Goal: Information Seeking & Learning: Learn about a topic

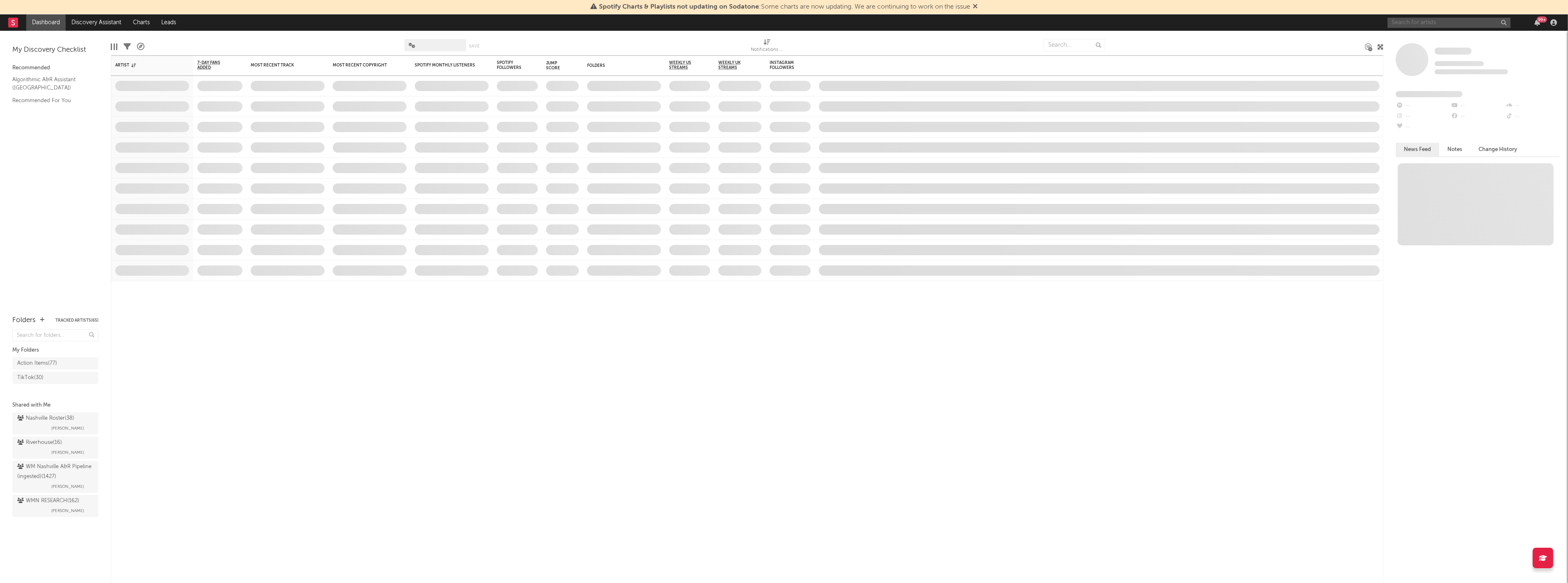
click at [1433, 19] on input "text" at bounding box center [1449, 23] width 123 height 10
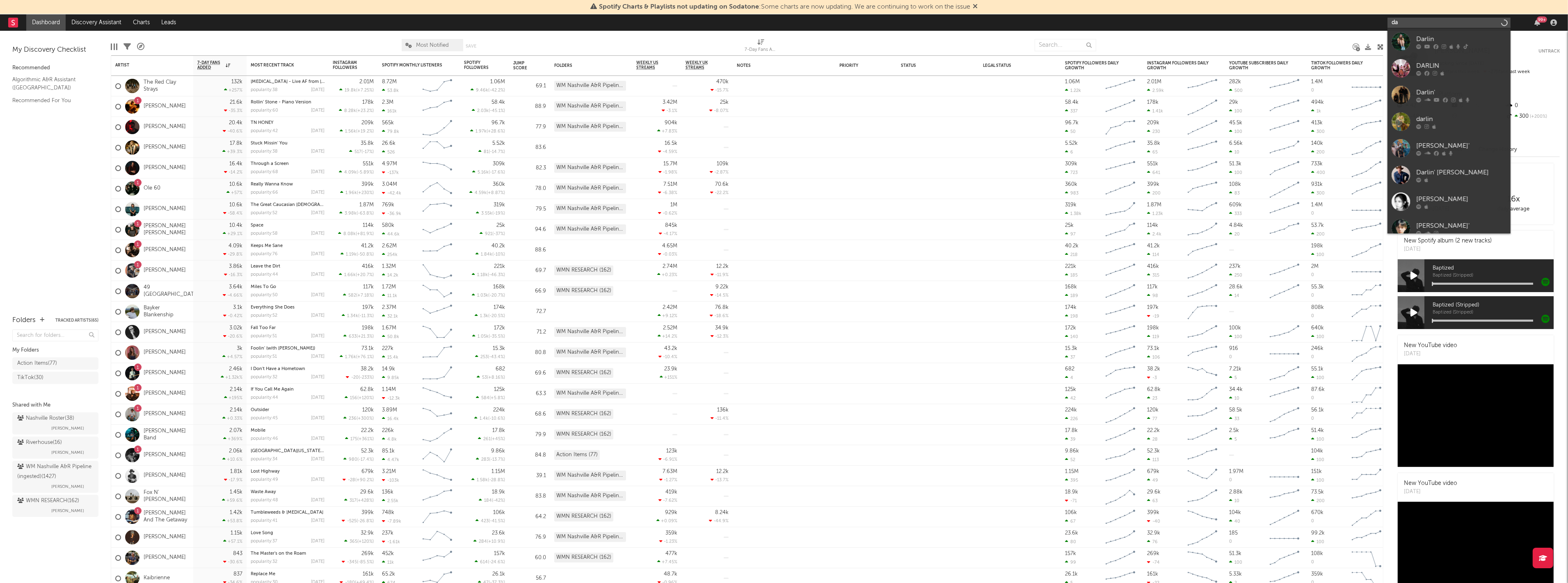
type input "d"
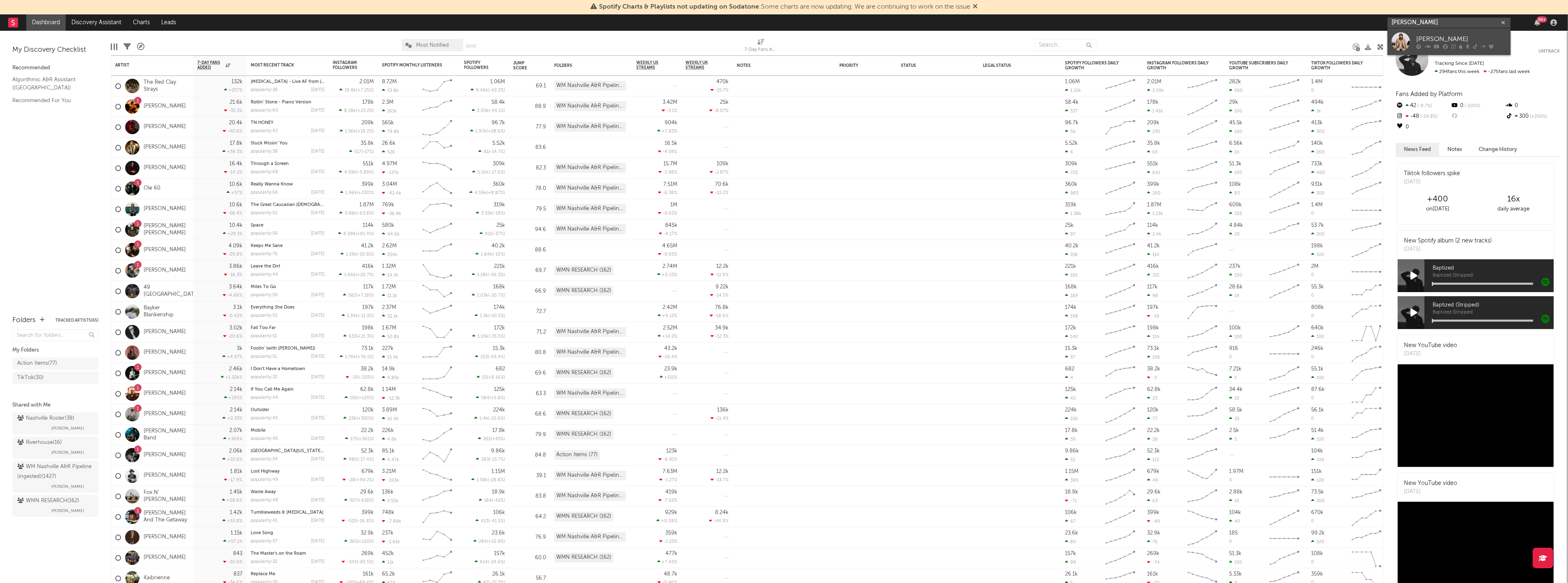
type input "bailey zim"
click at [1425, 36] on div "[PERSON_NAME]" at bounding box center [1461, 40] width 90 height 10
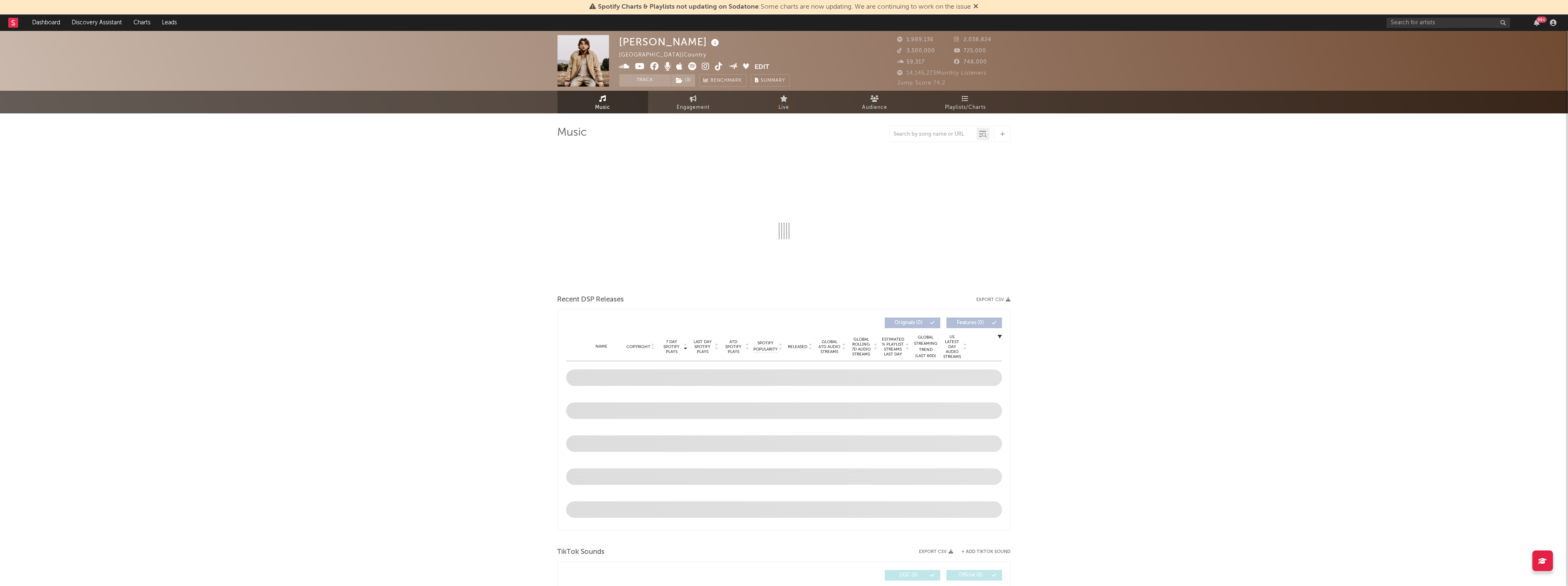
select select "6m"
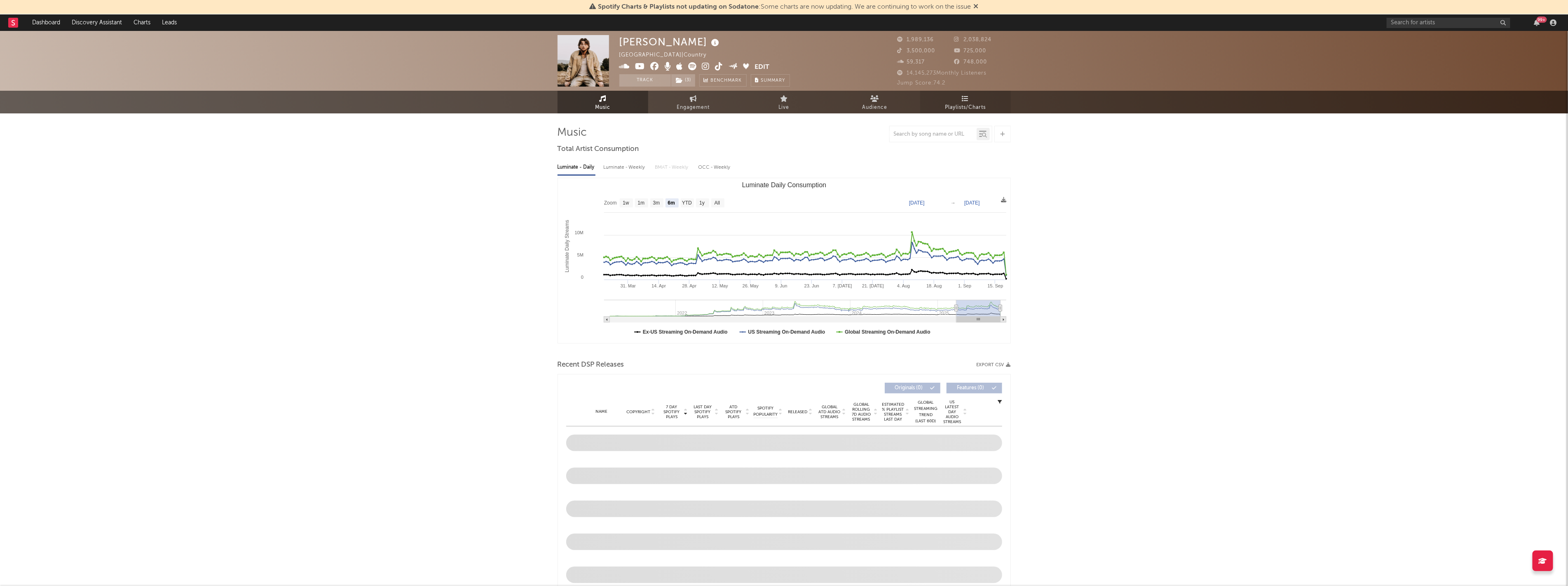
click at [961, 106] on span "Playlists/Charts" at bounding box center [965, 108] width 41 height 10
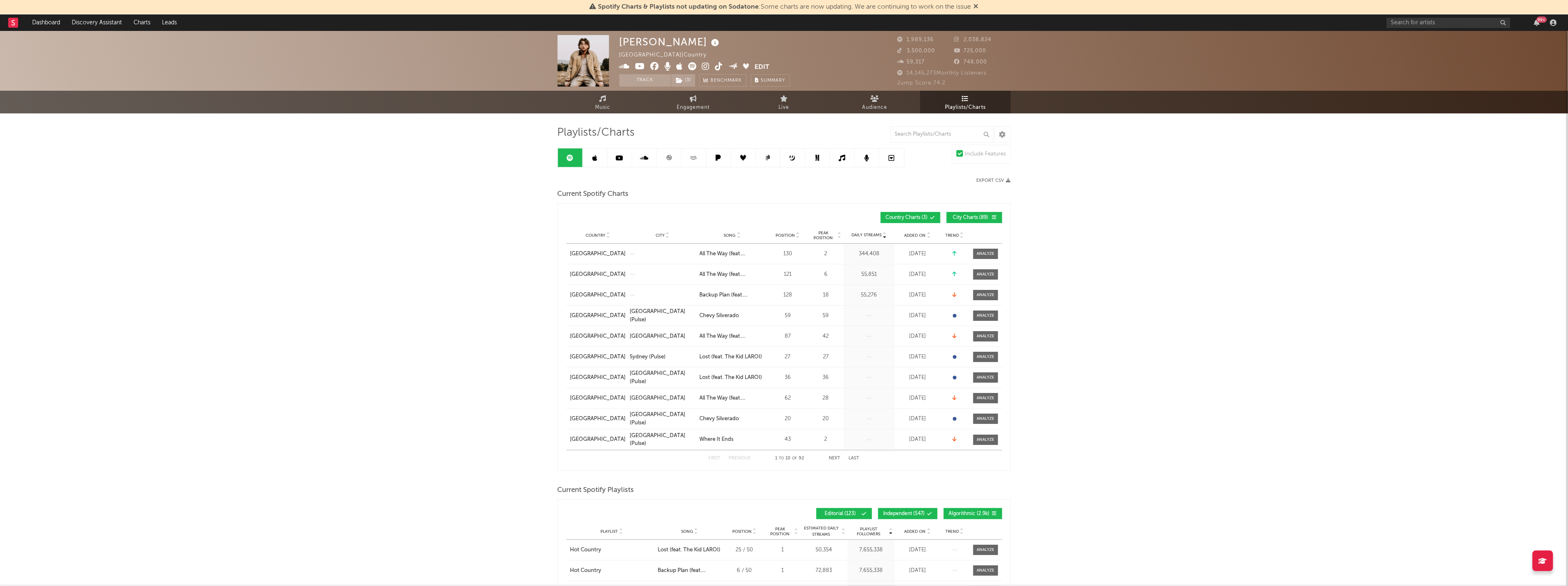
click at [689, 159] on icon at bounding box center [694, 158] width 10 height 6
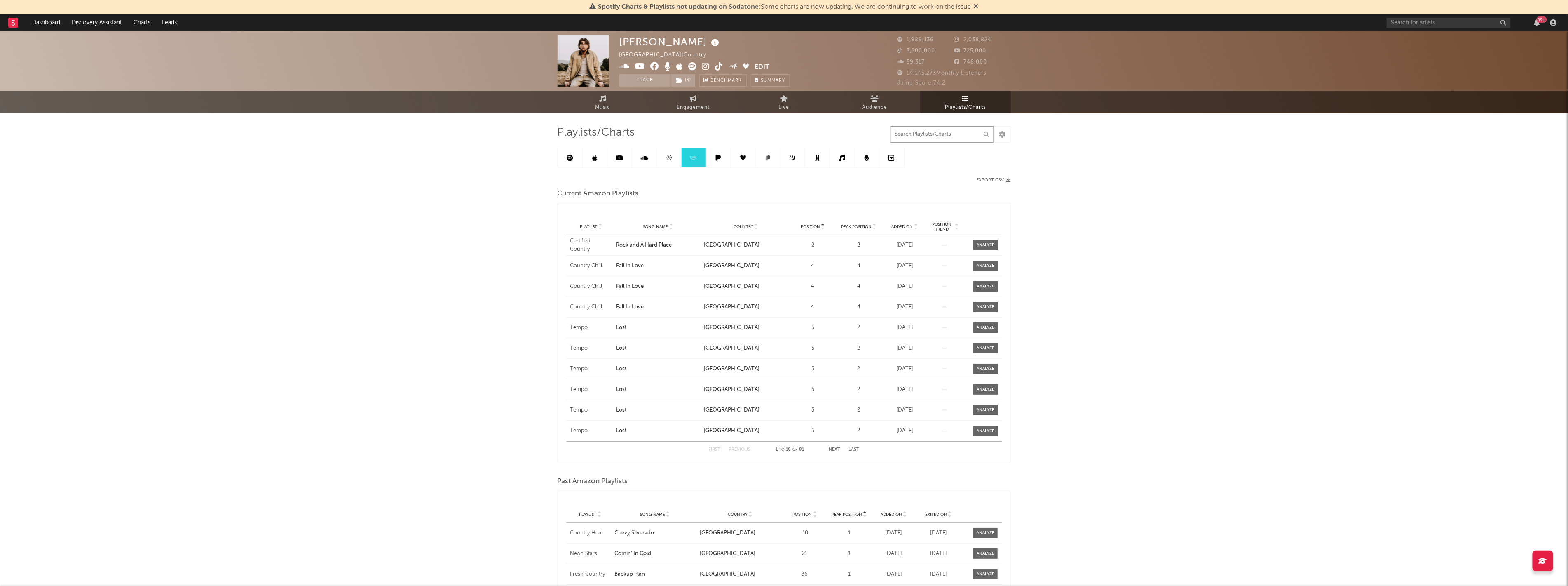
click at [982, 135] on input "text" at bounding box center [941, 134] width 103 height 17
type input "lost"
click at [977, 250] on span at bounding box center [985, 254] width 24 height 10
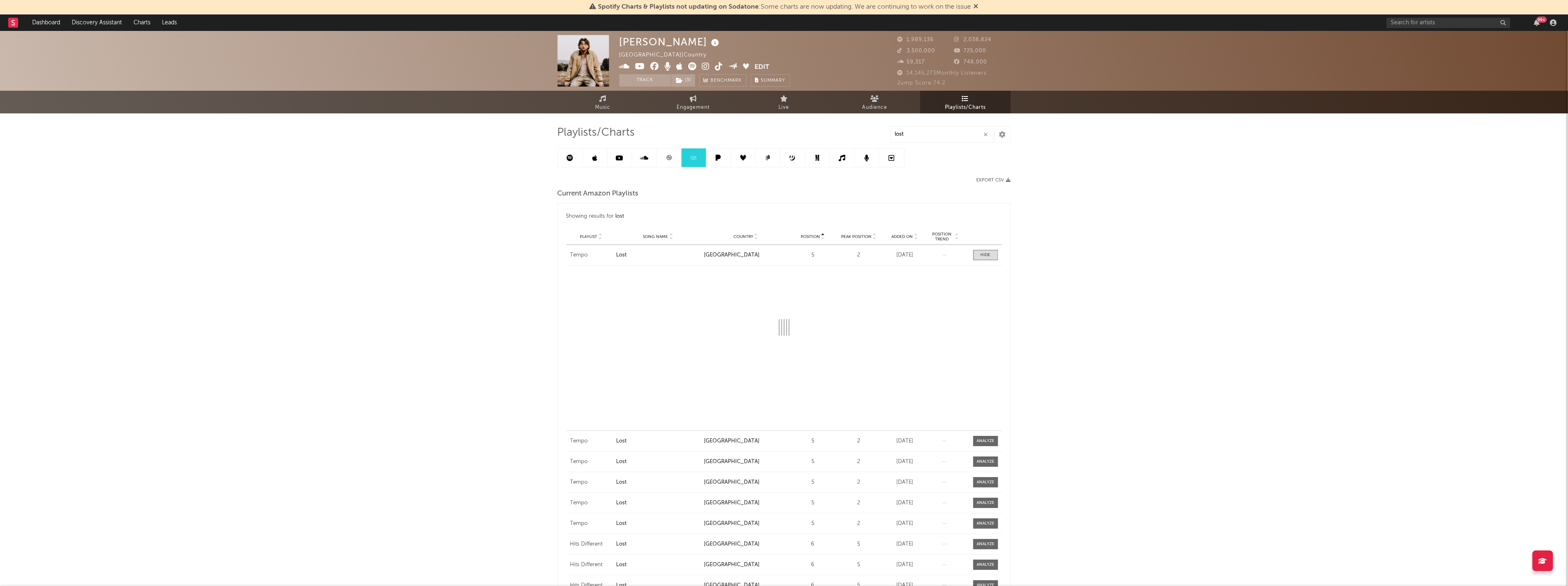
select select "1w"
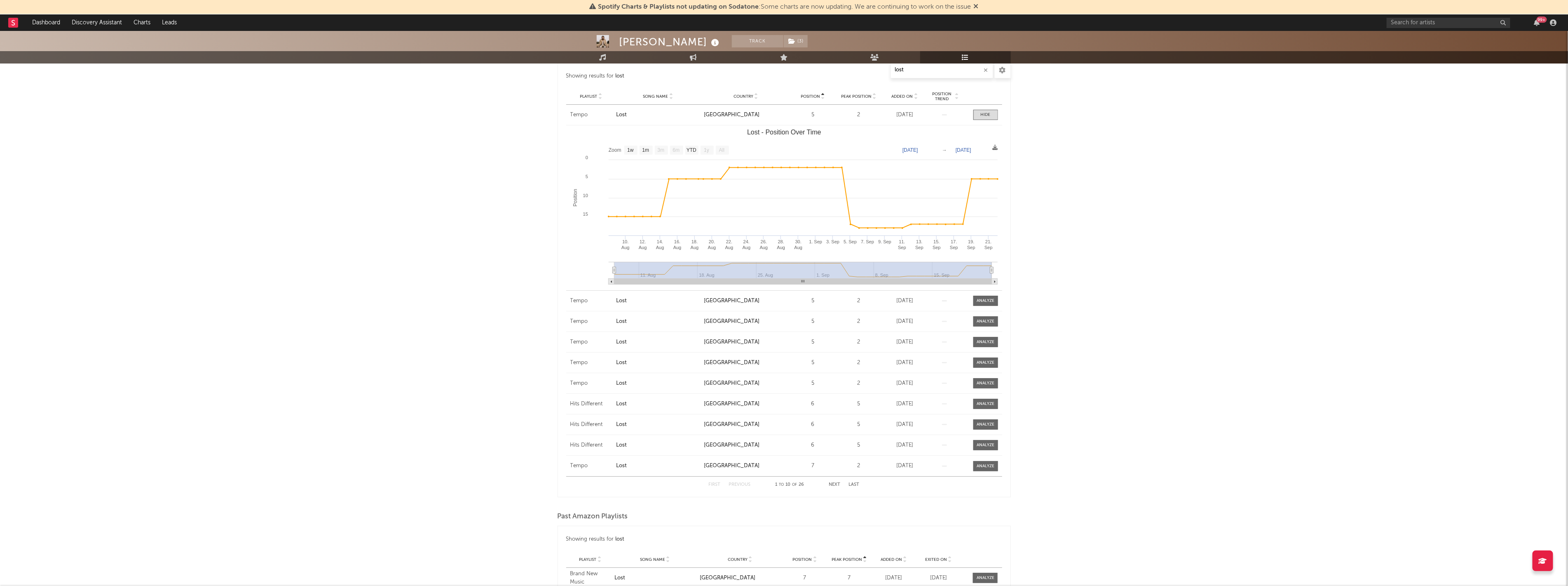
scroll to position [137, 0]
click at [991, 118] on span at bounding box center [985, 117] width 24 height 10
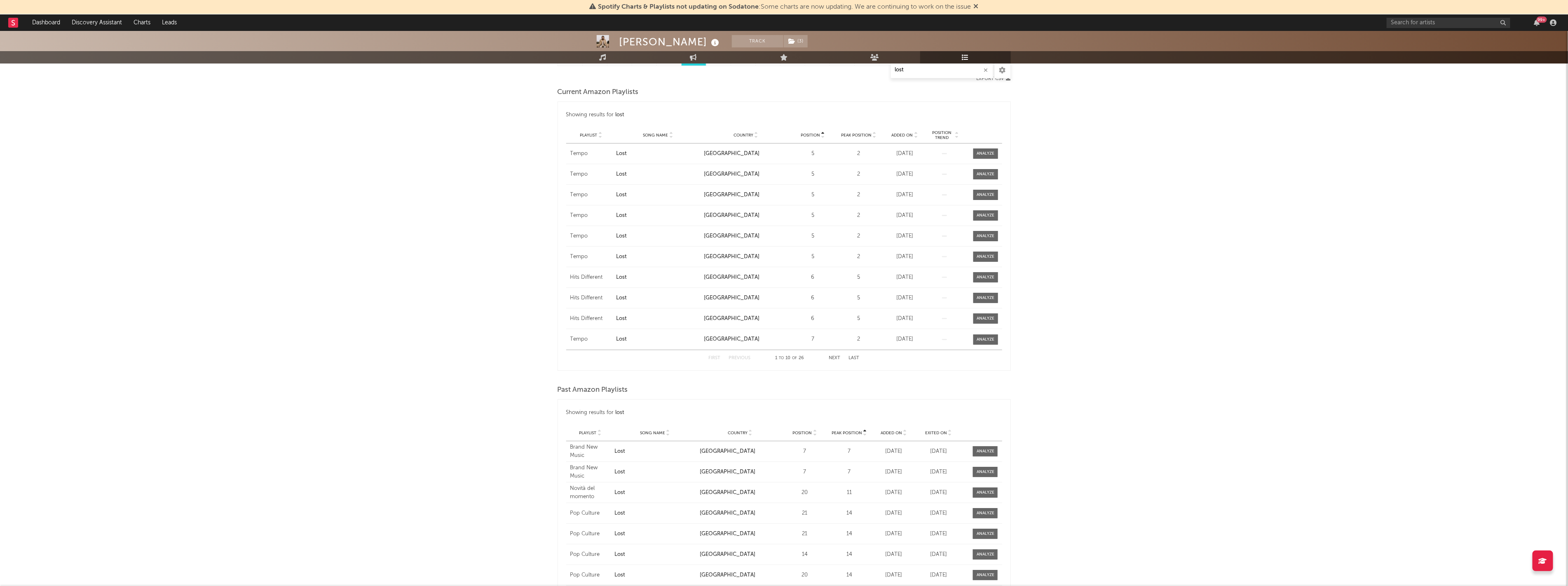
scroll to position [92, 0]
click at [835, 368] on button "Next" at bounding box center [834, 368] width 12 height 4
click at [977, 224] on div at bounding box center [985, 225] width 18 height 6
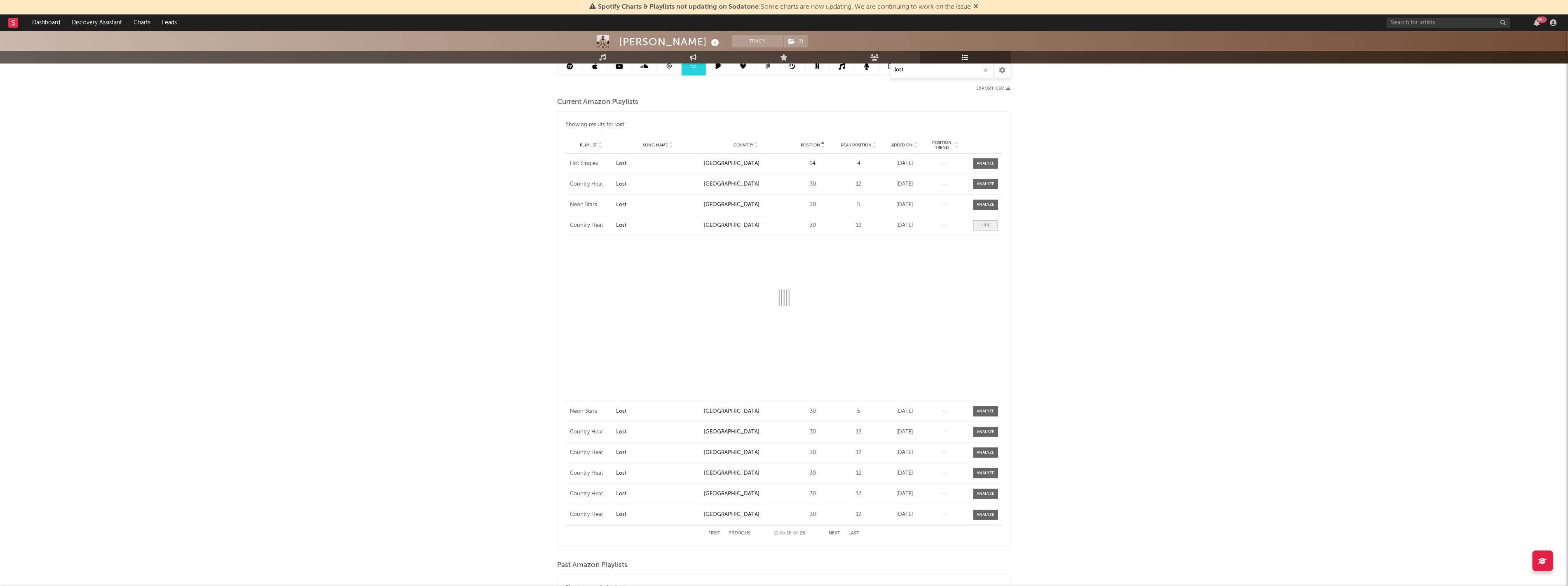
select select "1w"
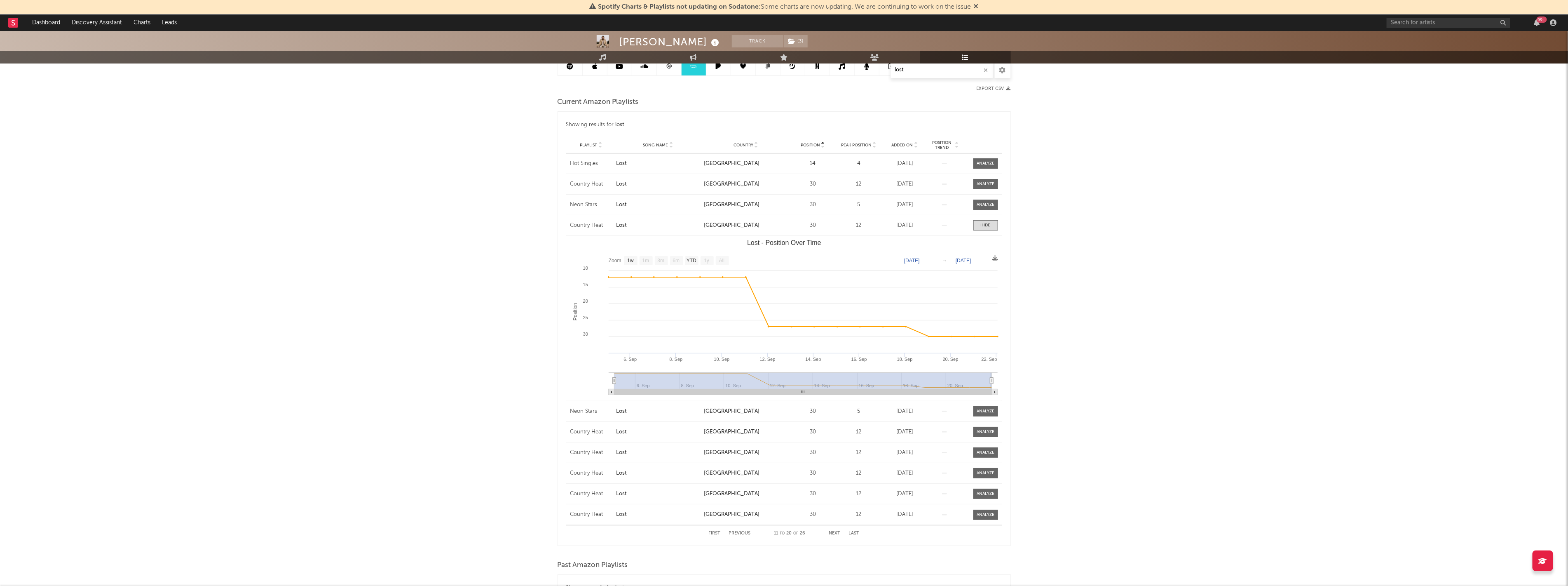
click at [836, 534] on button "Next" at bounding box center [834, 533] width 12 height 4
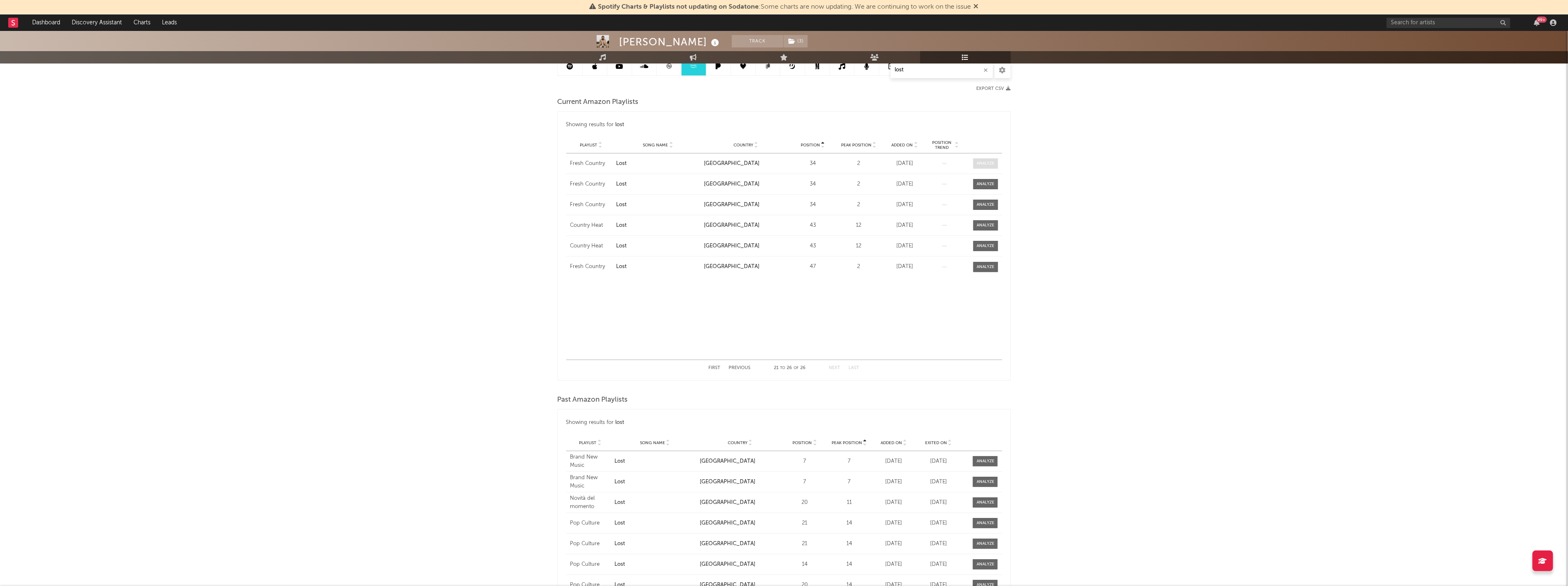
click at [986, 160] on div at bounding box center [985, 163] width 18 height 6
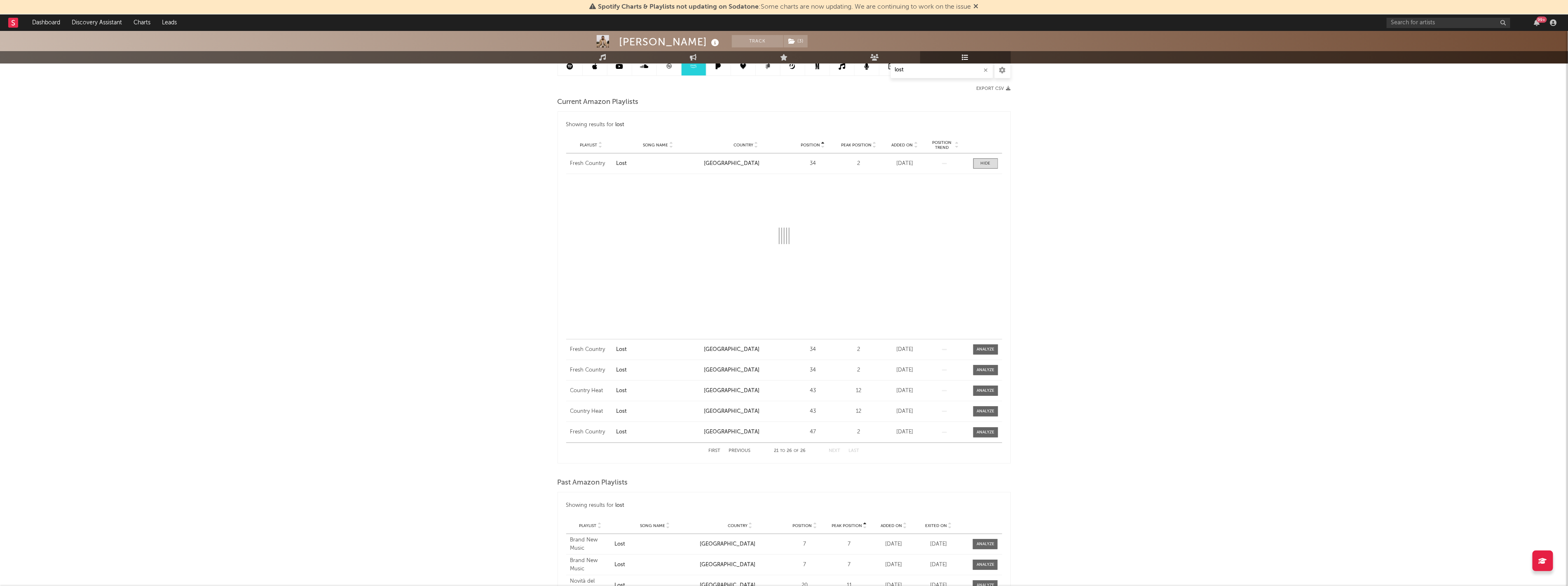
select select "1w"
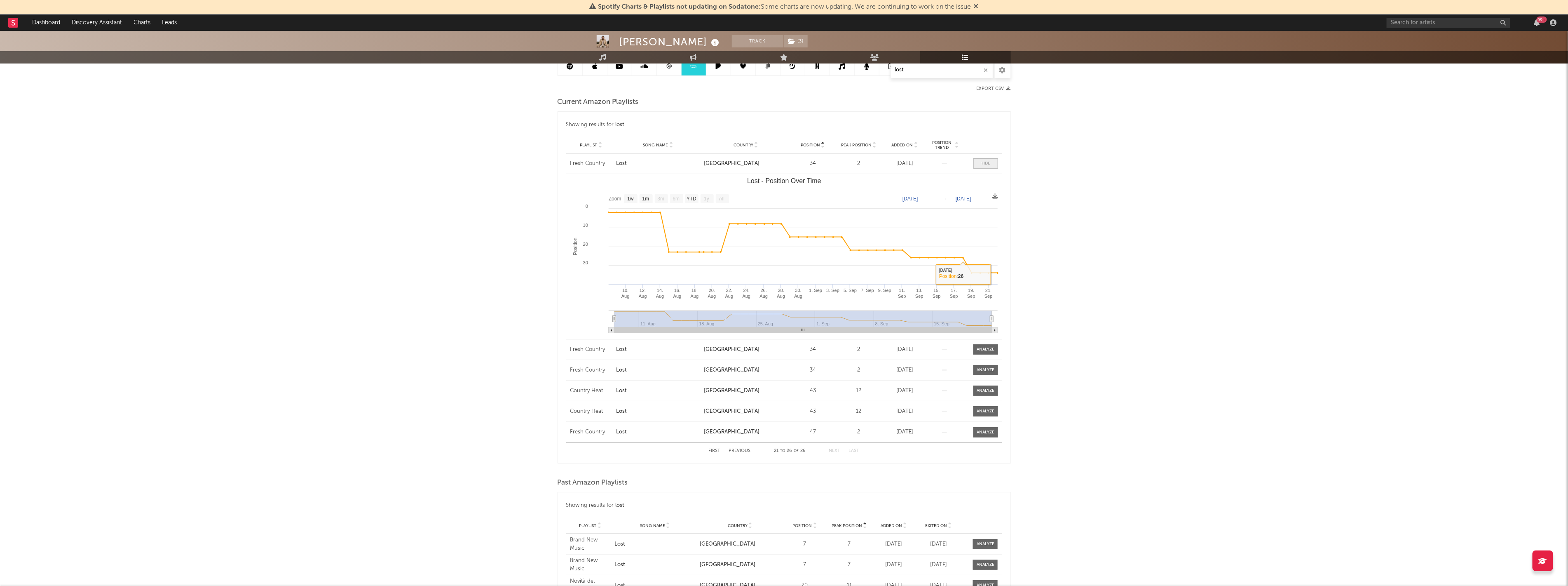
click at [982, 160] on div at bounding box center [985, 163] width 10 height 6
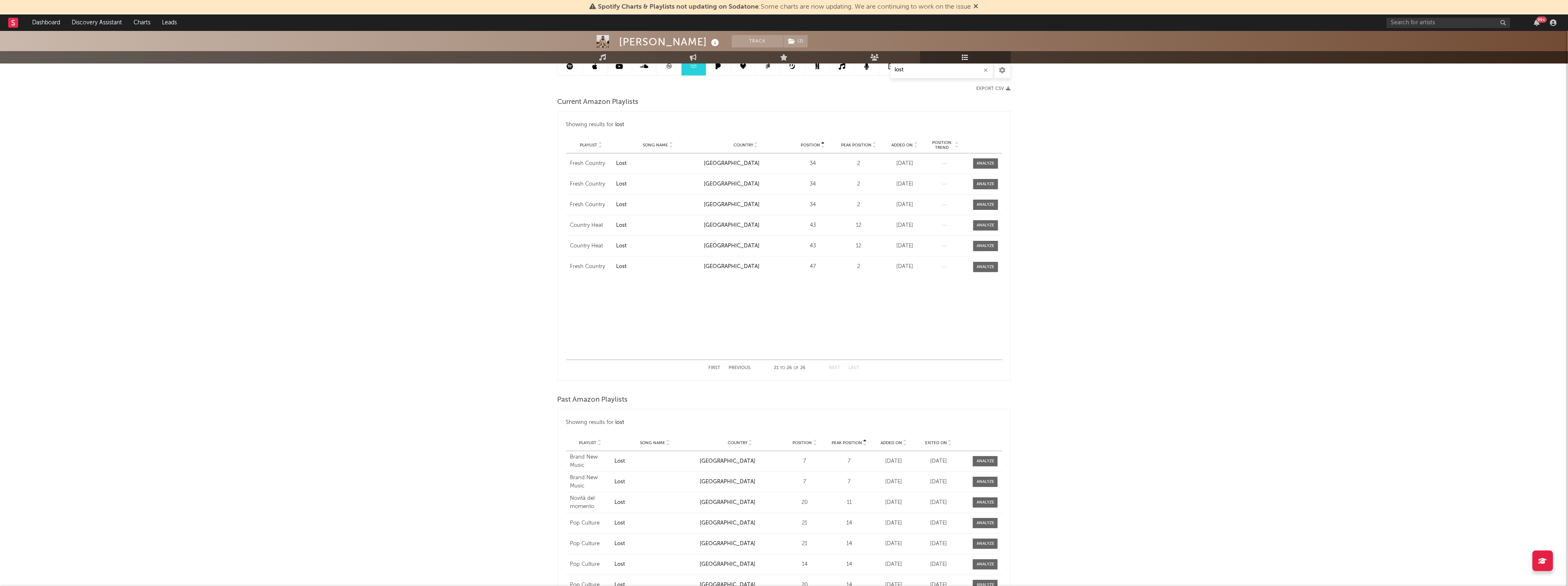
scroll to position [0, 0]
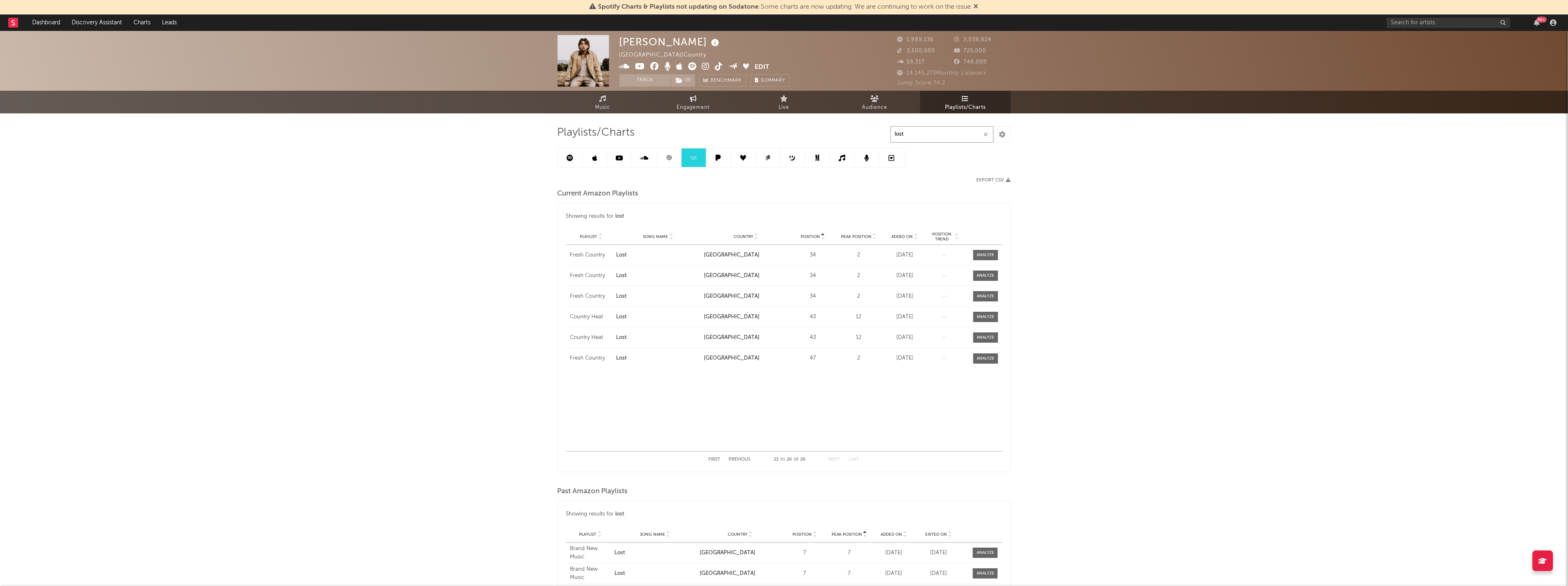
drag, startPoint x: 916, startPoint y: 128, endPoint x: 879, endPoint y: 137, distance: 38.1
click at [879, 137] on div "Playlists/Charts lost Export CSV Current Amazon Playlists Showing results for l…" at bounding box center [784, 448] width 453 height 644
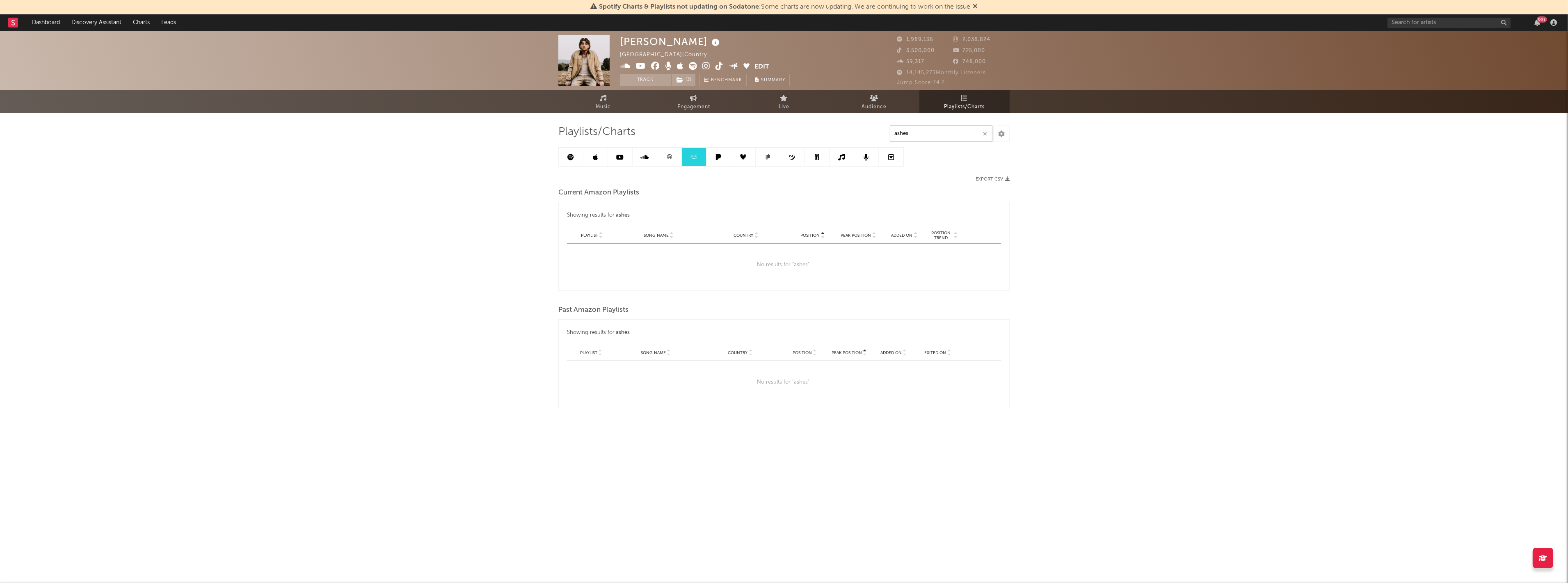
type input "ashes"
click at [600, 156] on link at bounding box center [595, 157] width 24 height 18
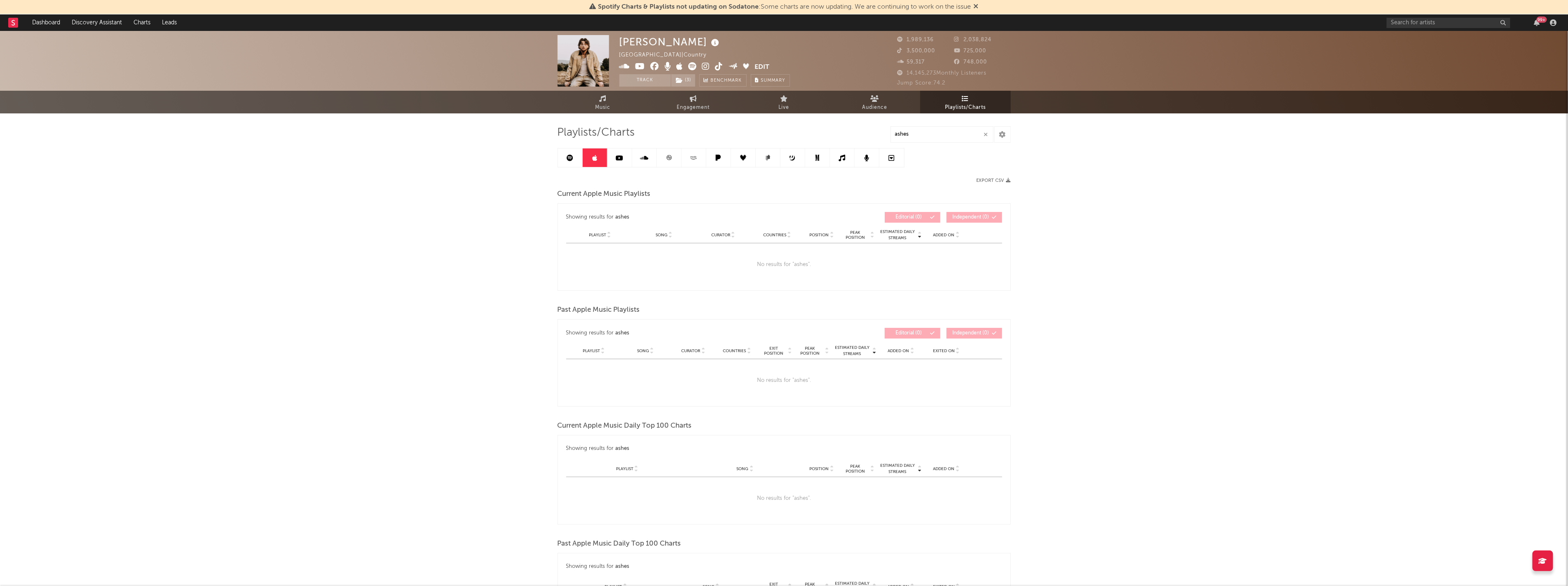
click at [574, 157] on link at bounding box center [570, 158] width 24 height 18
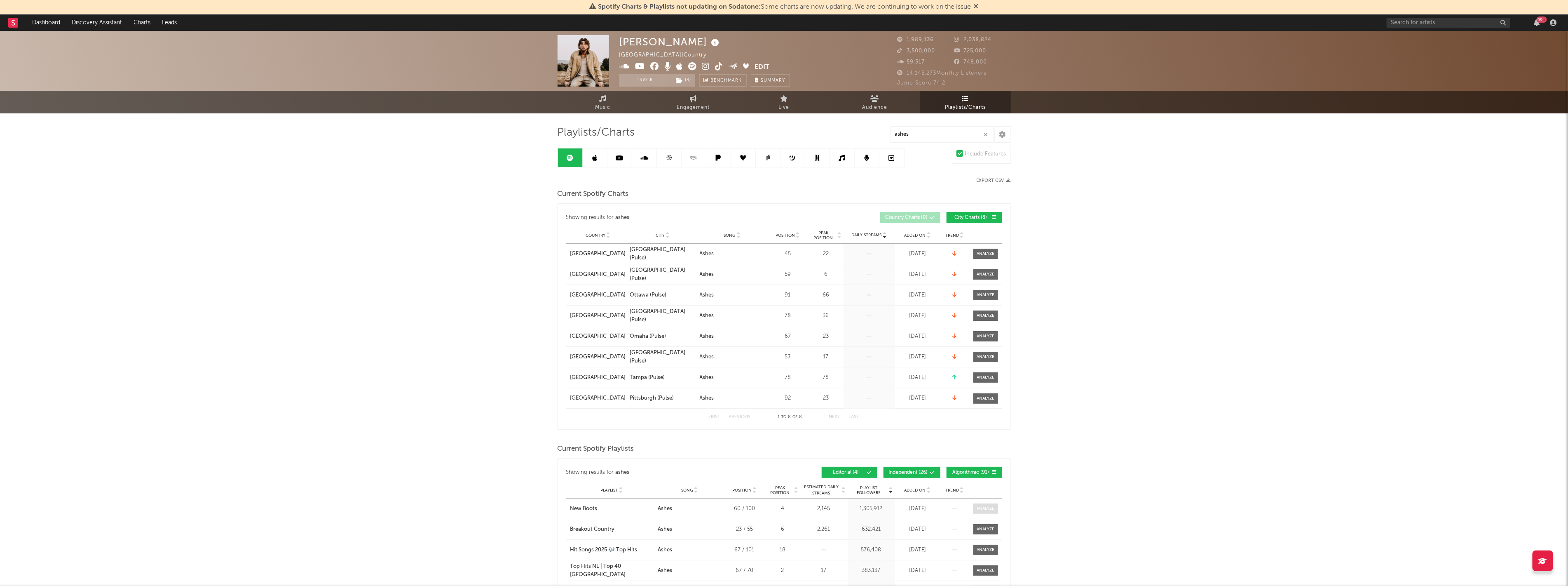
click at [987, 508] on div at bounding box center [985, 508] width 18 height 6
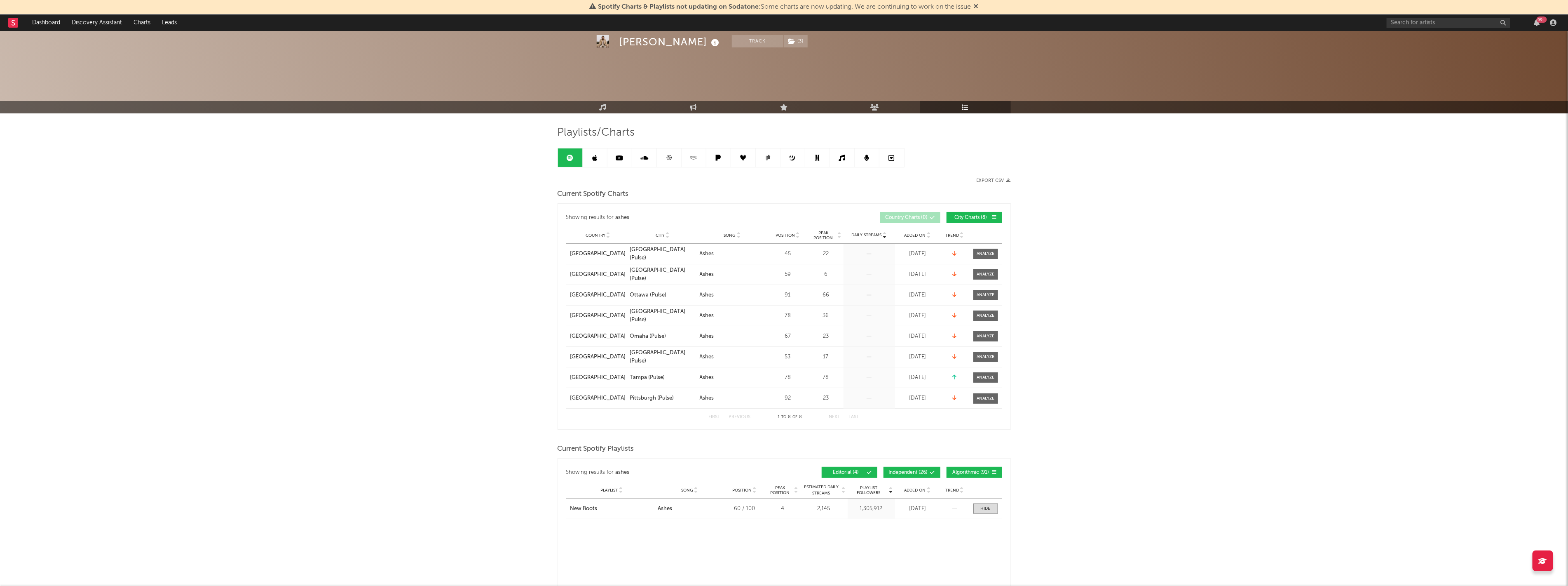
scroll to position [183, 0]
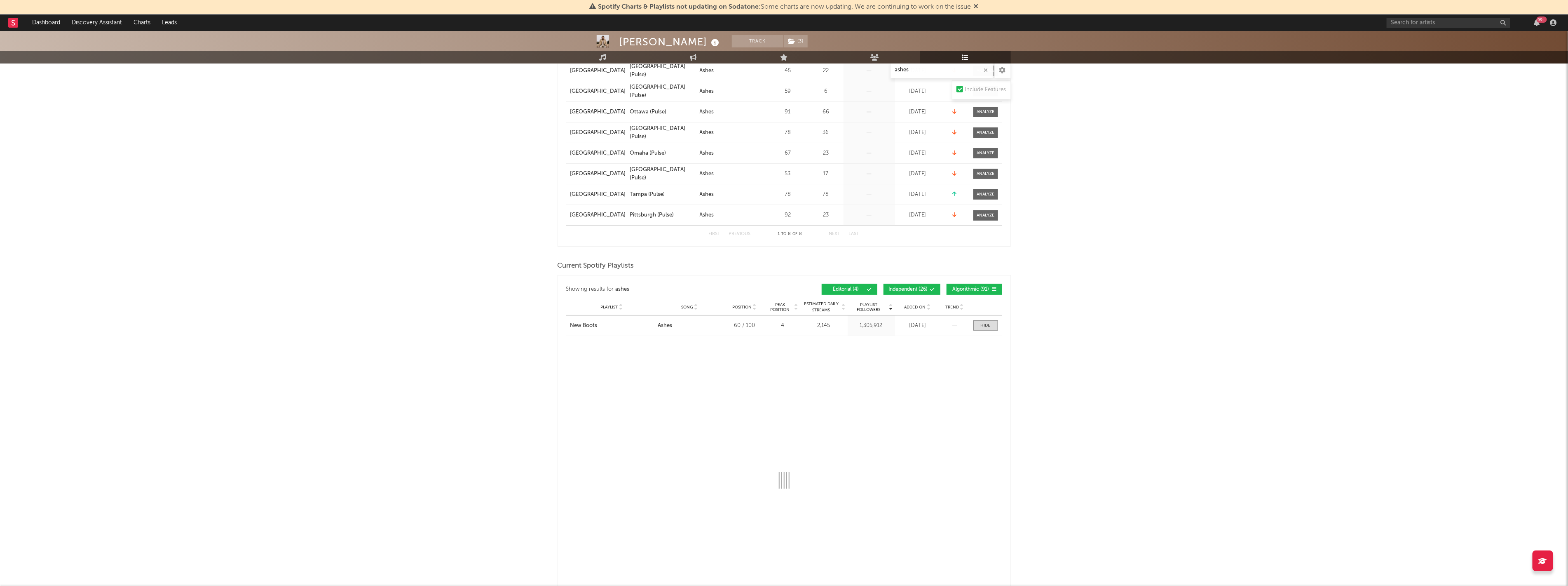
select select "1w"
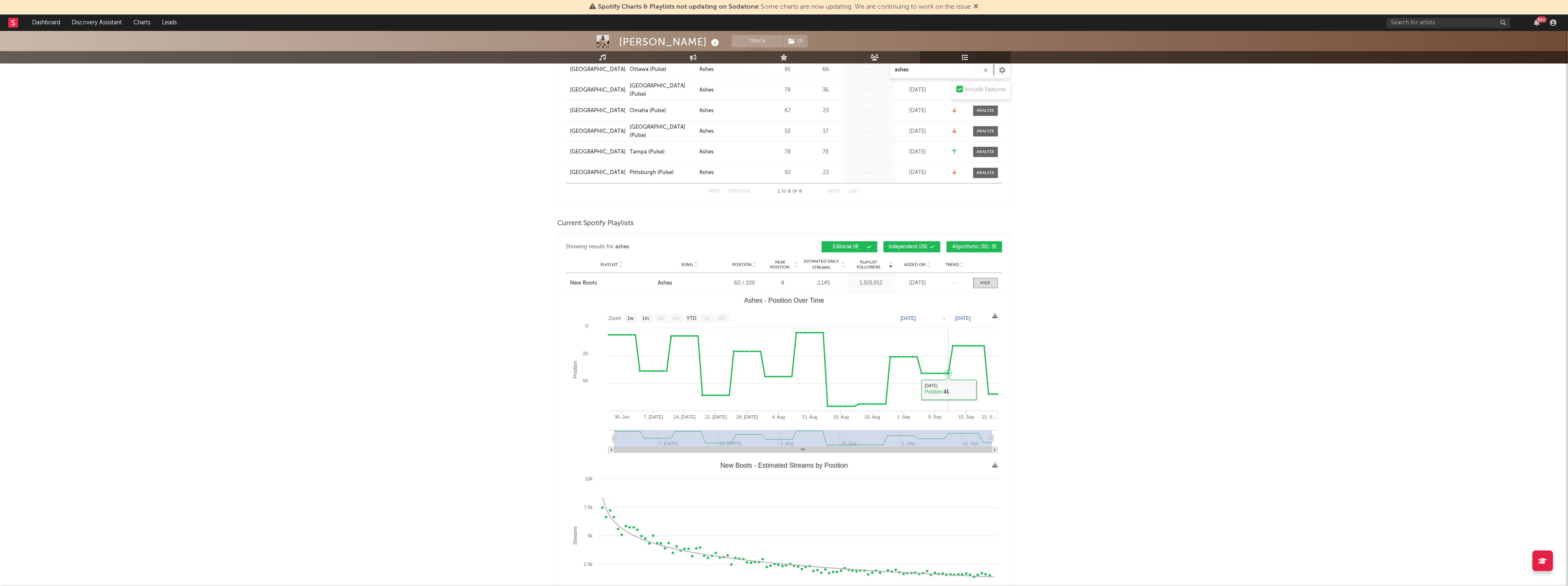
scroll to position [275, 0]
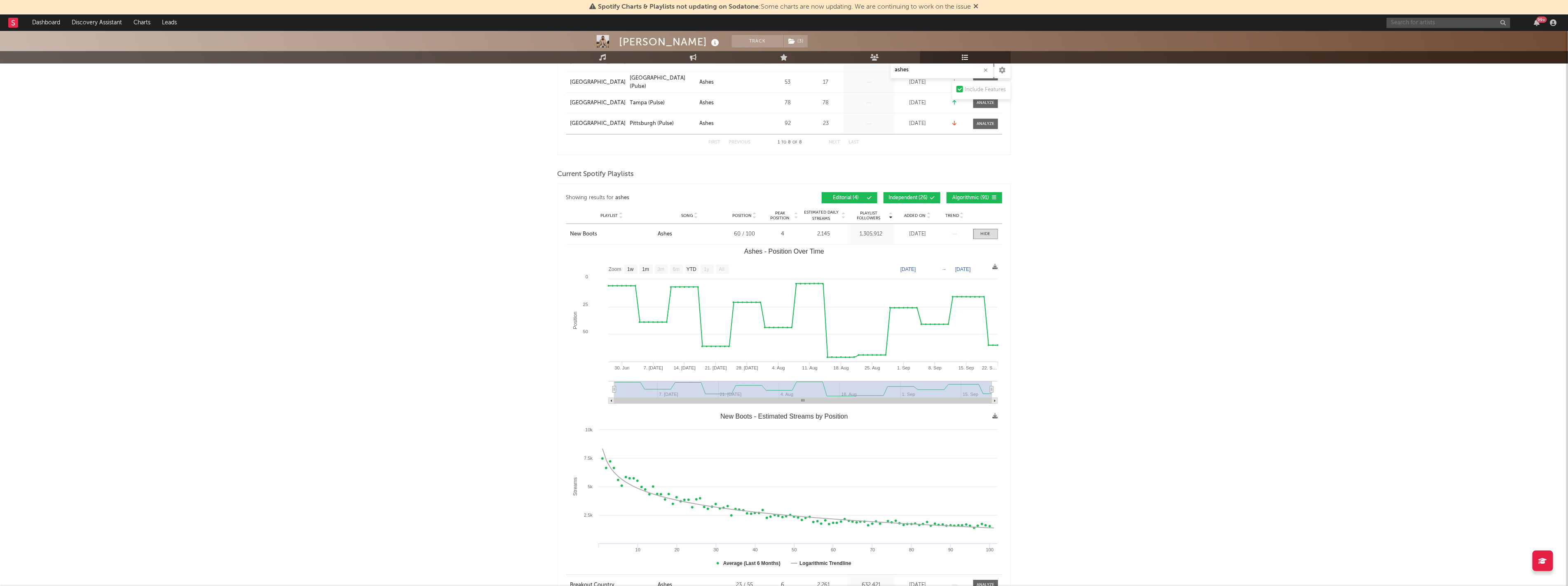
click at [1438, 26] on input "text" at bounding box center [1448, 23] width 123 height 10
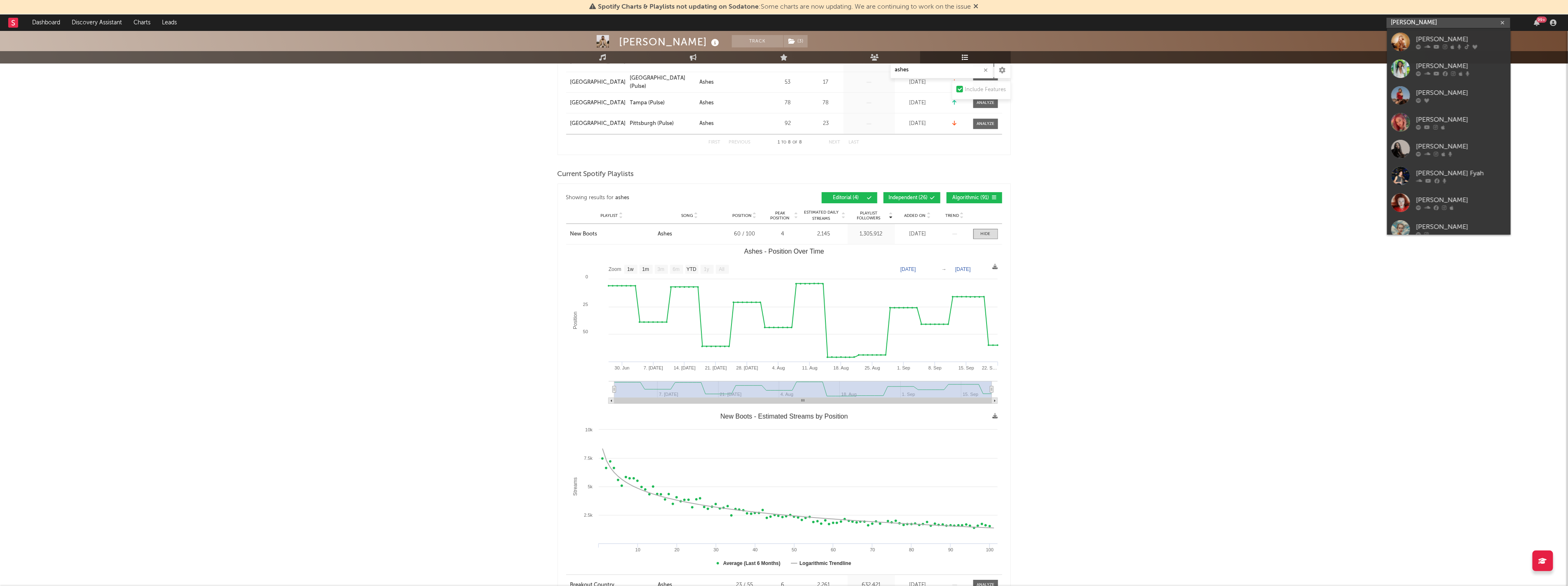
type input "dasha"
click at [1435, 35] on div "[PERSON_NAME]" at bounding box center [1461, 39] width 90 height 10
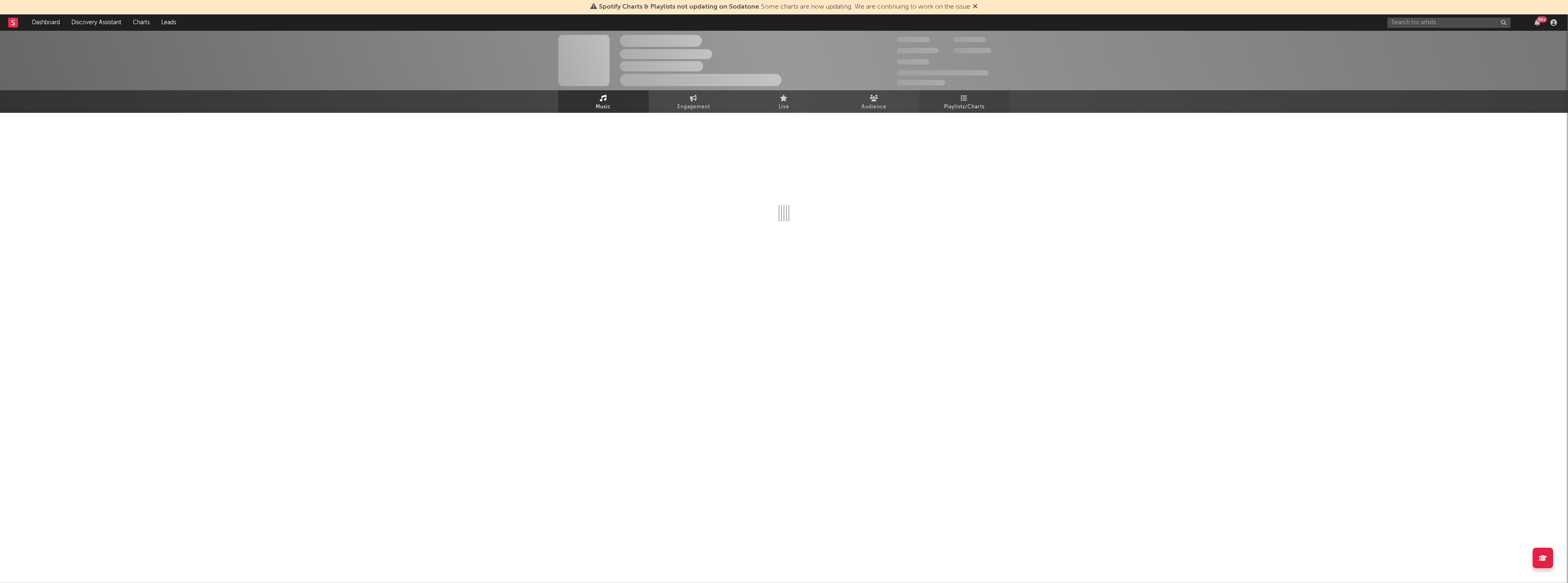
click at [967, 107] on span "Playlists/Charts" at bounding box center [965, 107] width 41 height 10
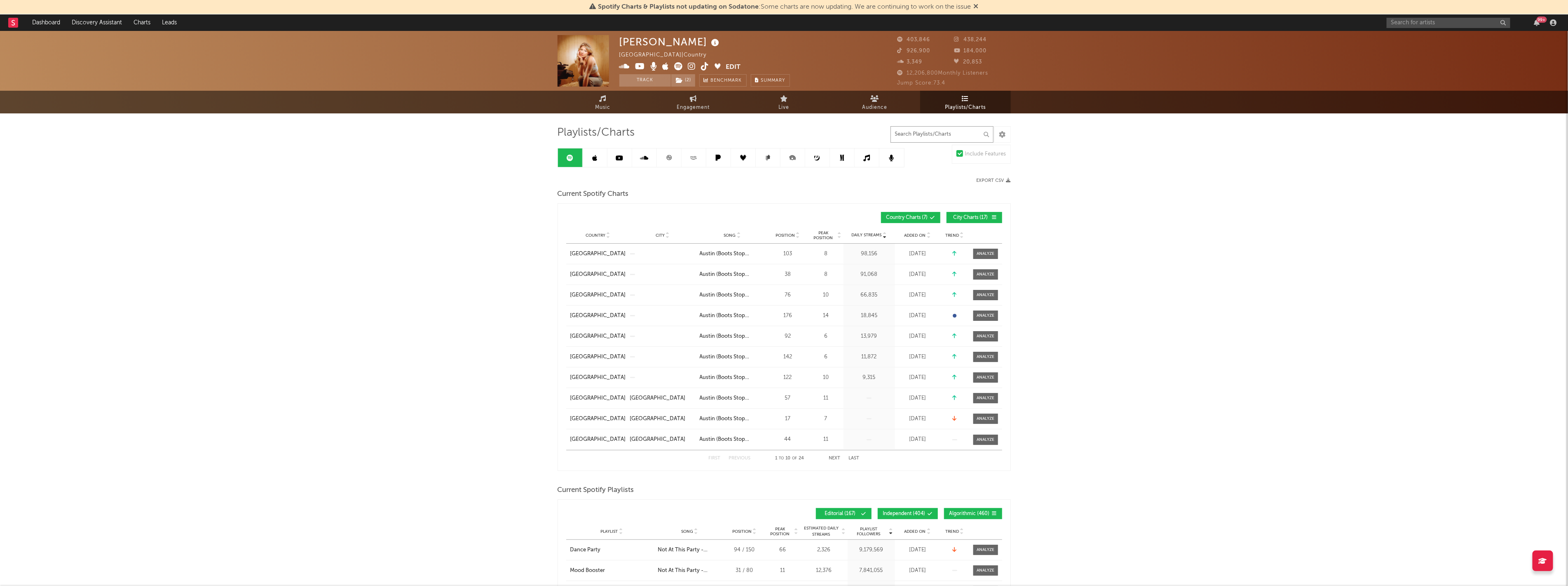
click at [938, 138] on input "text" at bounding box center [941, 134] width 103 height 17
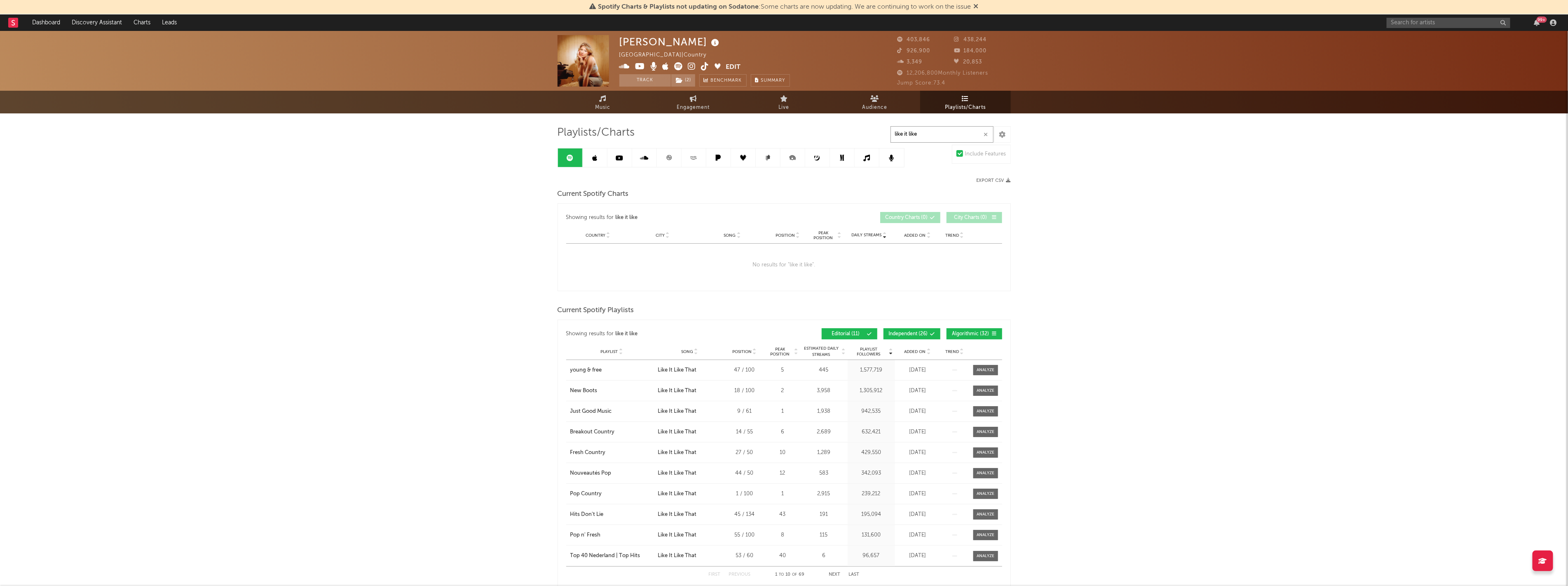
type input "like it like"
click at [605, 155] on link at bounding box center [595, 158] width 24 height 18
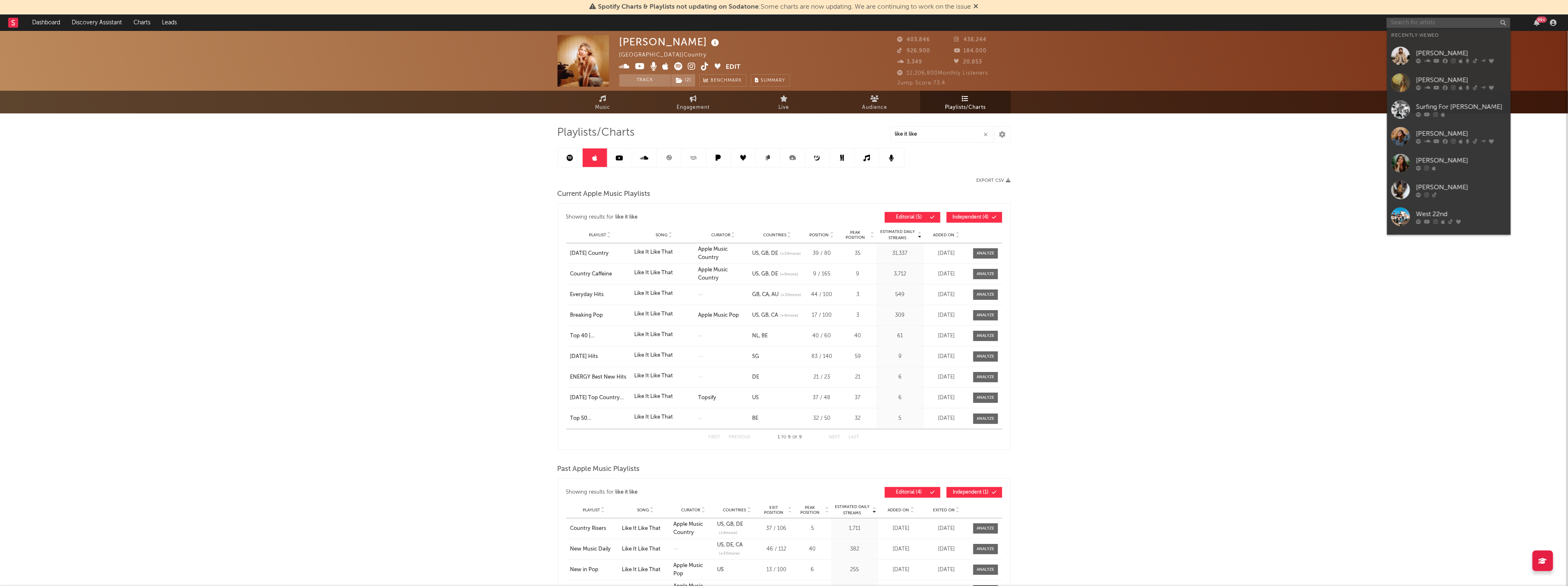
click at [1419, 21] on input "text" at bounding box center [1448, 23] width 123 height 10
click at [1419, 52] on div "[PERSON_NAME]" at bounding box center [1461, 53] width 90 height 10
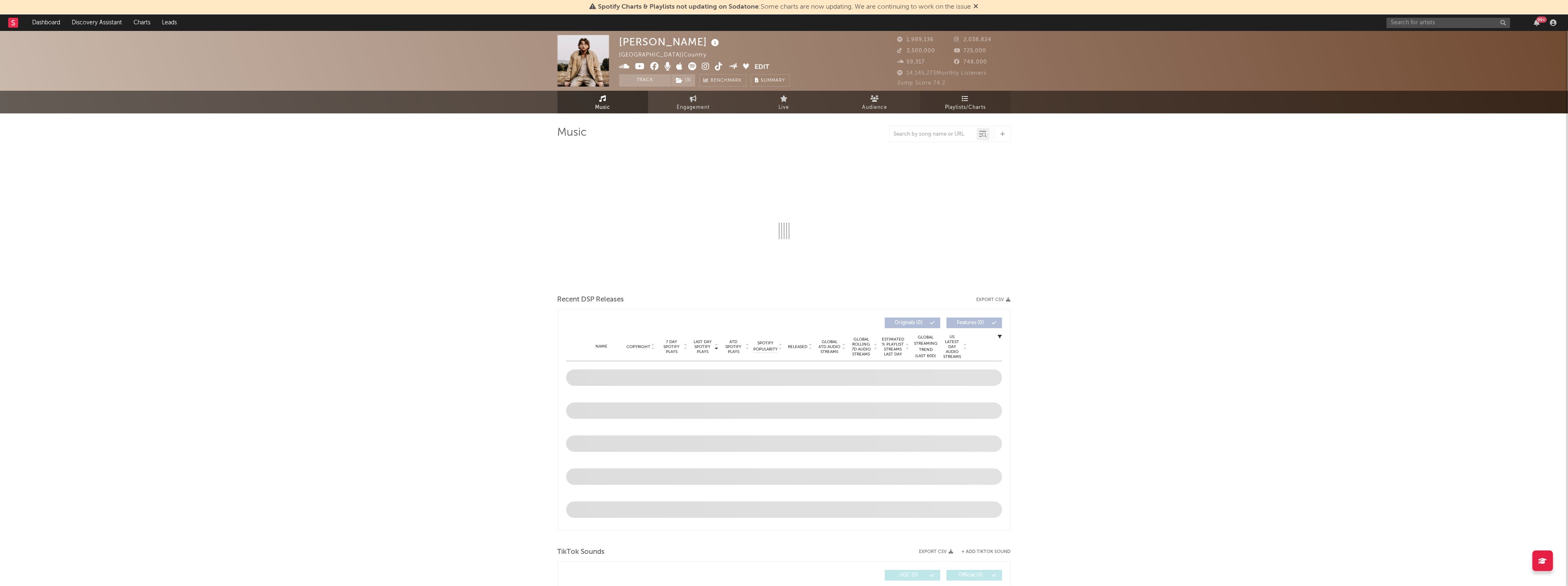
click at [956, 109] on span "Playlists/Charts" at bounding box center [965, 108] width 41 height 10
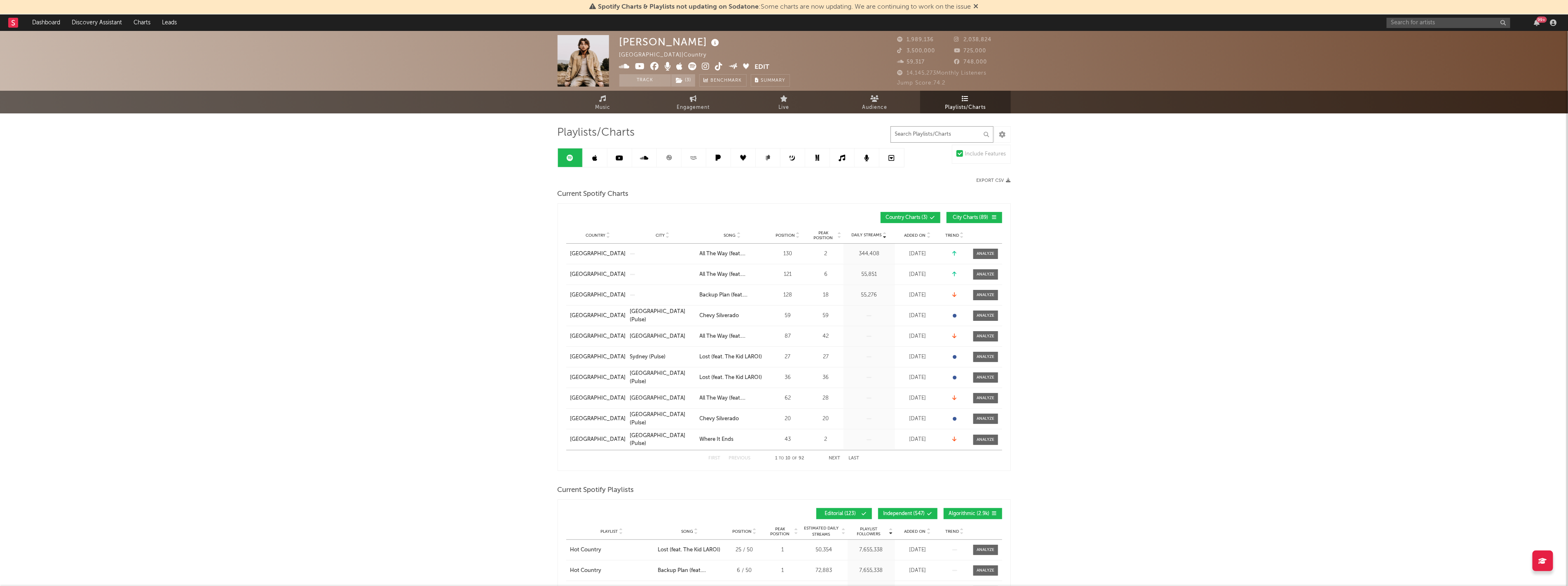
click at [929, 138] on input "text" at bounding box center [941, 134] width 103 height 17
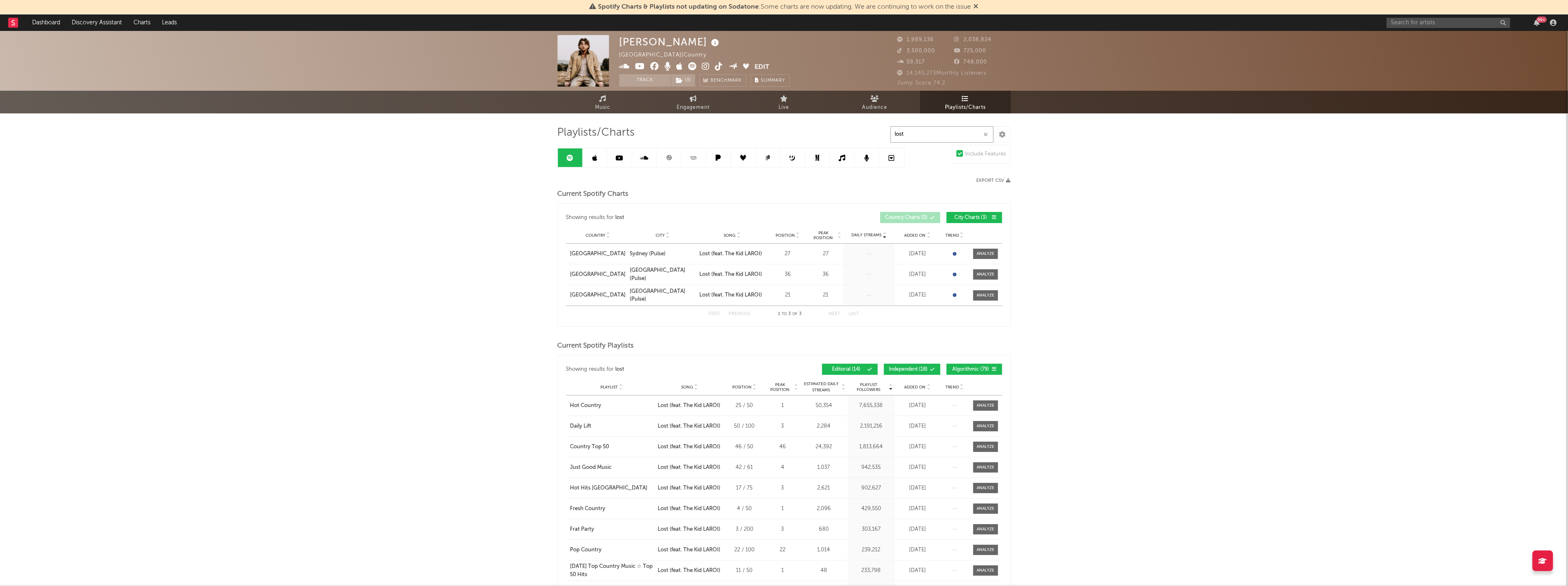
type input "lost"
click at [693, 163] on link at bounding box center [694, 158] width 24 height 18
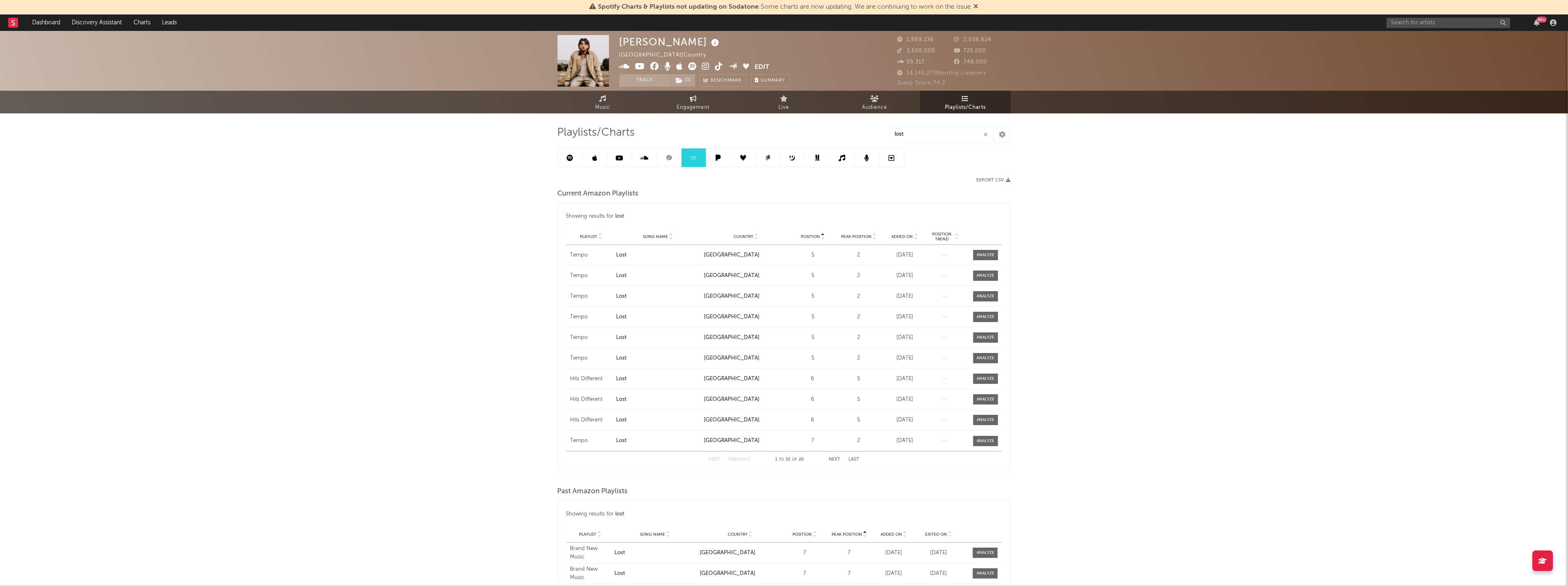
click at [736, 234] on span "Country" at bounding box center [743, 237] width 20 height 5
click at [839, 459] on button "Next" at bounding box center [834, 459] width 12 height 4
click at [969, 358] on div at bounding box center [980, 358] width 35 height 10
click at [985, 357] on div at bounding box center [985, 358] width 18 height 6
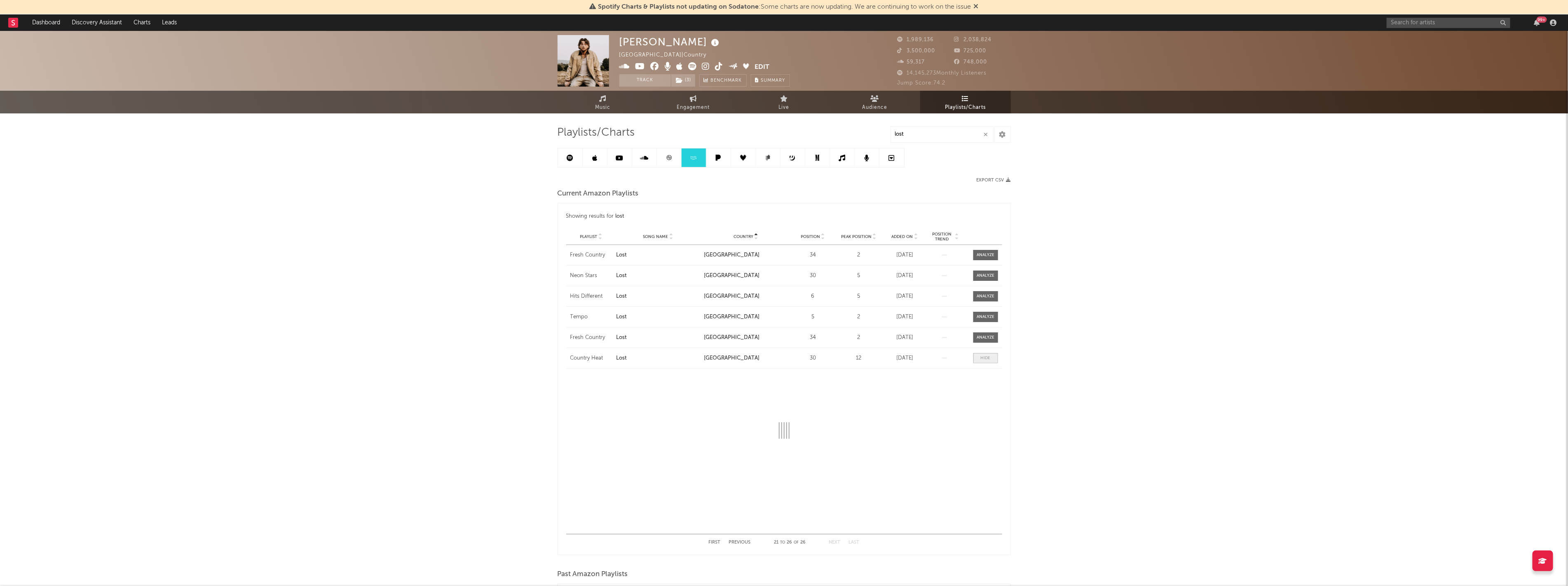
select select "1w"
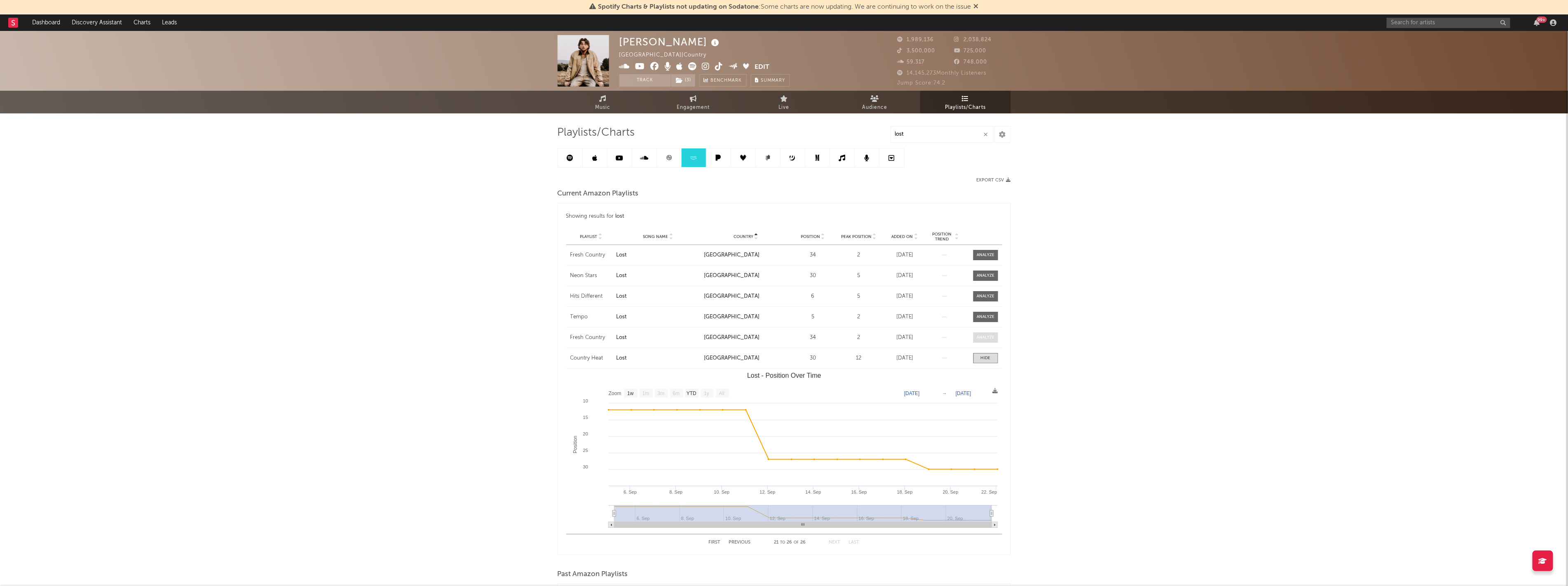
click at [985, 341] on span at bounding box center [985, 337] width 24 height 10
select select "1w"
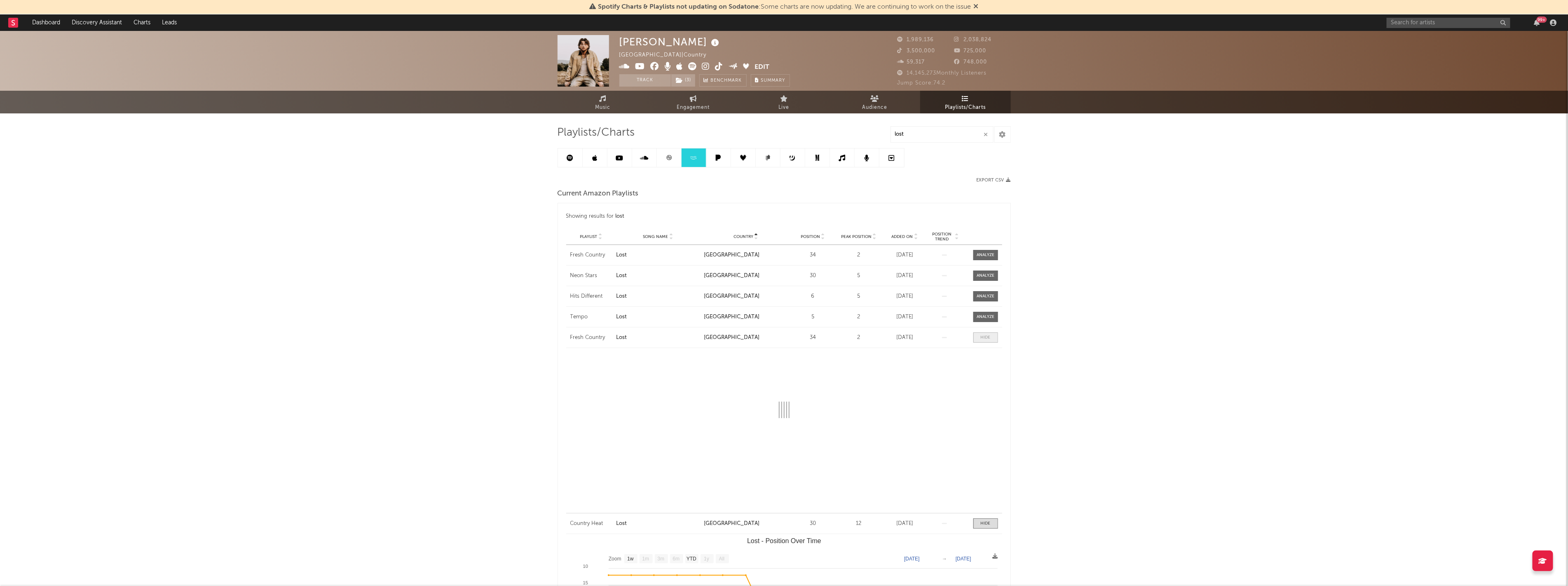
select select "1w"
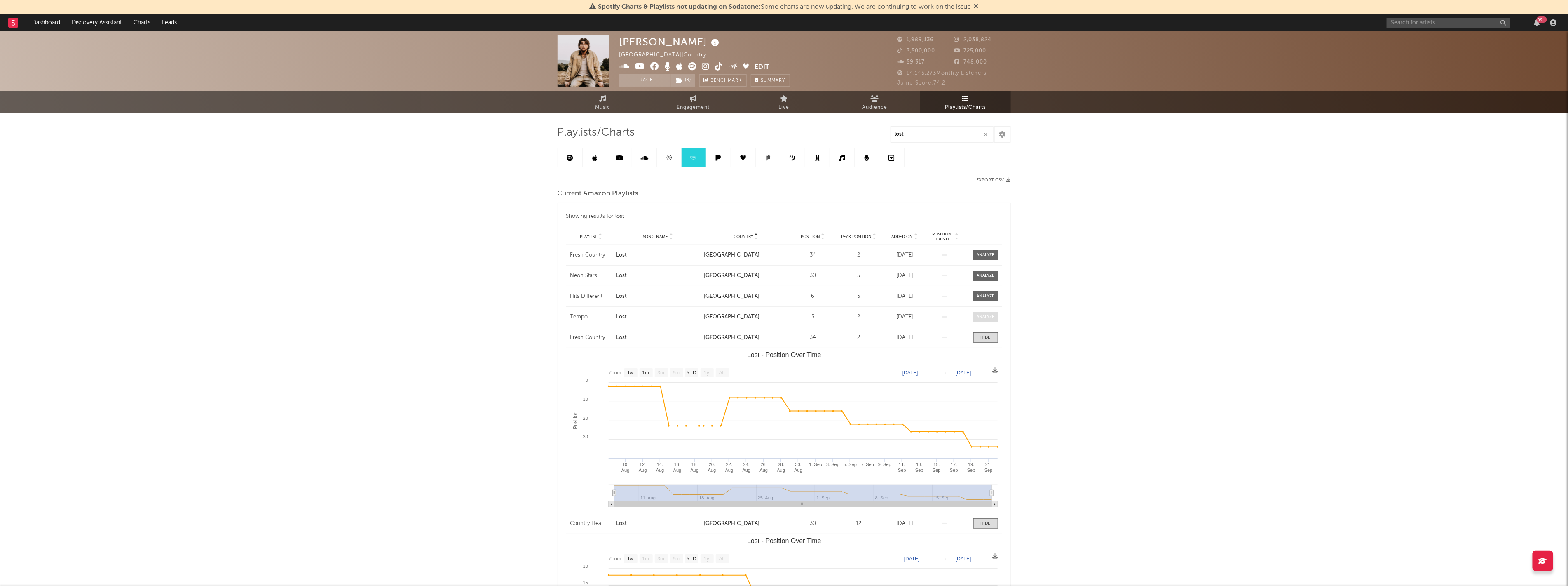
click at [988, 317] on div at bounding box center [985, 317] width 18 height 6
select select "1w"
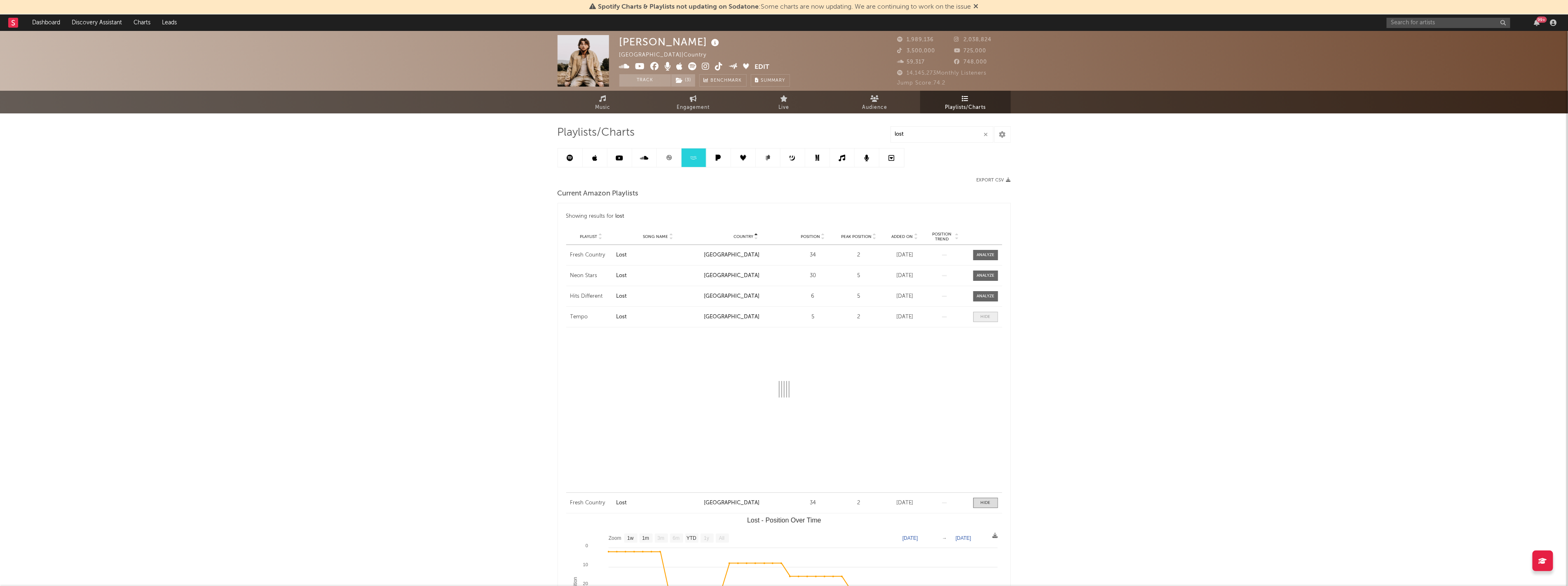
select select "1w"
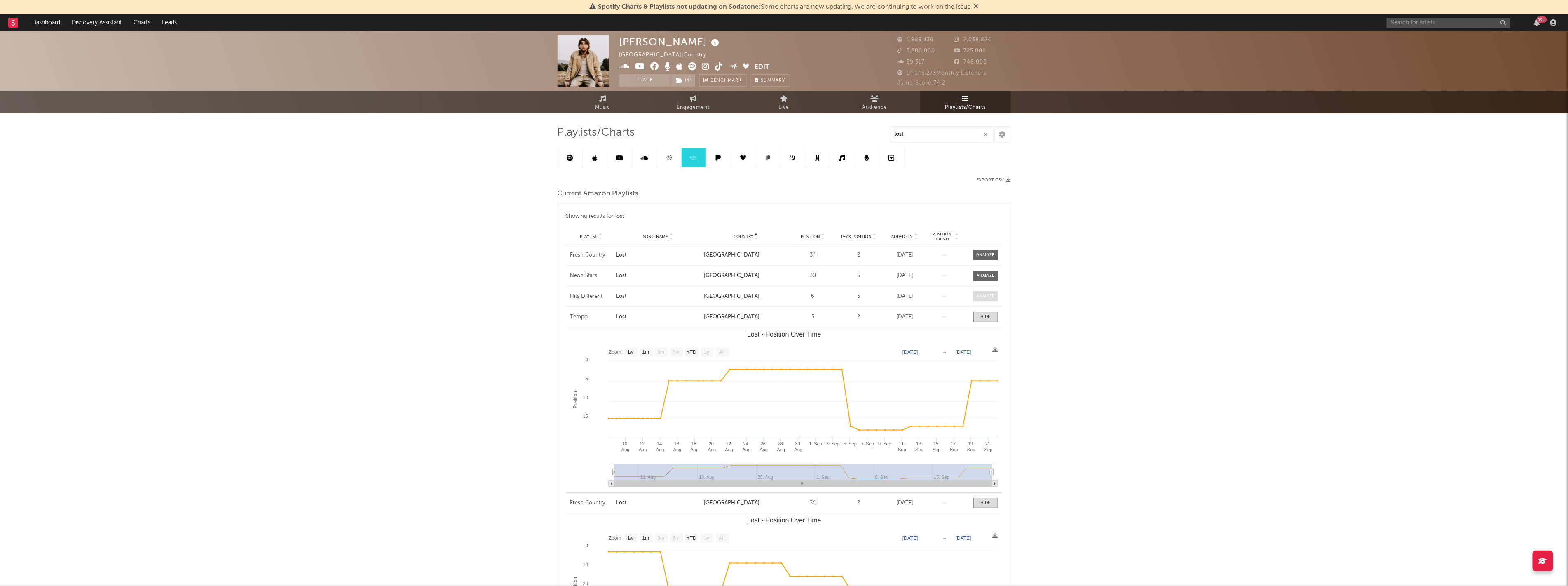
click at [987, 294] on div at bounding box center [985, 296] width 18 height 6
select select "1w"
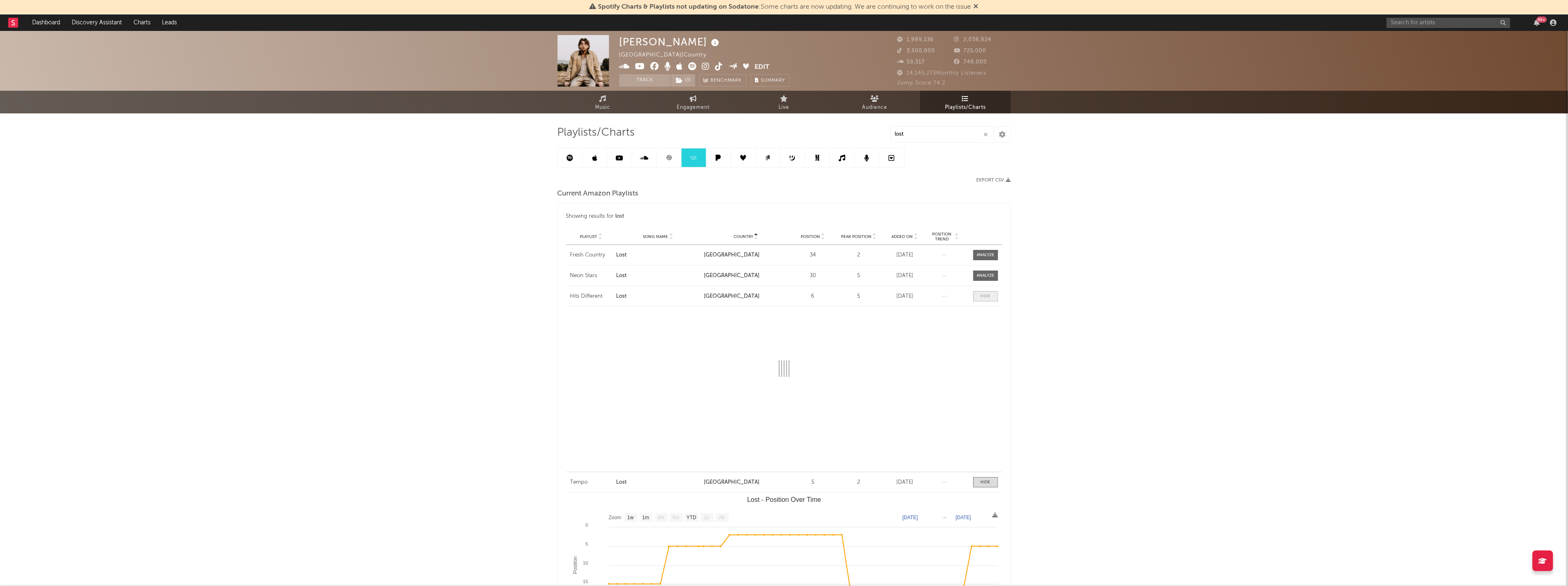
select select "1w"
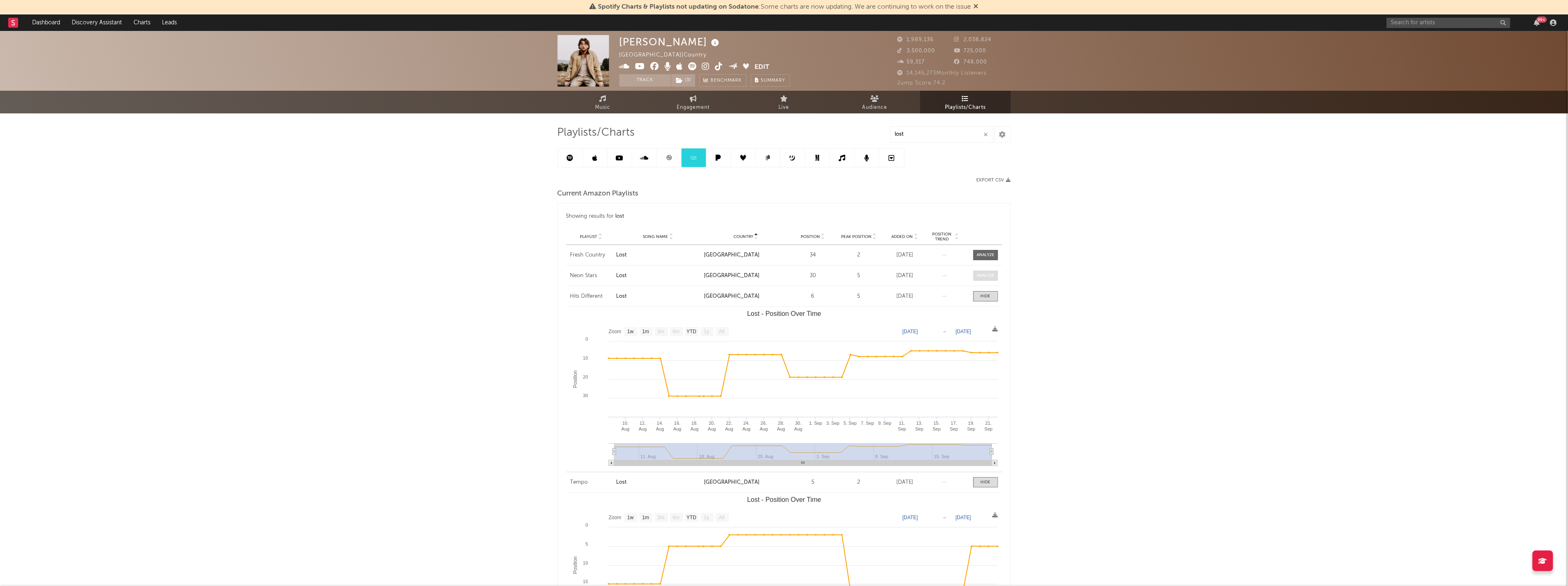
click at [986, 275] on div at bounding box center [985, 276] width 18 height 6
select select "1w"
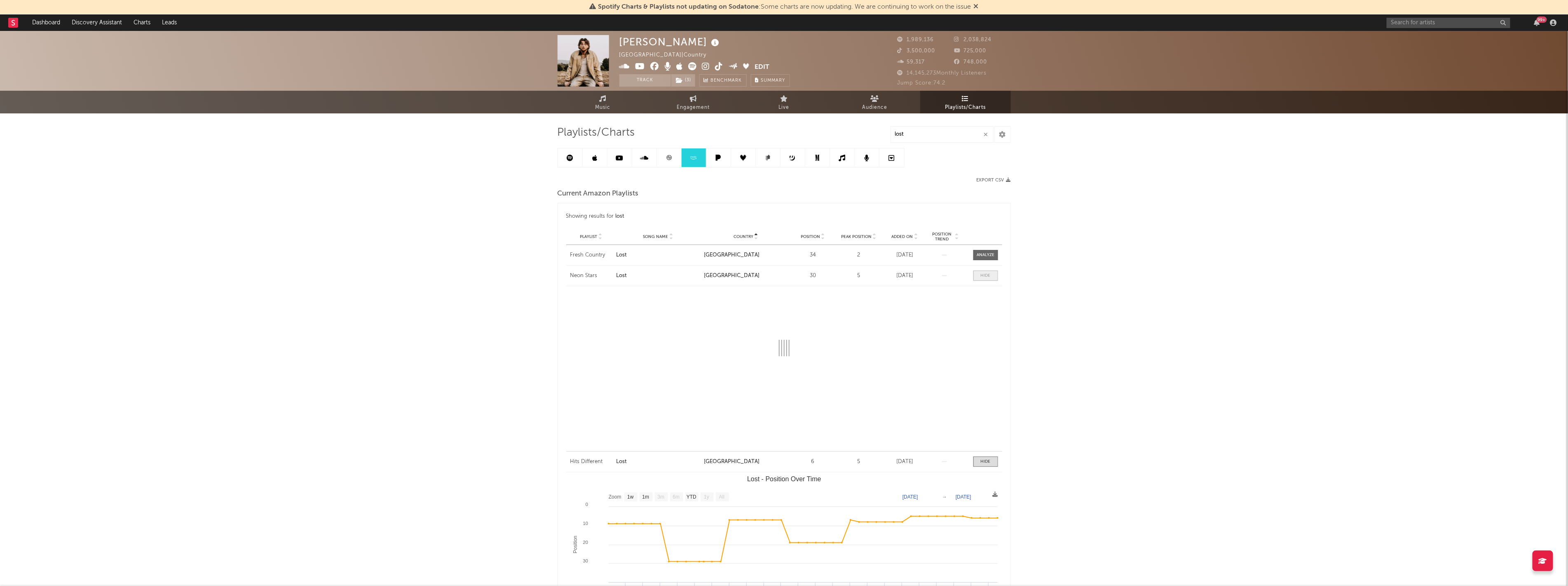
select select "1w"
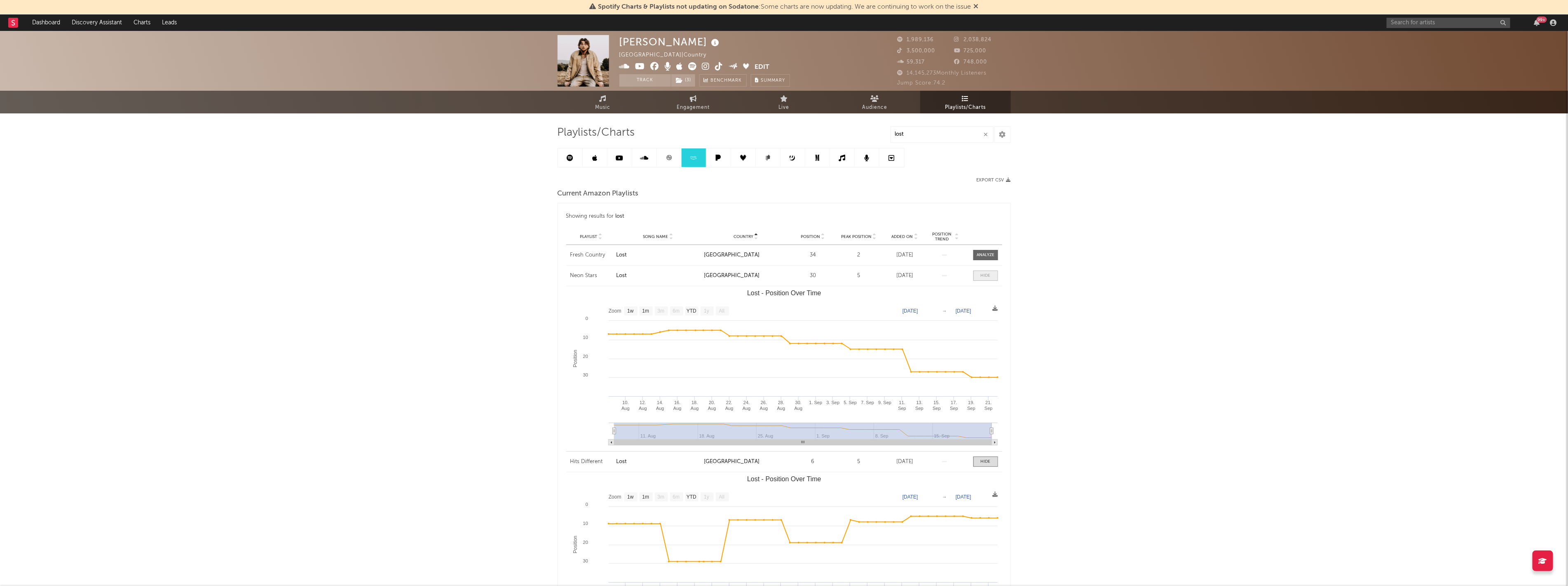
click at [986, 275] on div at bounding box center [985, 276] width 10 height 6
select select "1w"
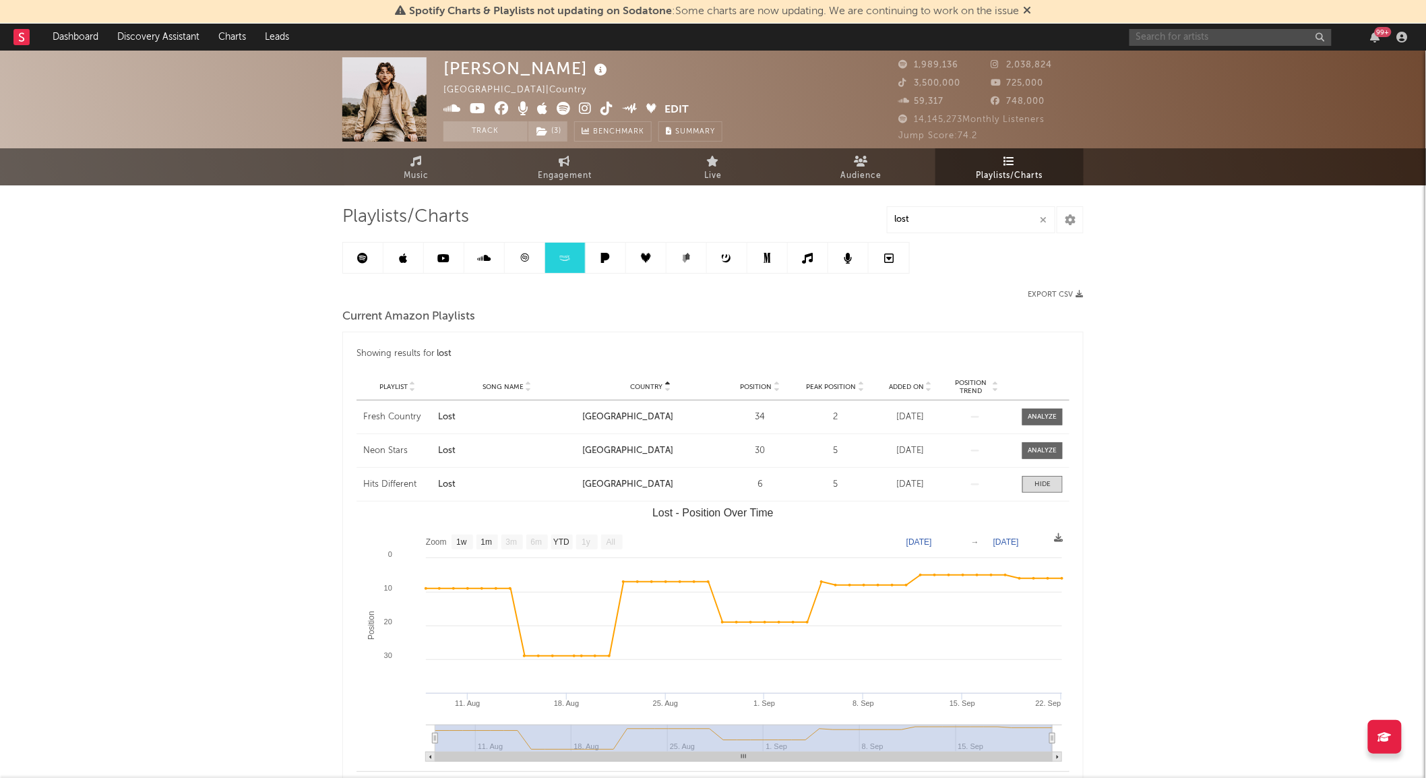
click at [1203, 44] on input "text" at bounding box center [1231, 37] width 202 height 17
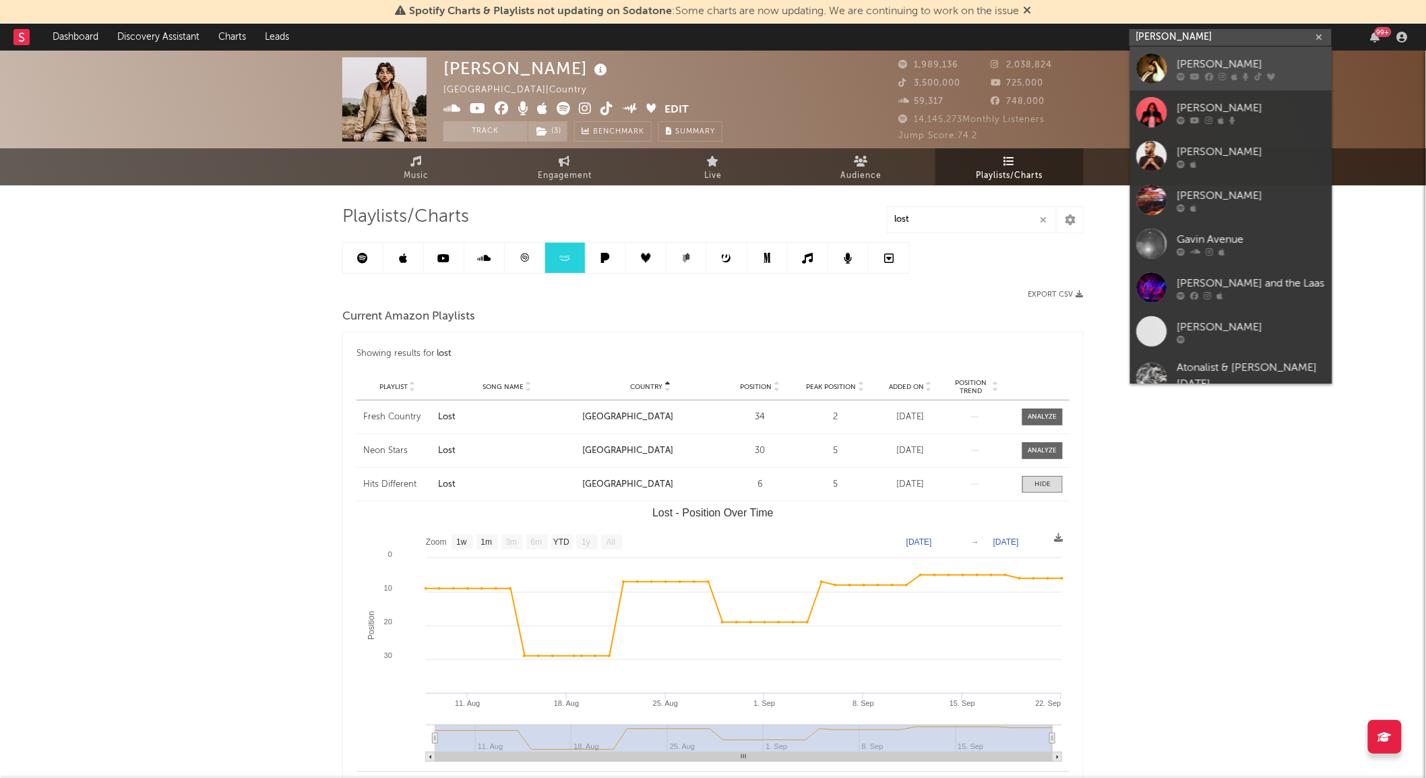
type input "[PERSON_NAME]"
click at [1194, 56] on div "[PERSON_NAME]" at bounding box center [1251, 64] width 148 height 16
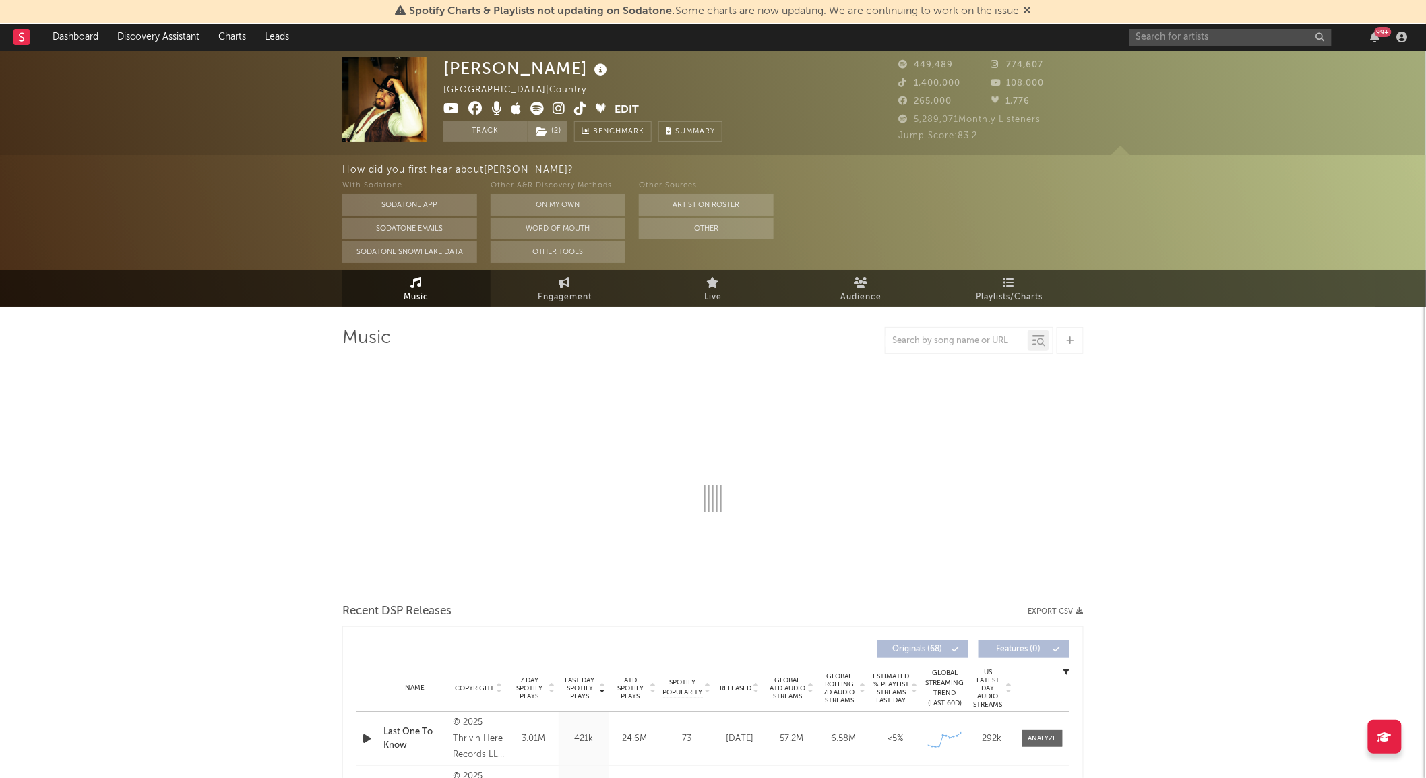
select select "6m"
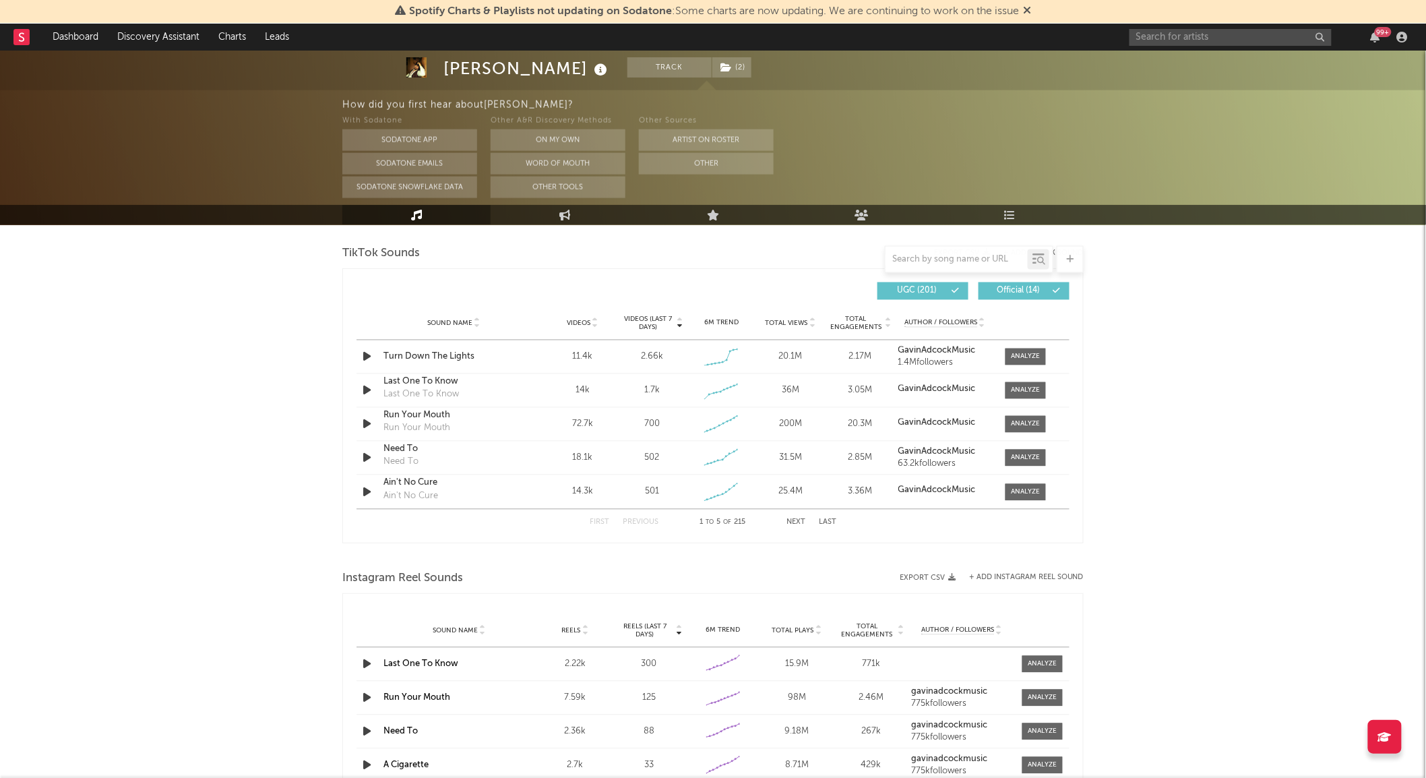
scroll to position [903, 0]
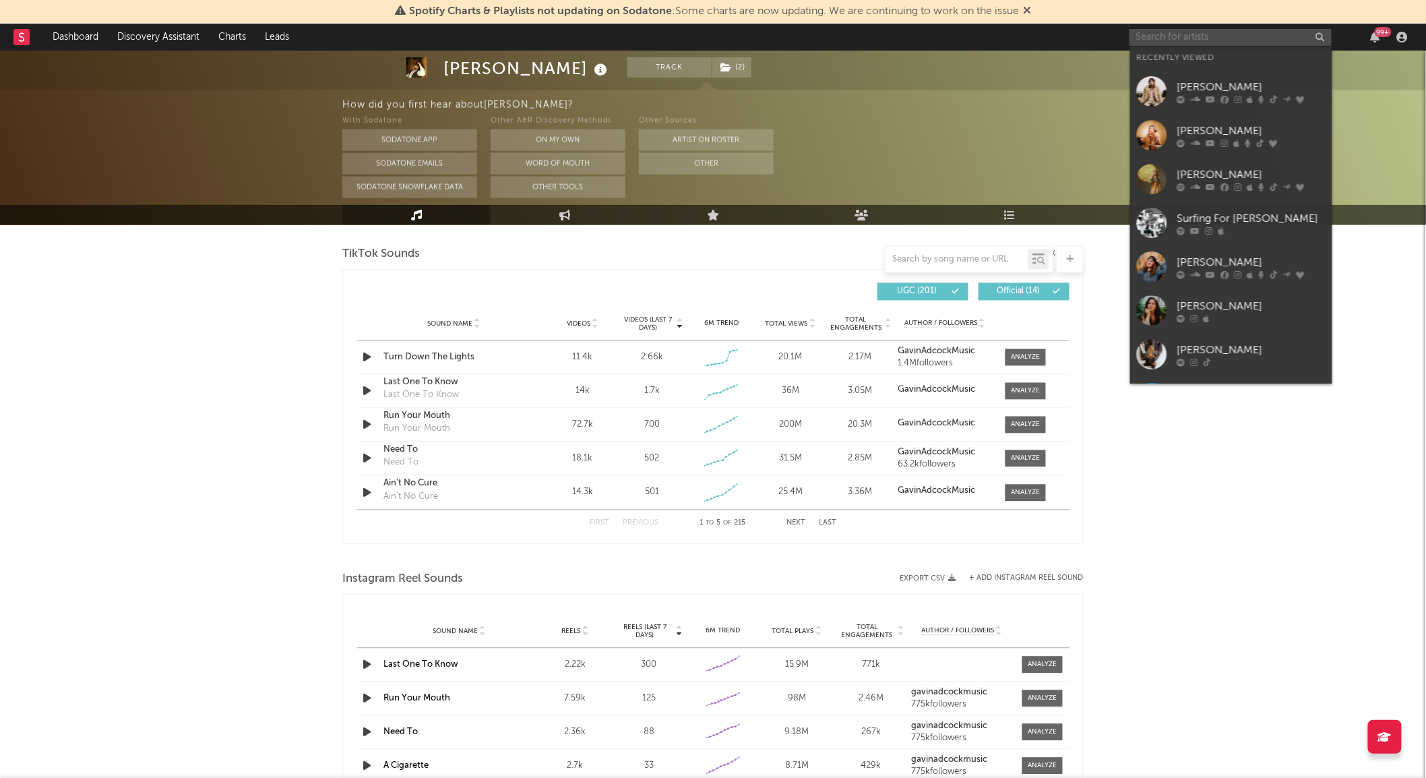
click at [1183, 32] on input "text" at bounding box center [1231, 37] width 202 height 17
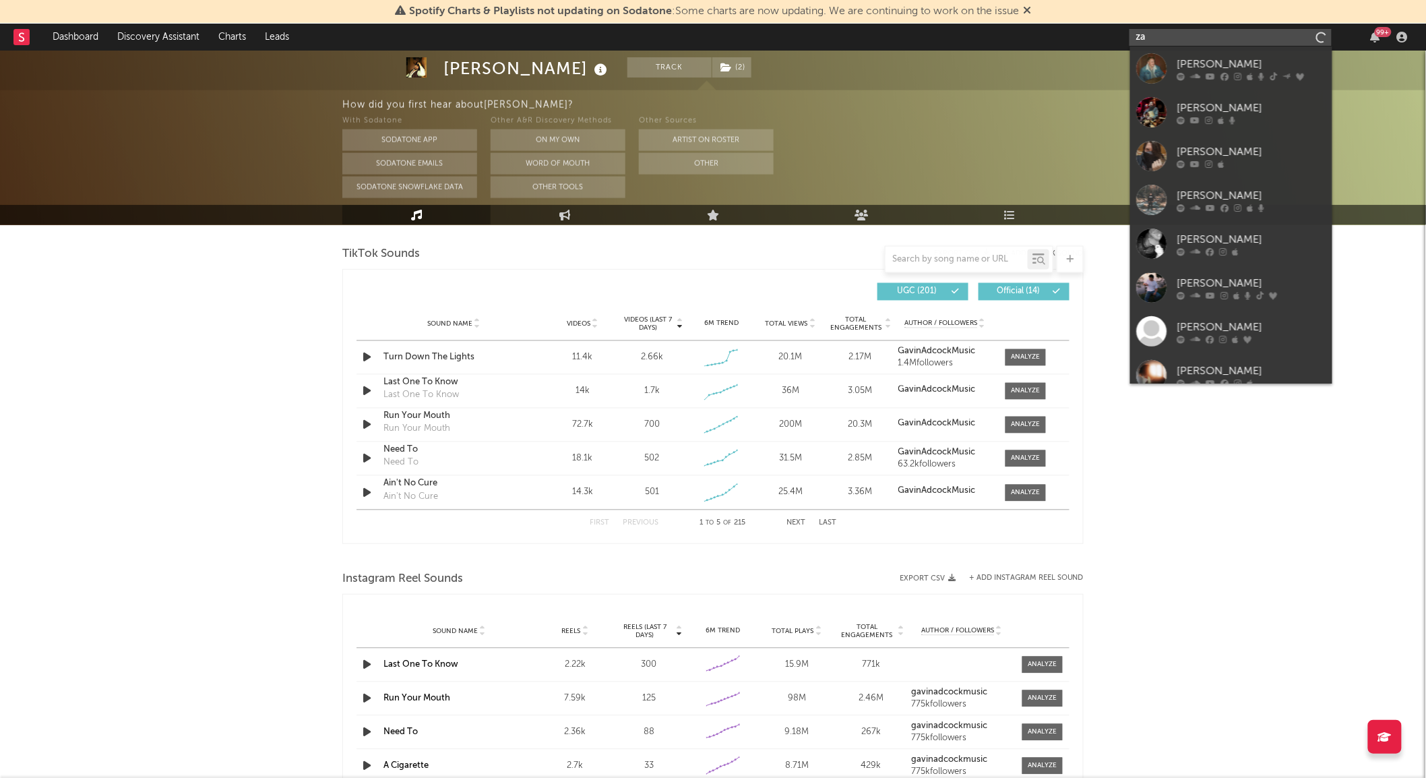
type input "z"
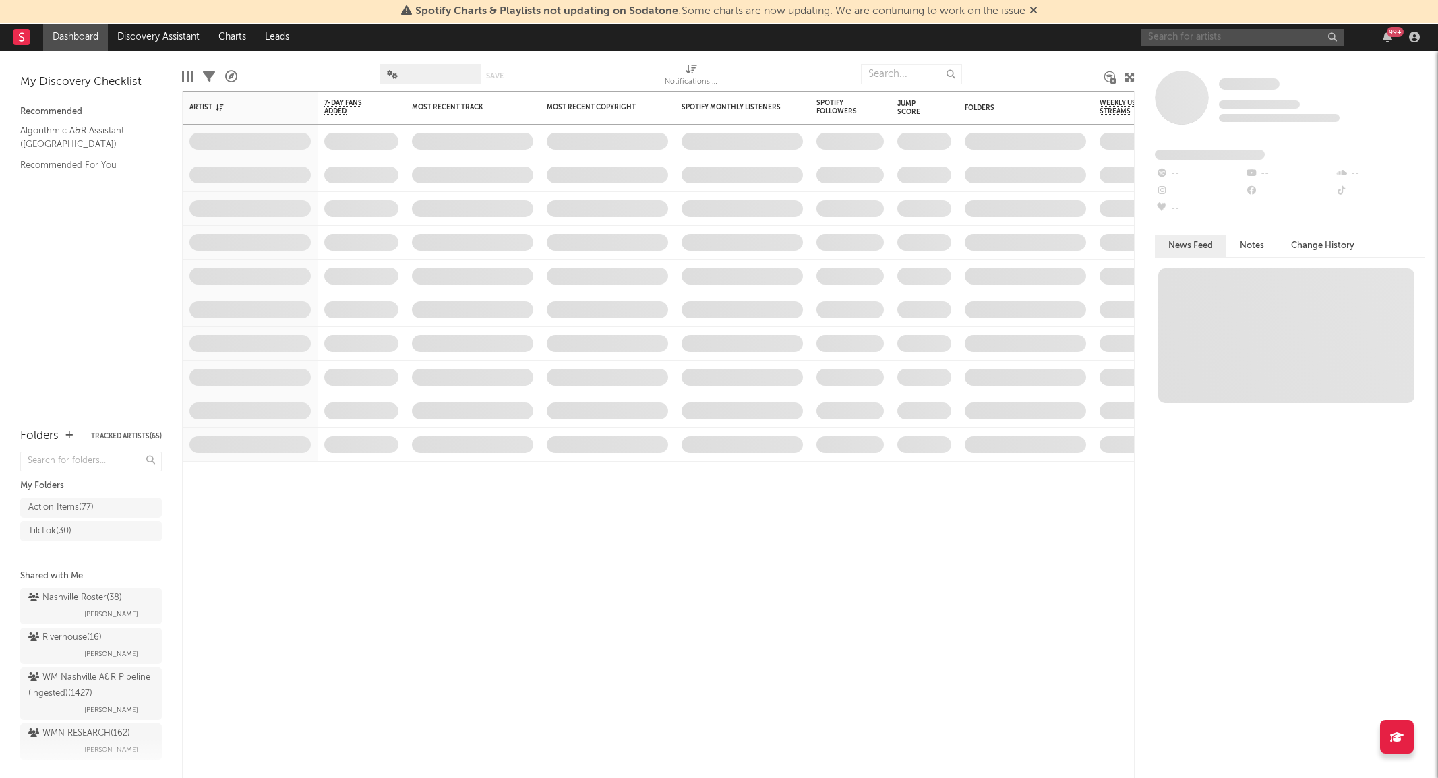
click at [1208, 32] on input "text" at bounding box center [1242, 37] width 202 height 17
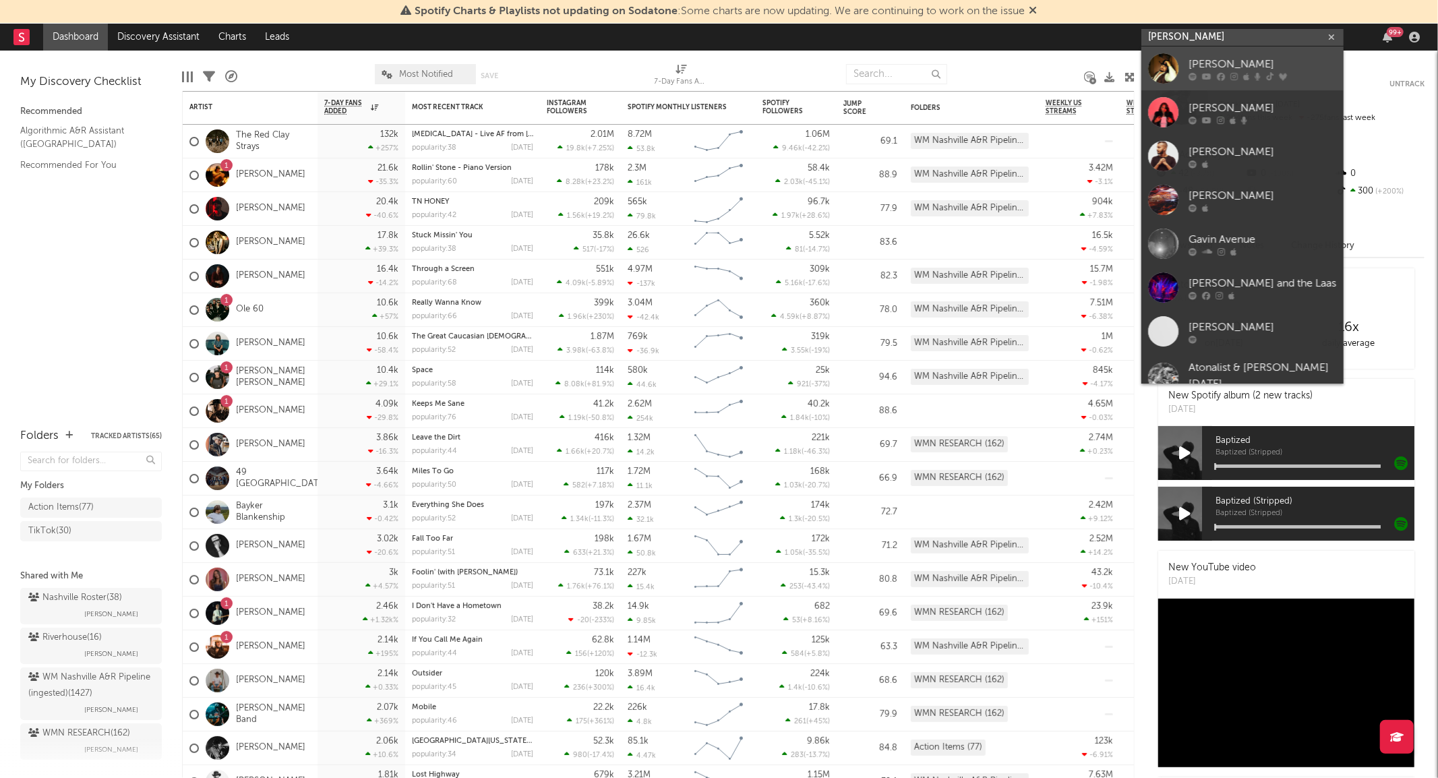
type input "[PERSON_NAME]"
click at [1166, 59] on div at bounding box center [1163, 68] width 30 height 30
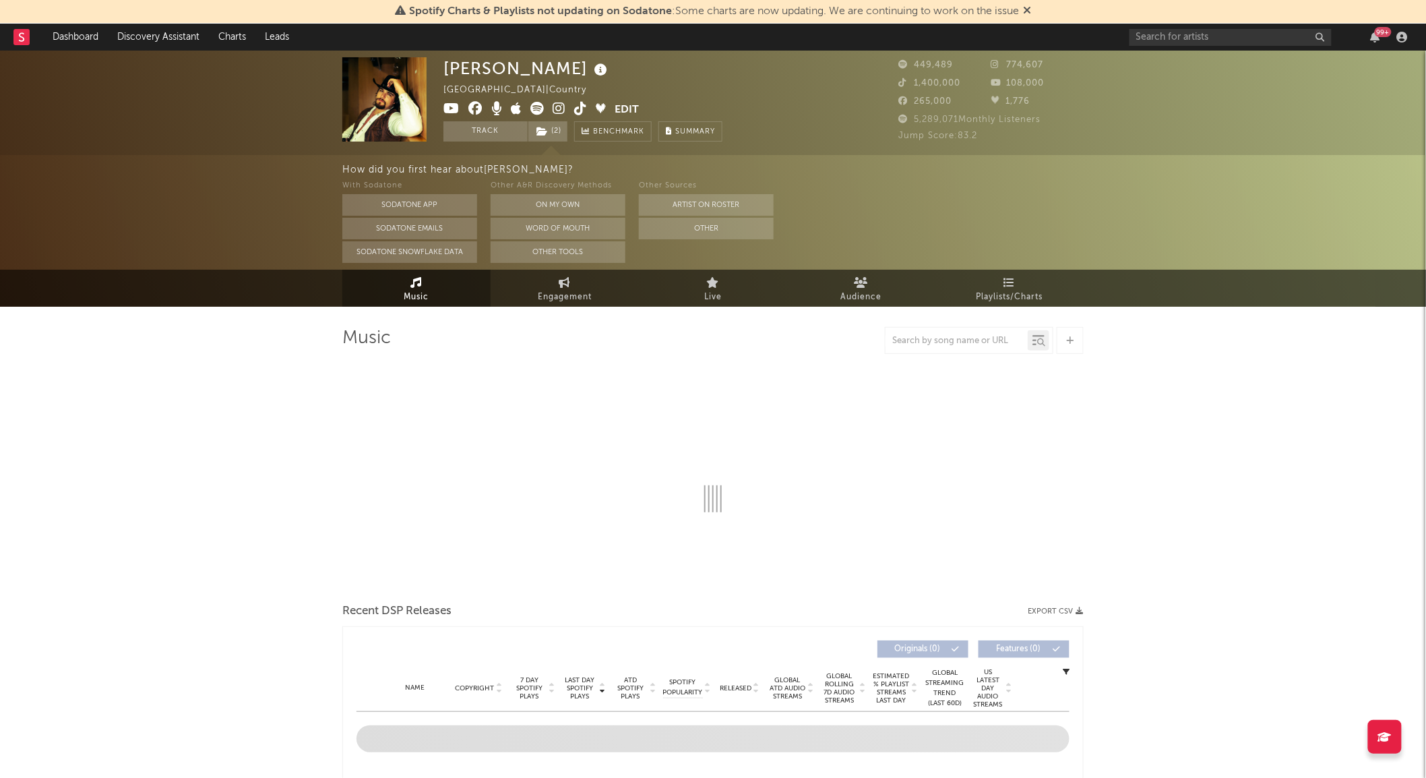
select select "6m"
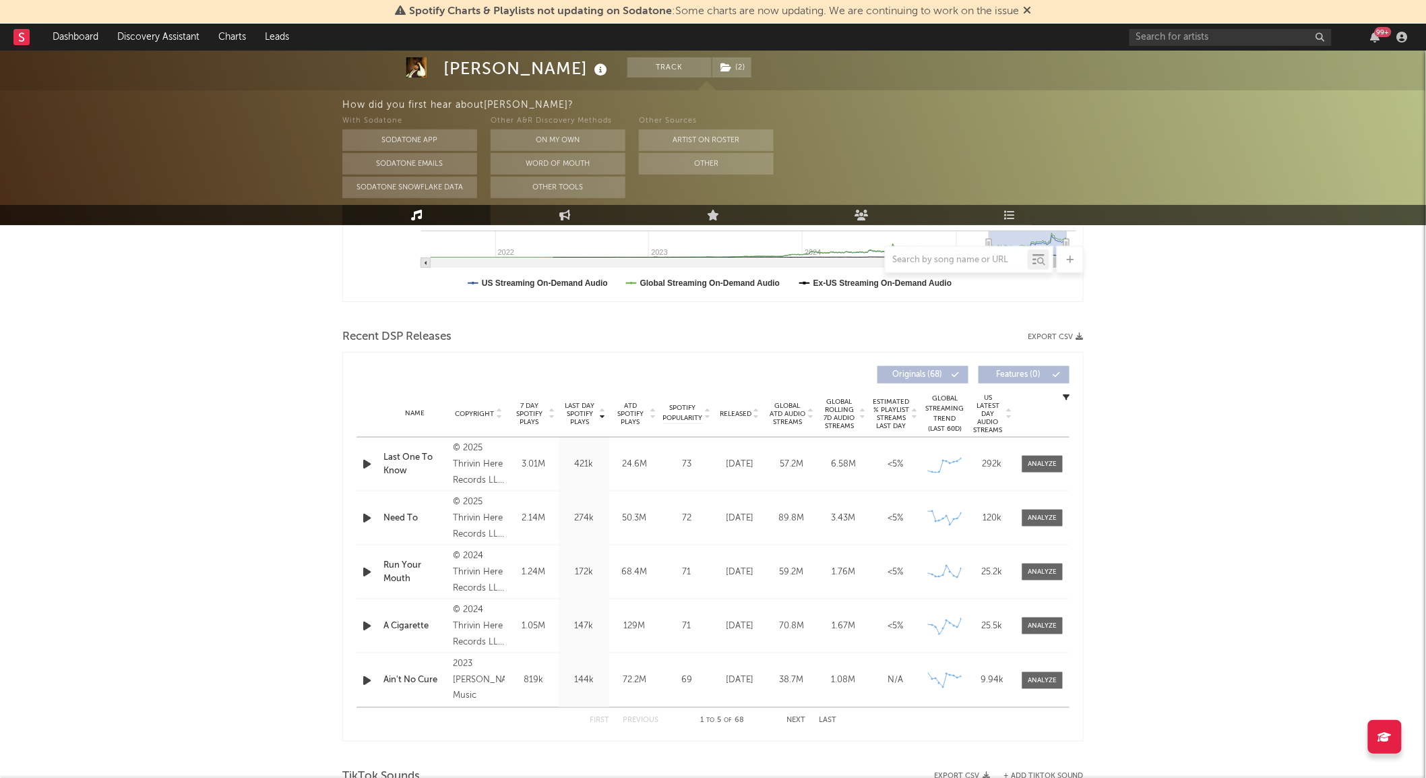
scroll to position [381, 0]
click at [1033, 462] on div at bounding box center [1043, 463] width 29 height 10
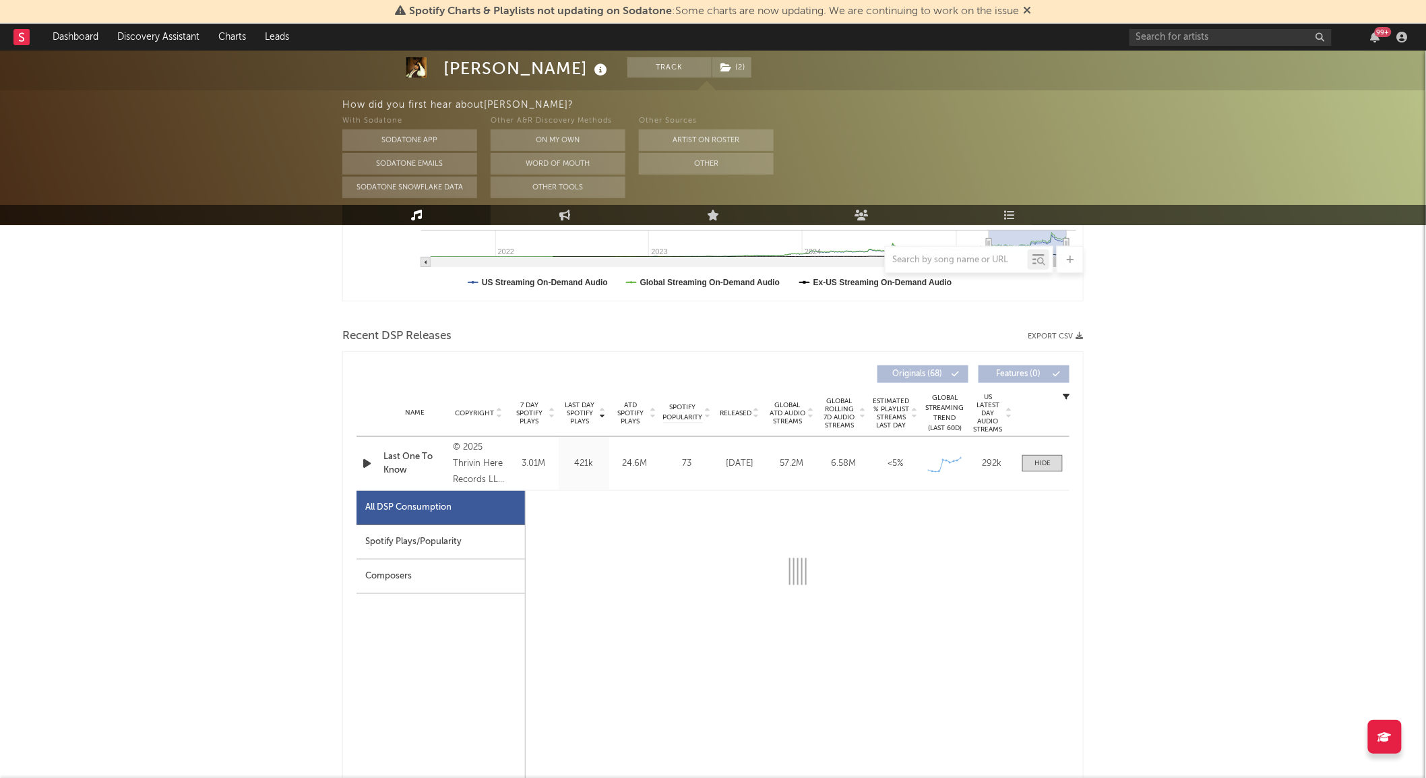
select select "1w"
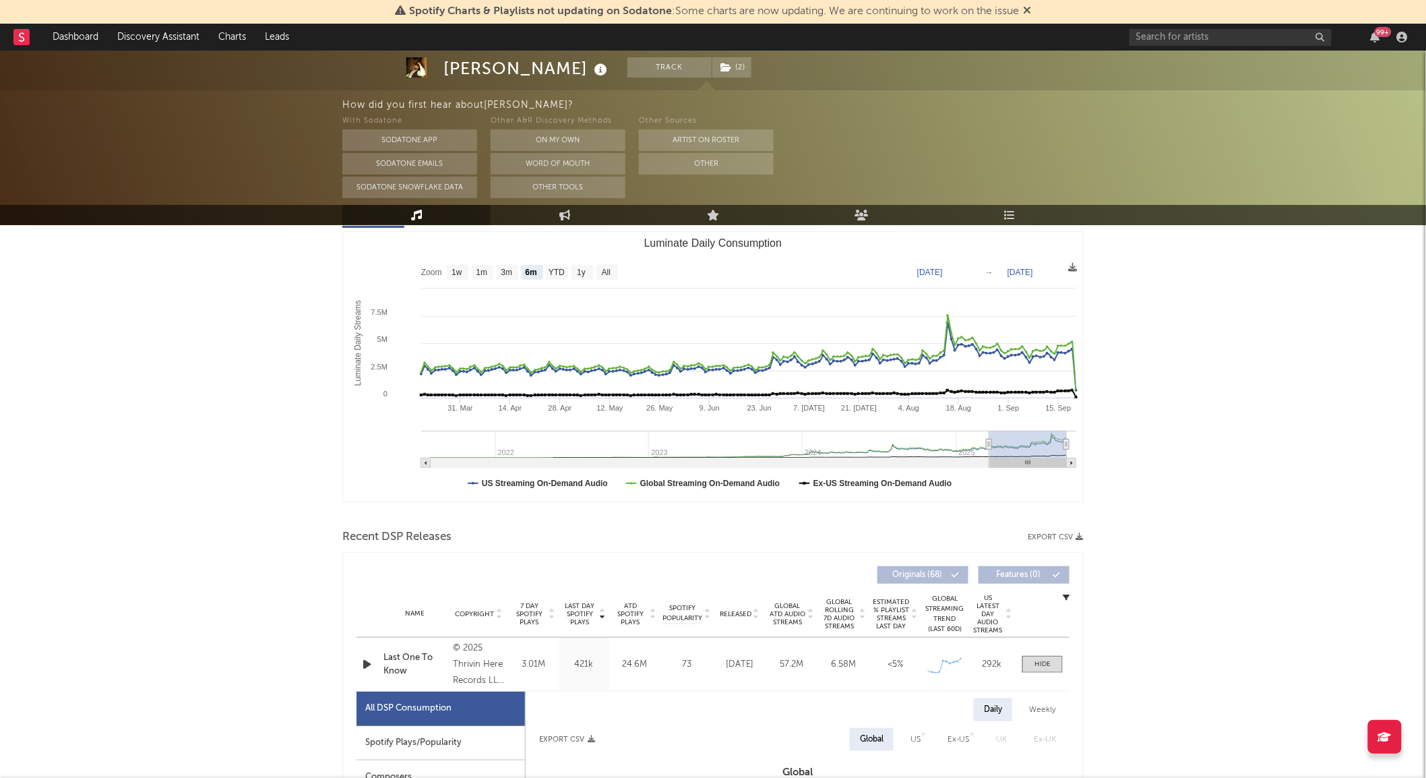
scroll to position [0, 0]
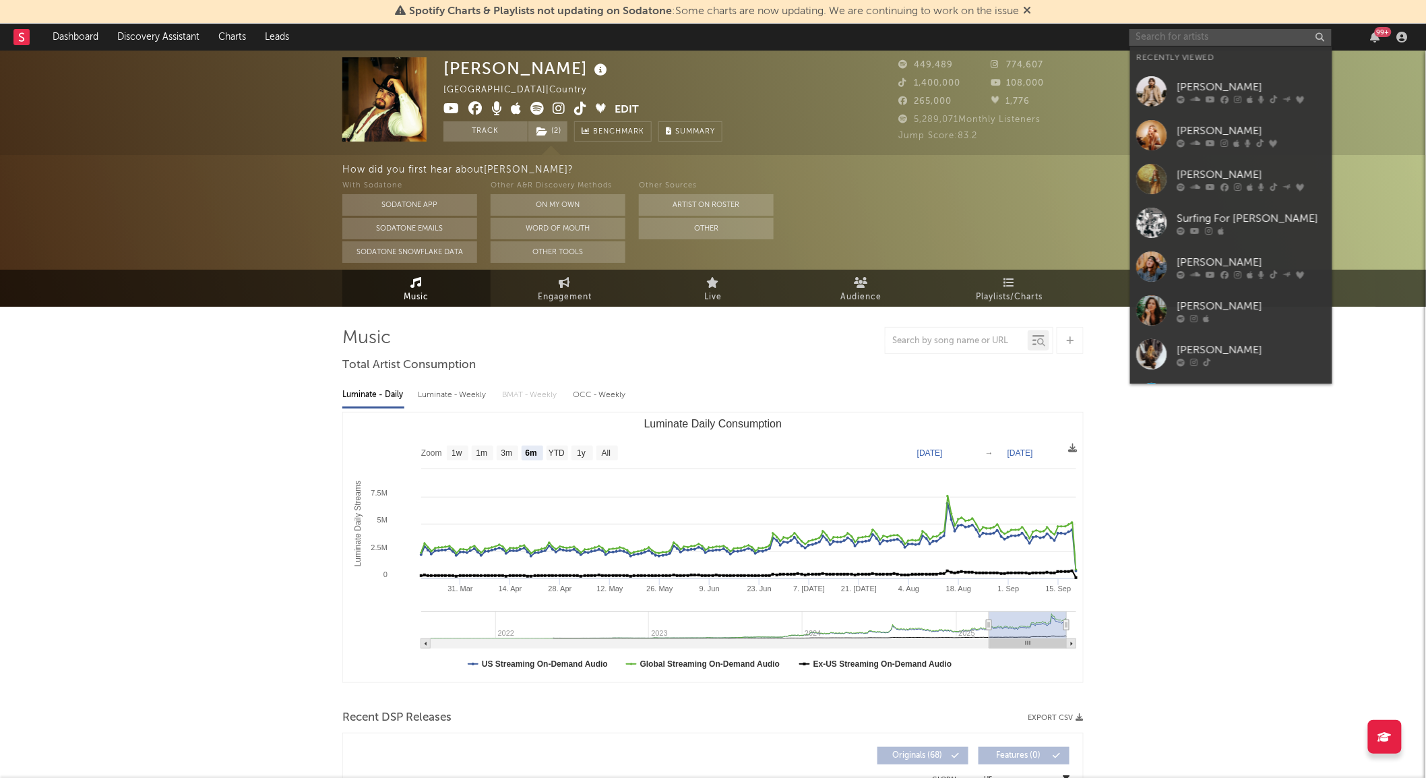
click at [1181, 37] on input "text" at bounding box center [1231, 37] width 202 height 17
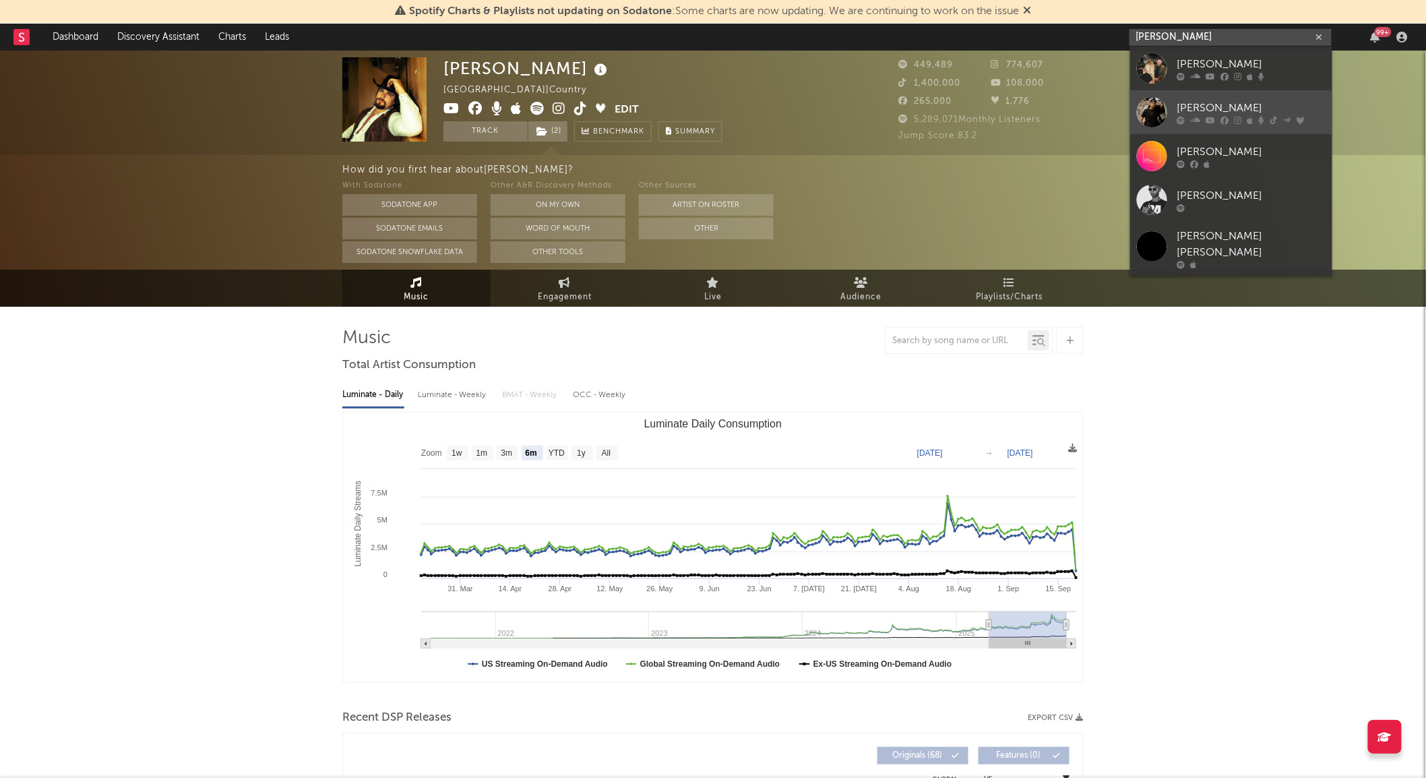
type input "[PERSON_NAME]"
click at [1153, 105] on div at bounding box center [1152, 112] width 30 height 30
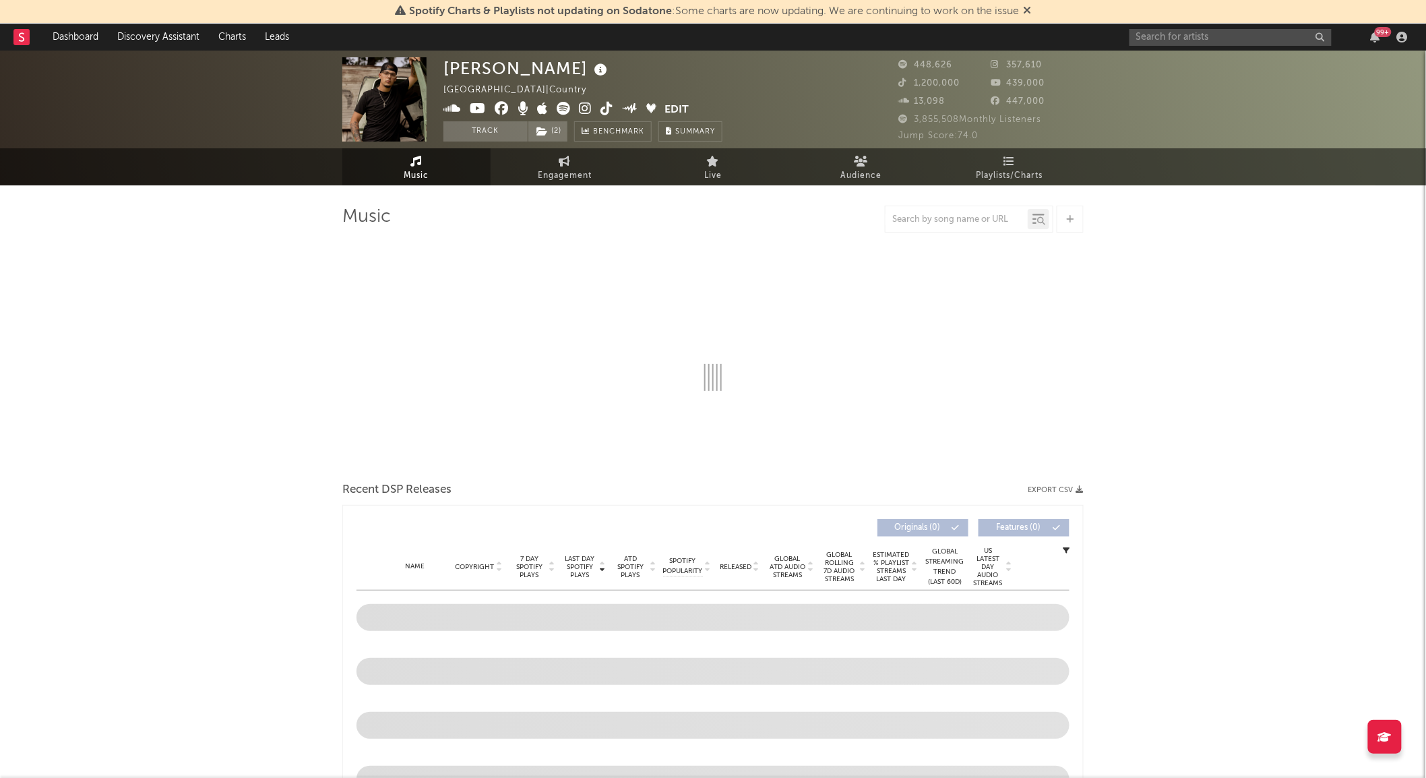
select select "6m"
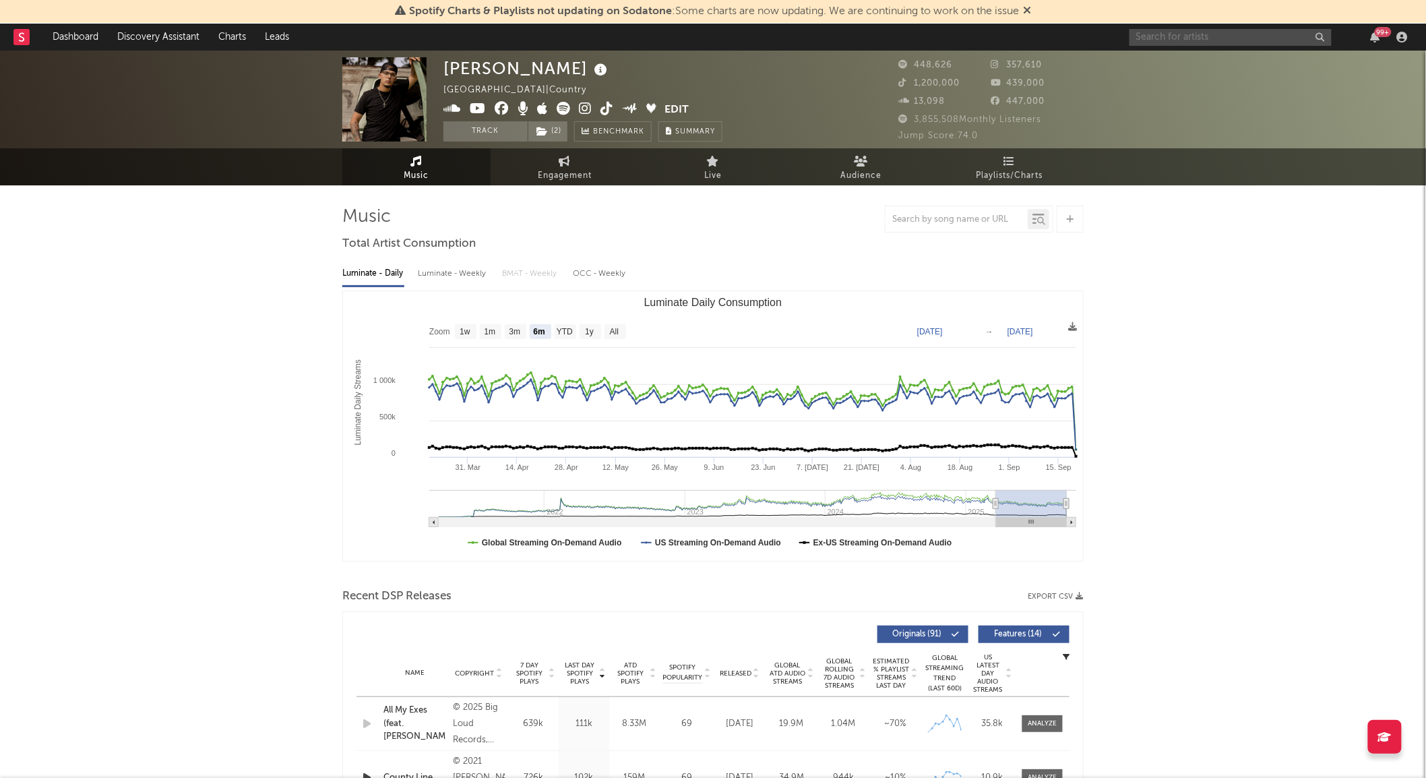
click at [1166, 36] on input "text" at bounding box center [1231, 37] width 202 height 17
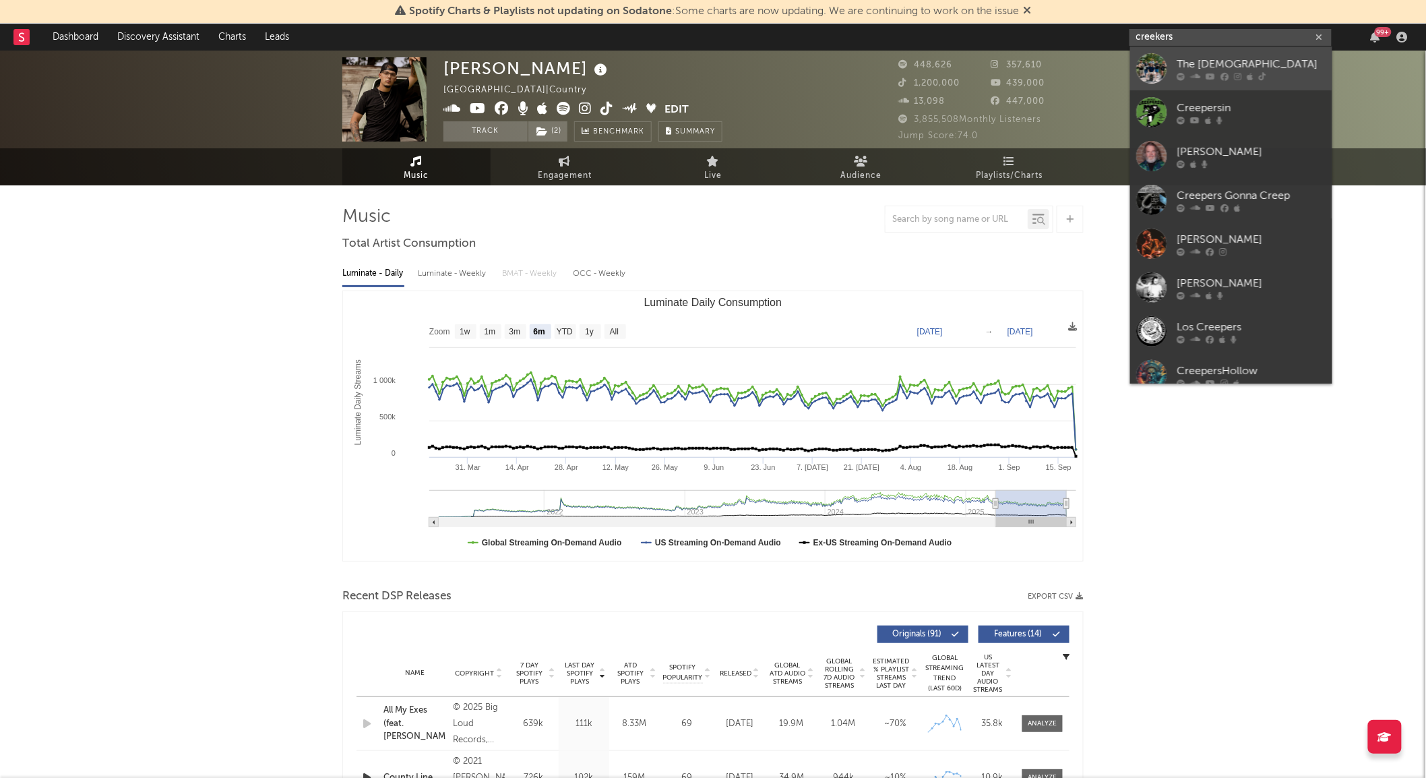
type input "creekers"
click at [1161, 59] on div at bounding box center [1152, 68] width 30 height 30
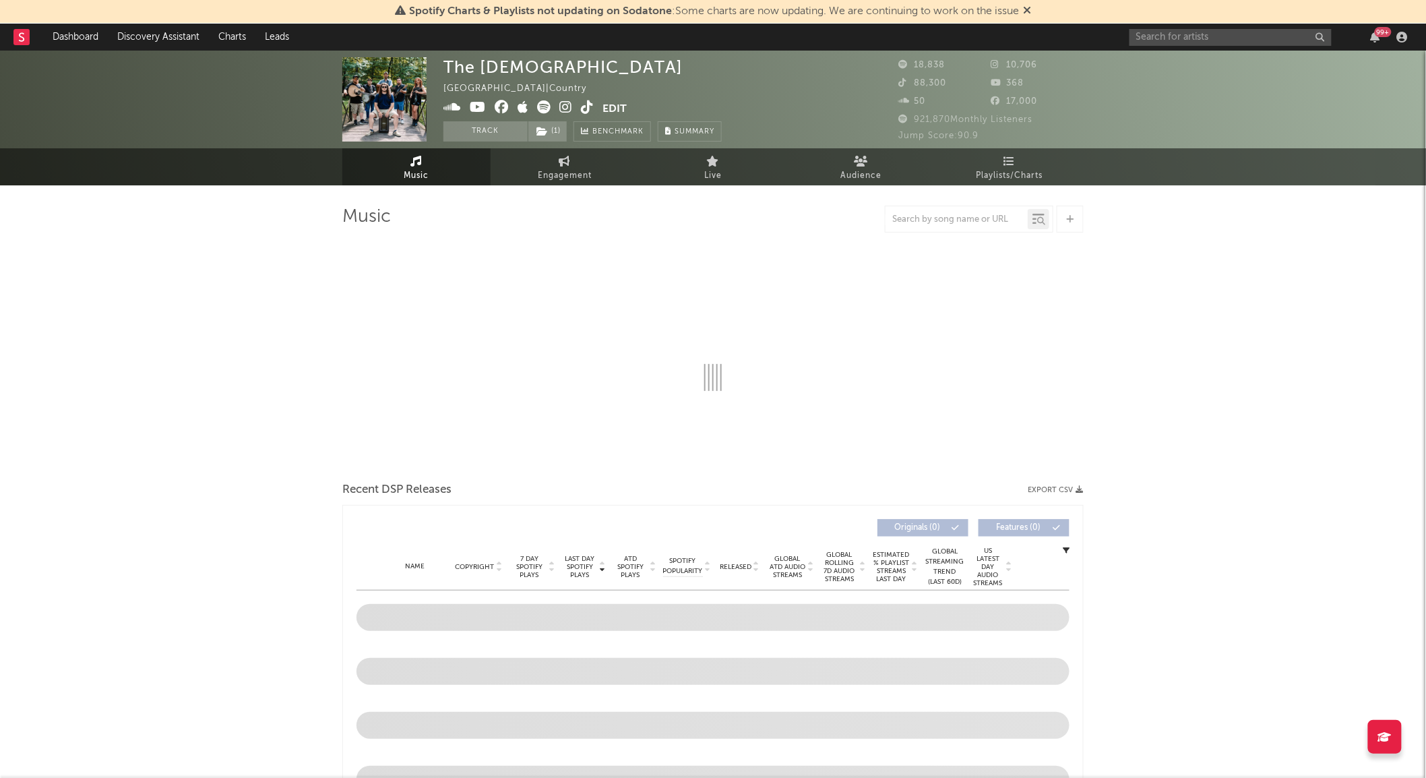
select select "6m"
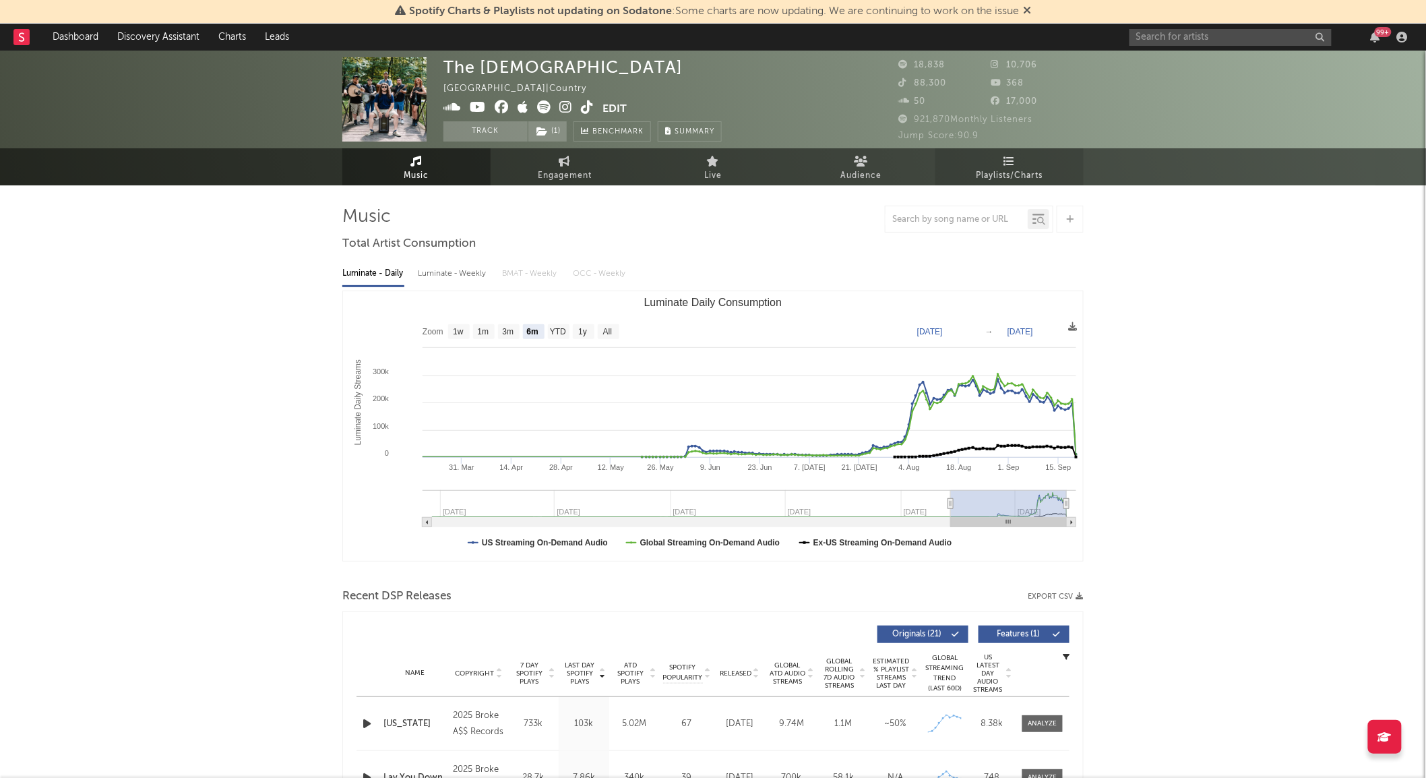
click at [1018, 152] on link "Playlists/Charts" at bounding box center [1010, 166] width 148 height 37
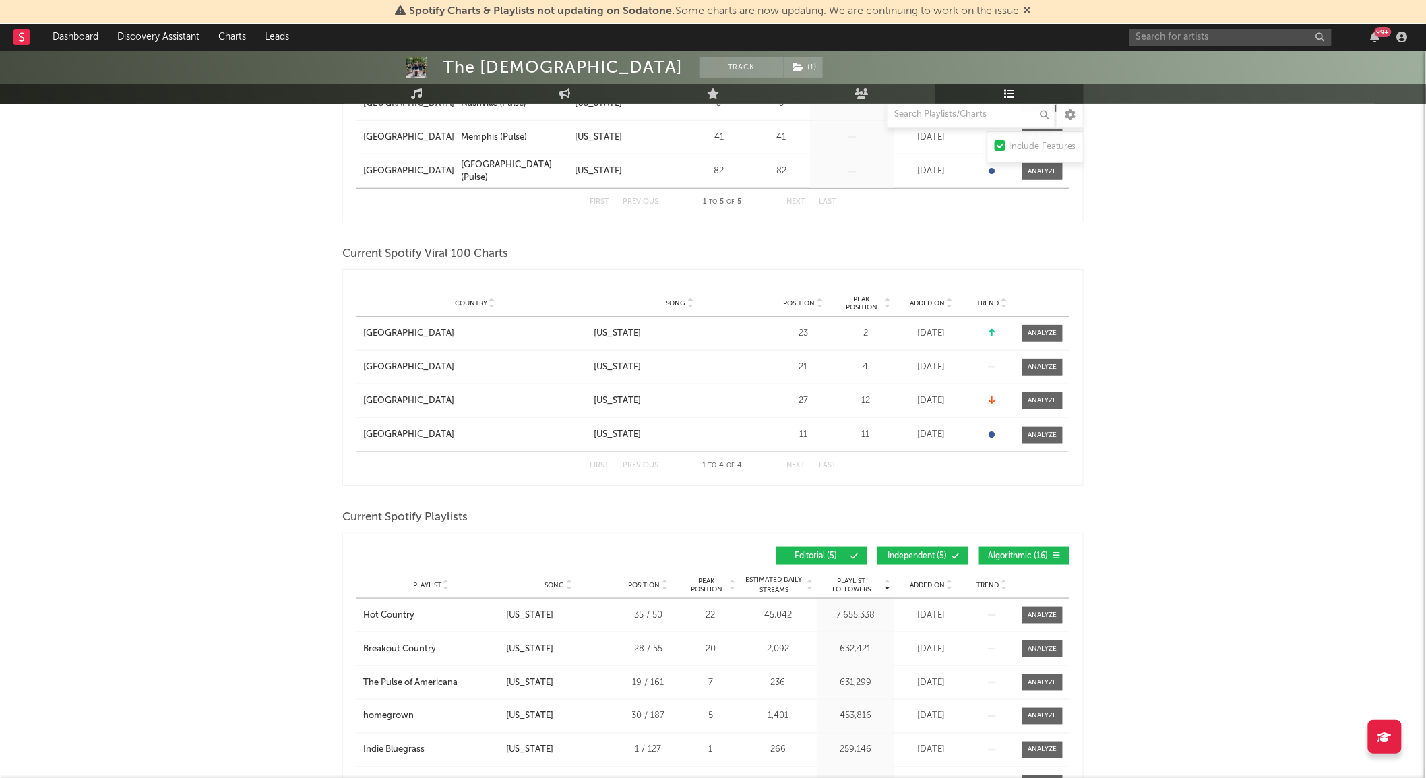
scroll to position [379, 0]
click at [1037, 617] on div at bounding box center [1043, 614] width 29 height 10
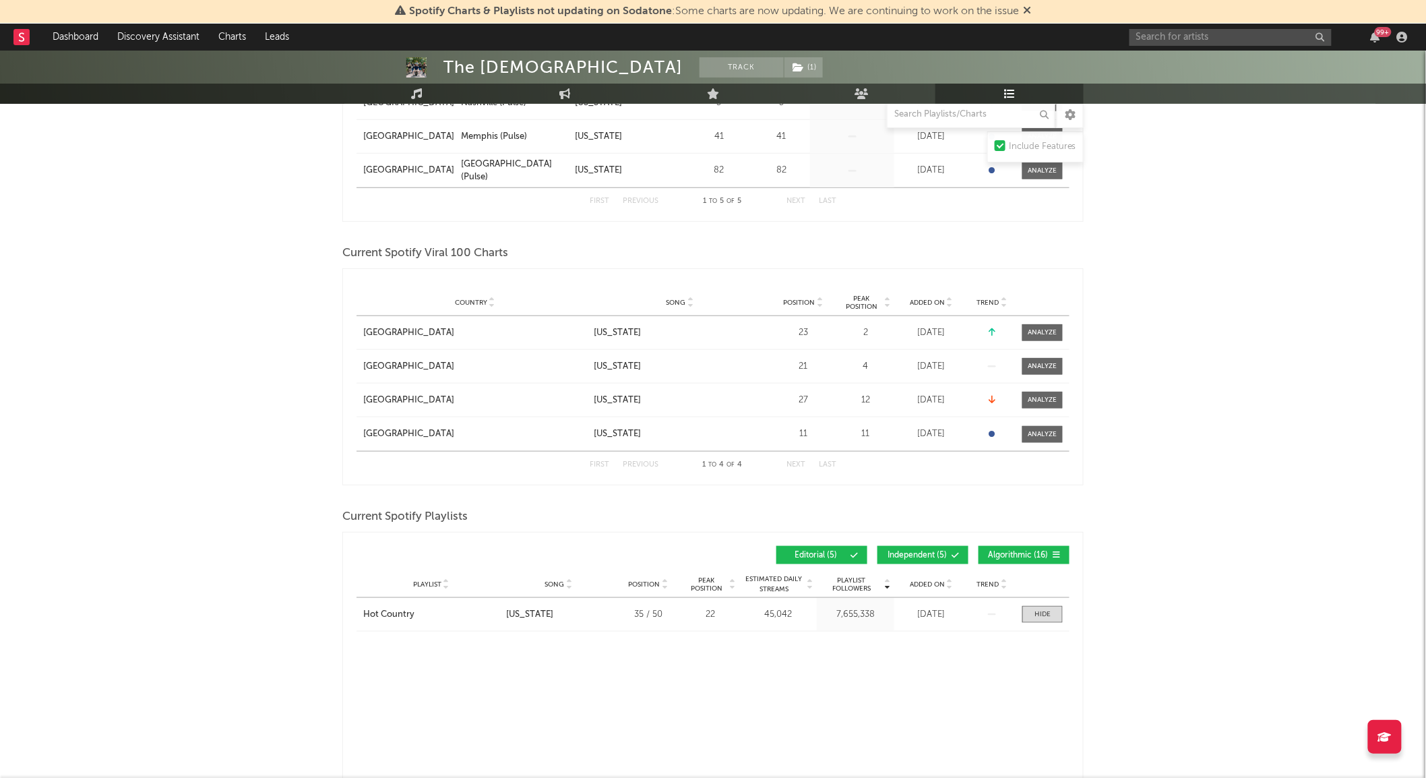
select select "1w"
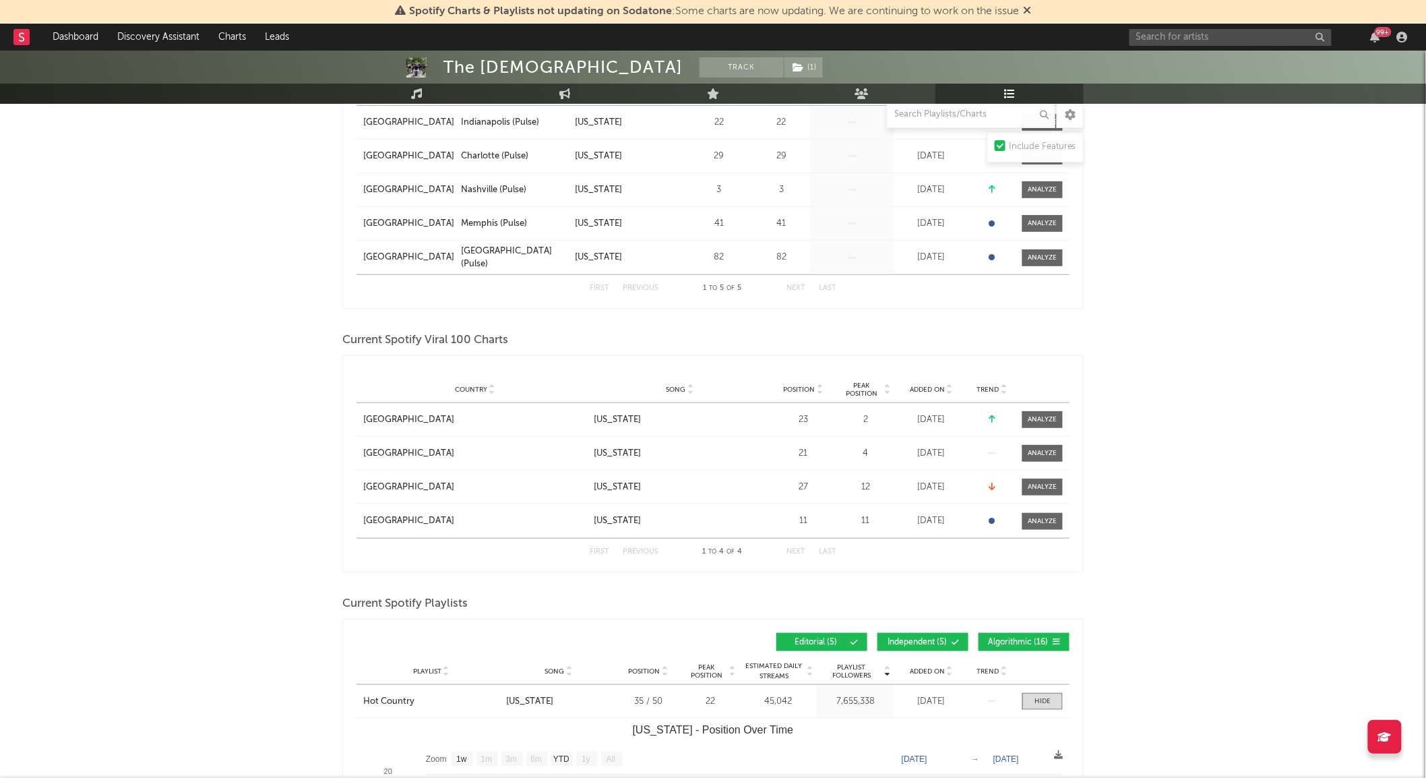
scroll to position [292, 0]
click at [1054, 699] on span at bounding box center [1042, 702] width 40 height 17
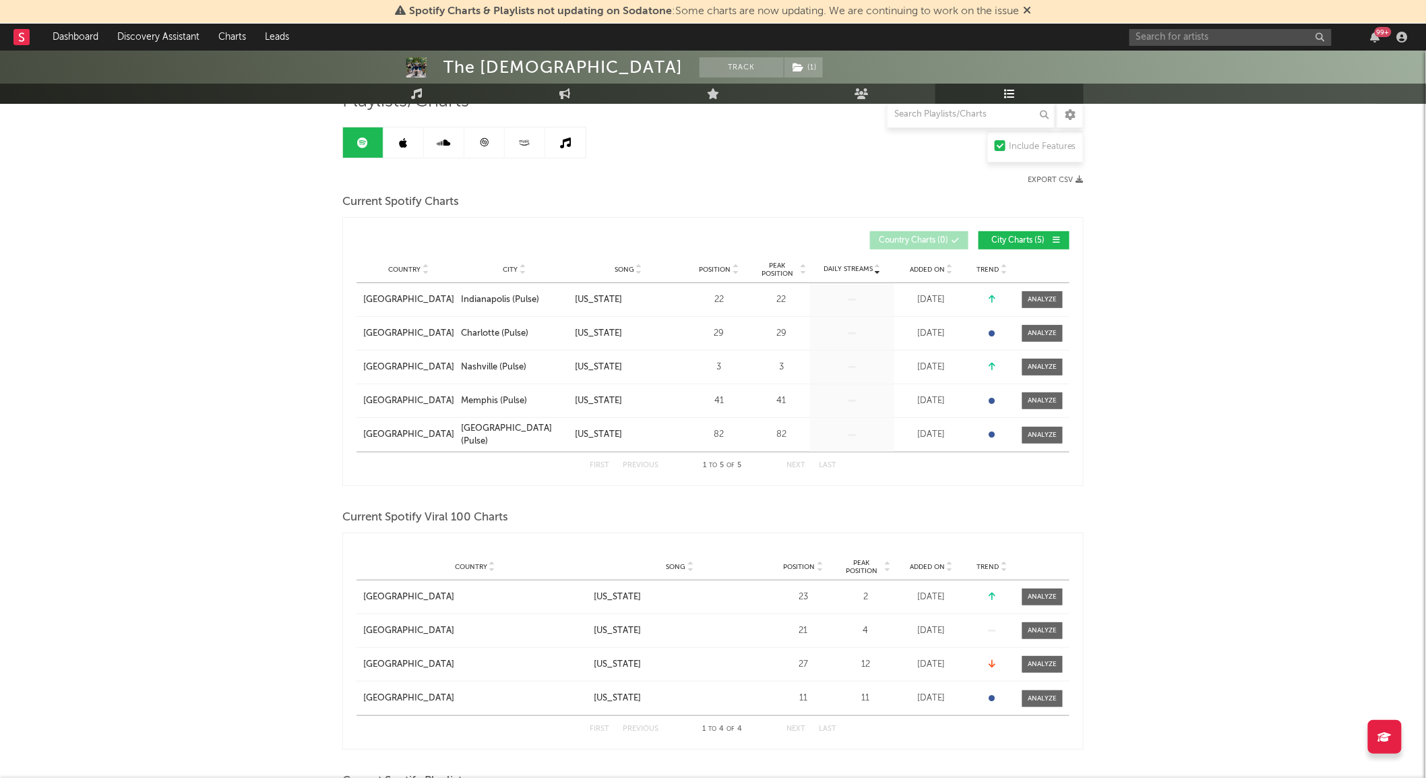
scroll to position [115, 0]
click at [1043, 598] on div at bounding box center [1043, 597] width 29 height 10
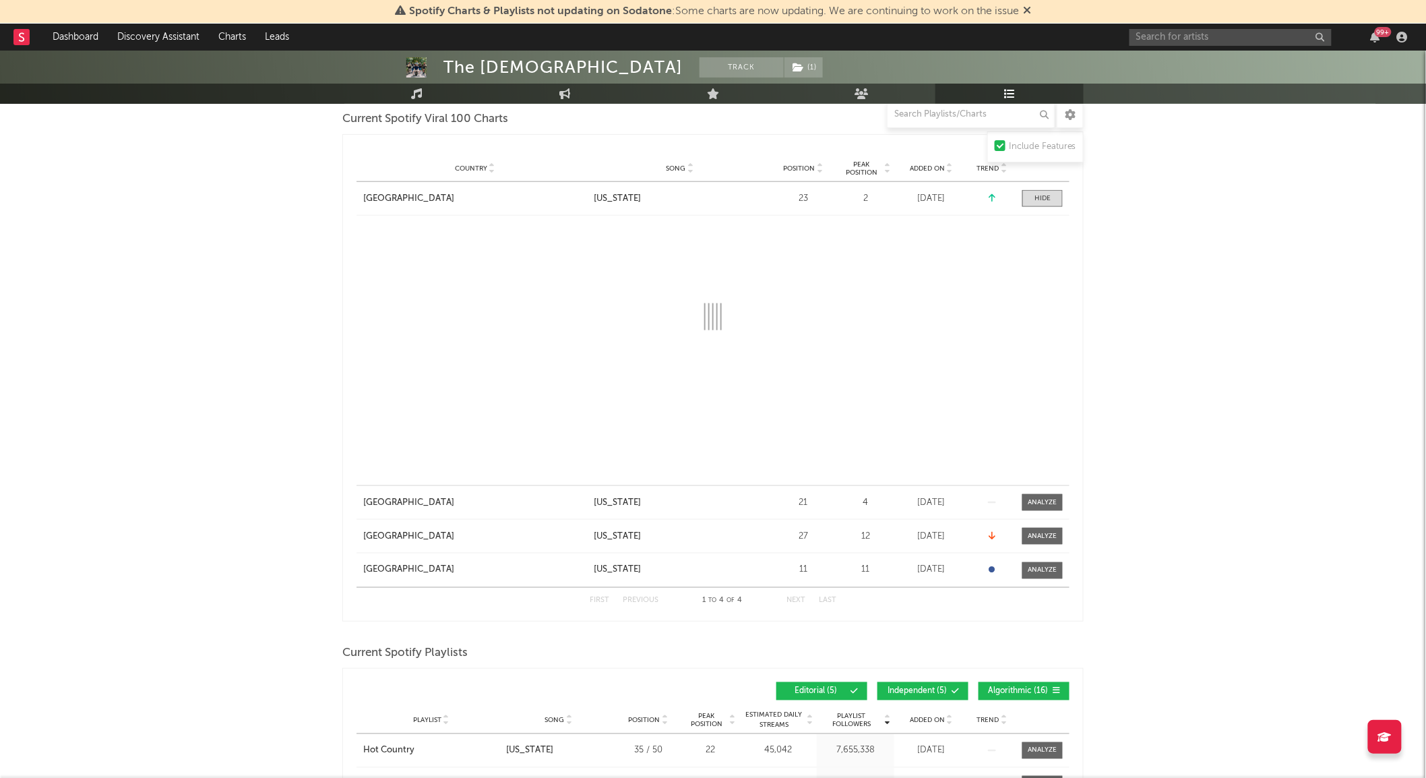
scroll to position [513, 0]
select select "1w"
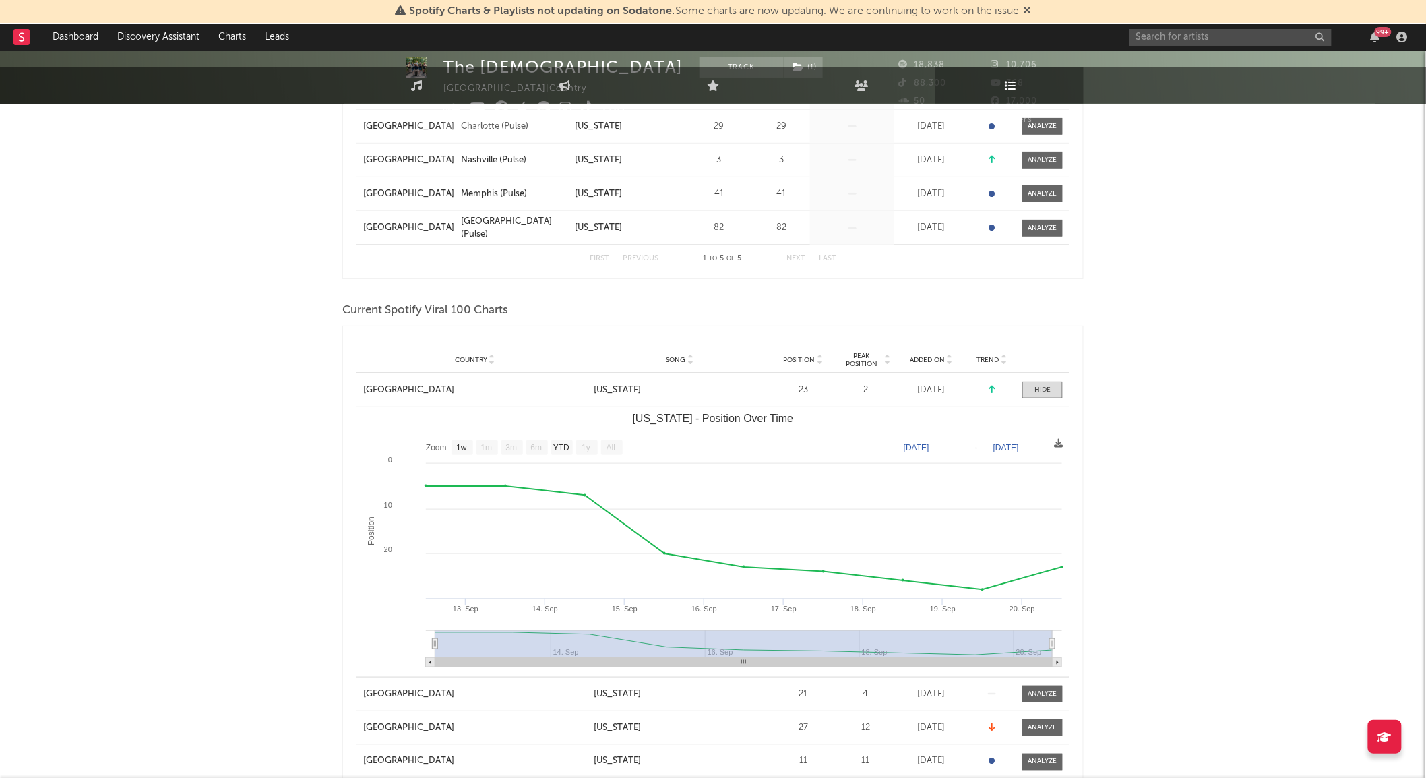
scroll to position [0, 0]
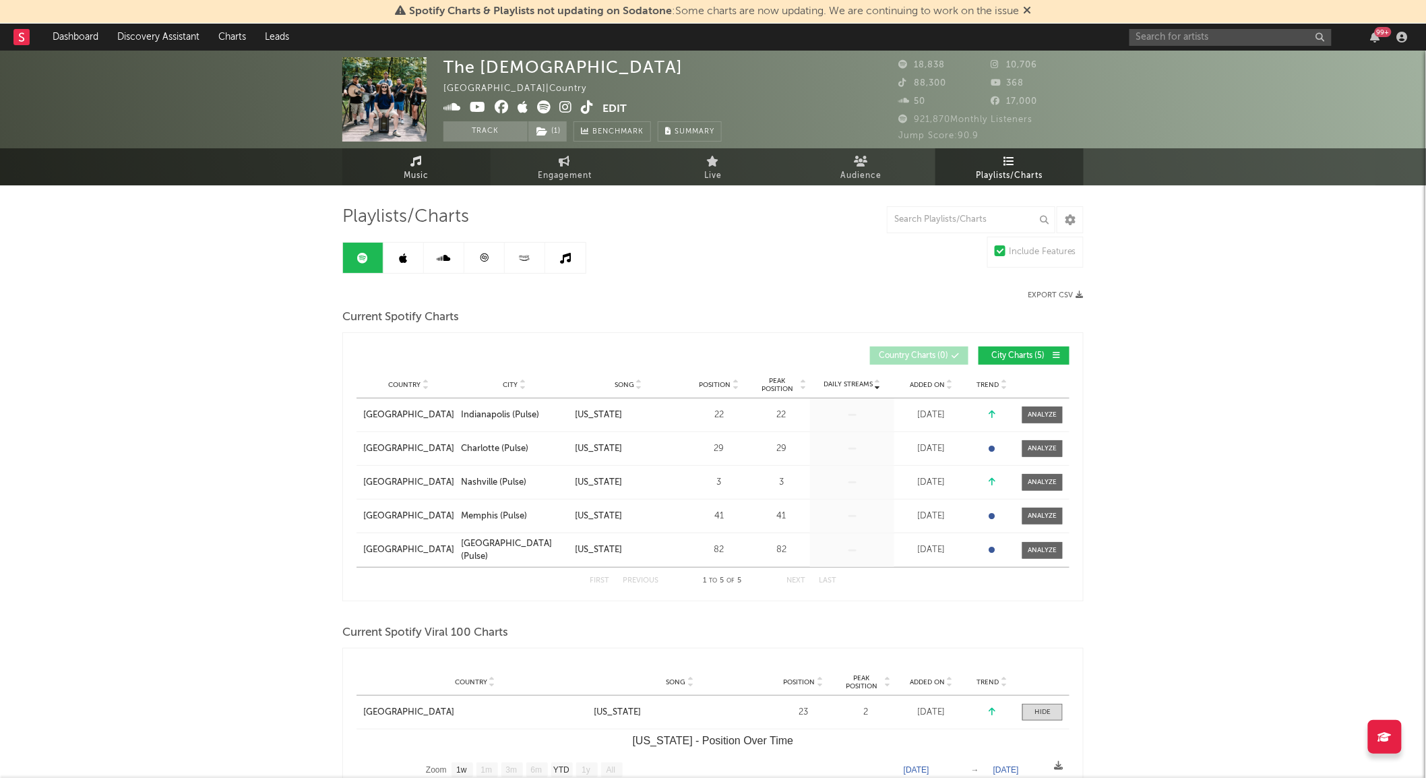
click at [425, 173] on span "Music" at bounding box center [416, 176] width 25 height 16
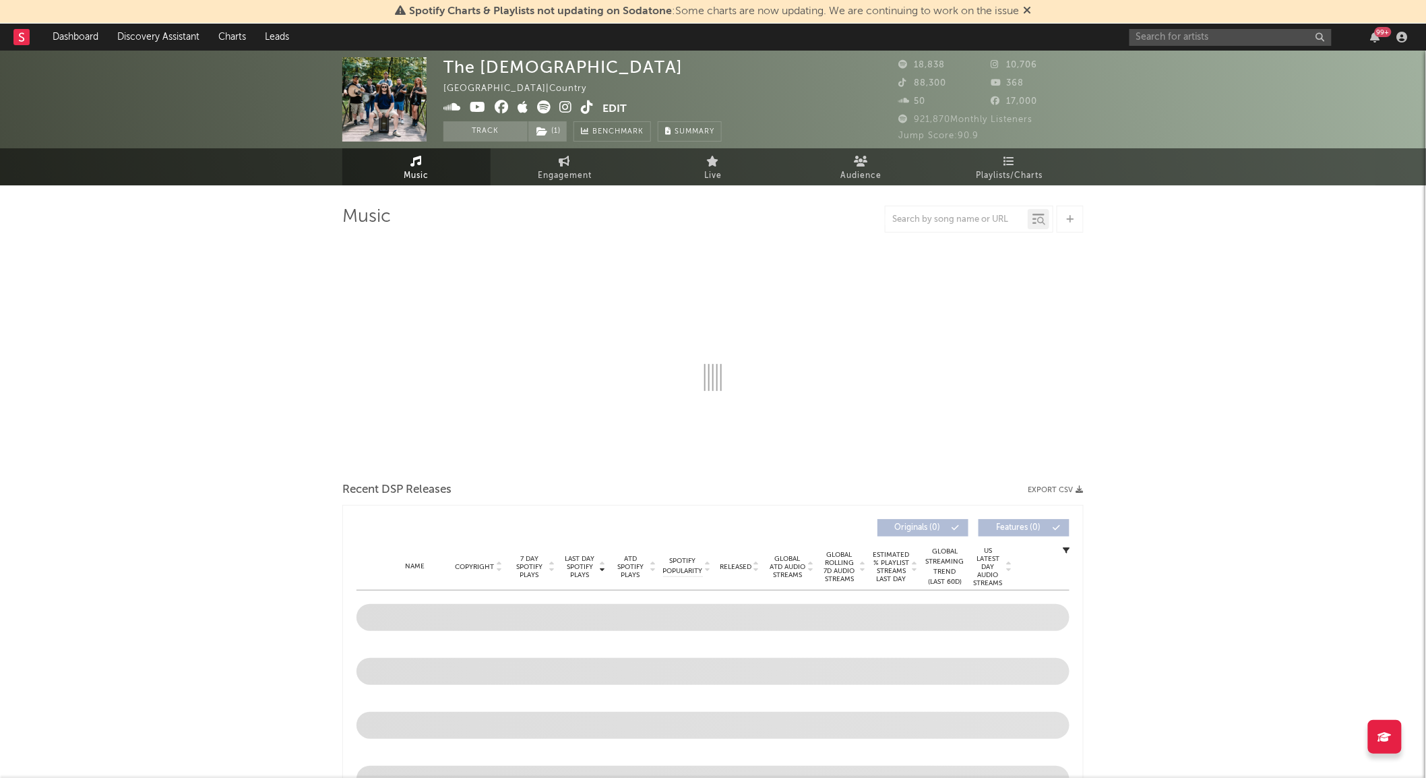
select select "6m"
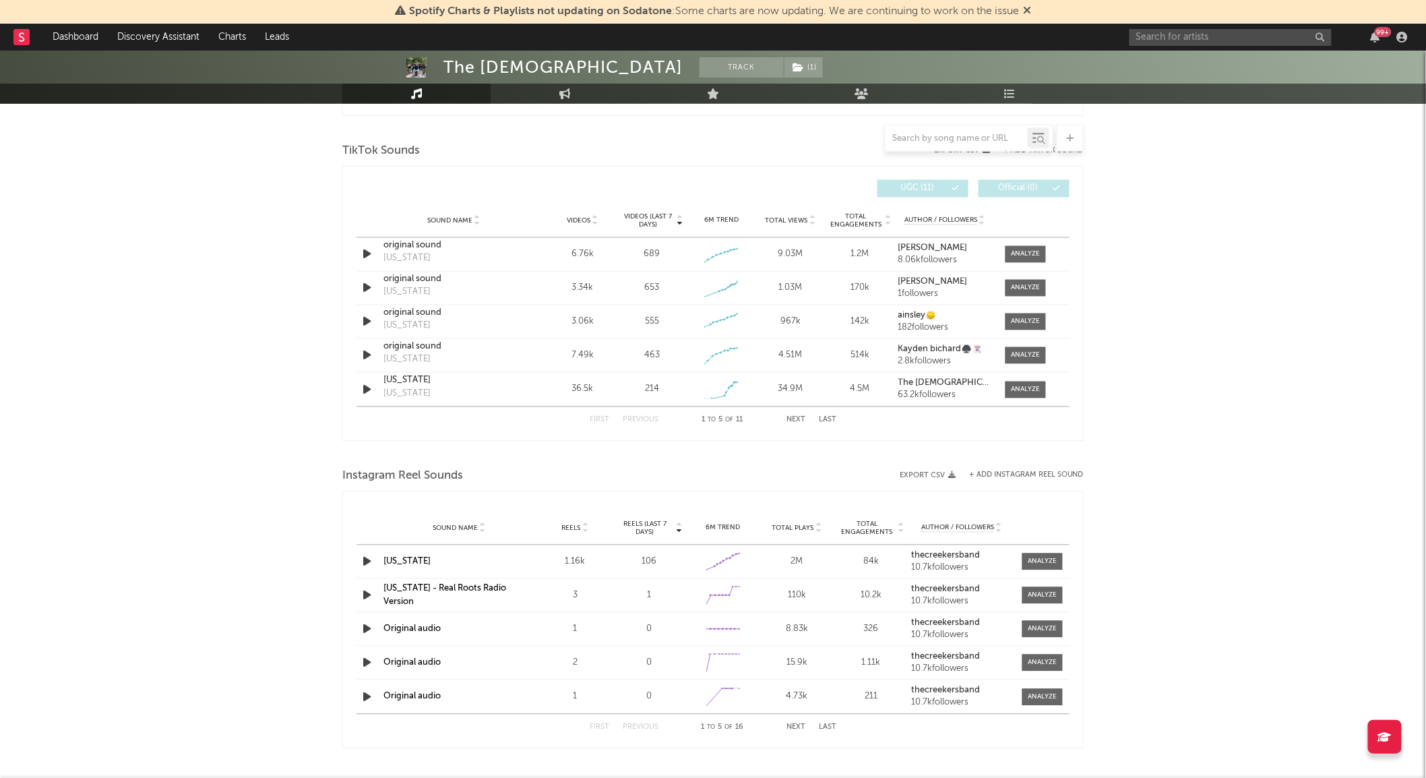
scroll to position [884, 0]
click at [1020, 247] on span at bounding box center [1026, 255] width 40 height 17
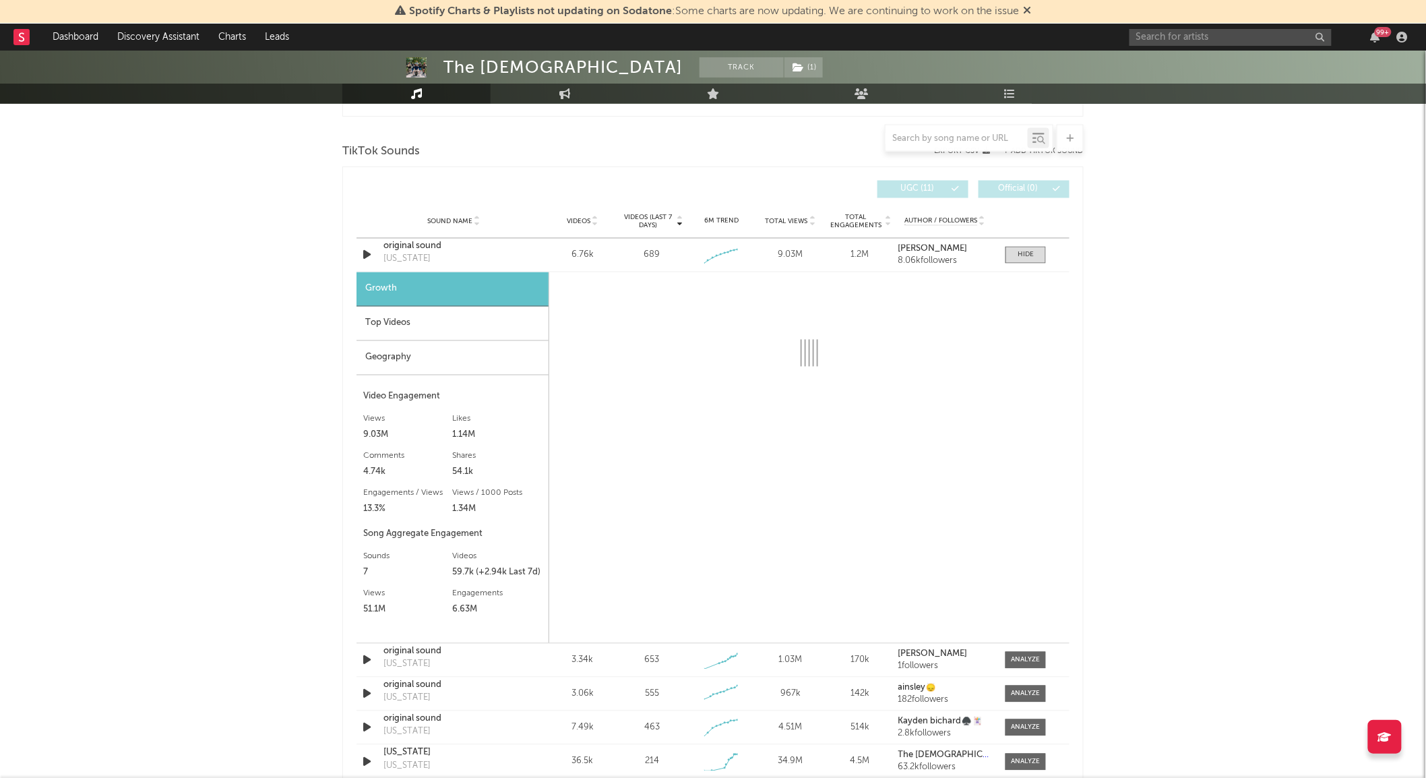
select select "1w"
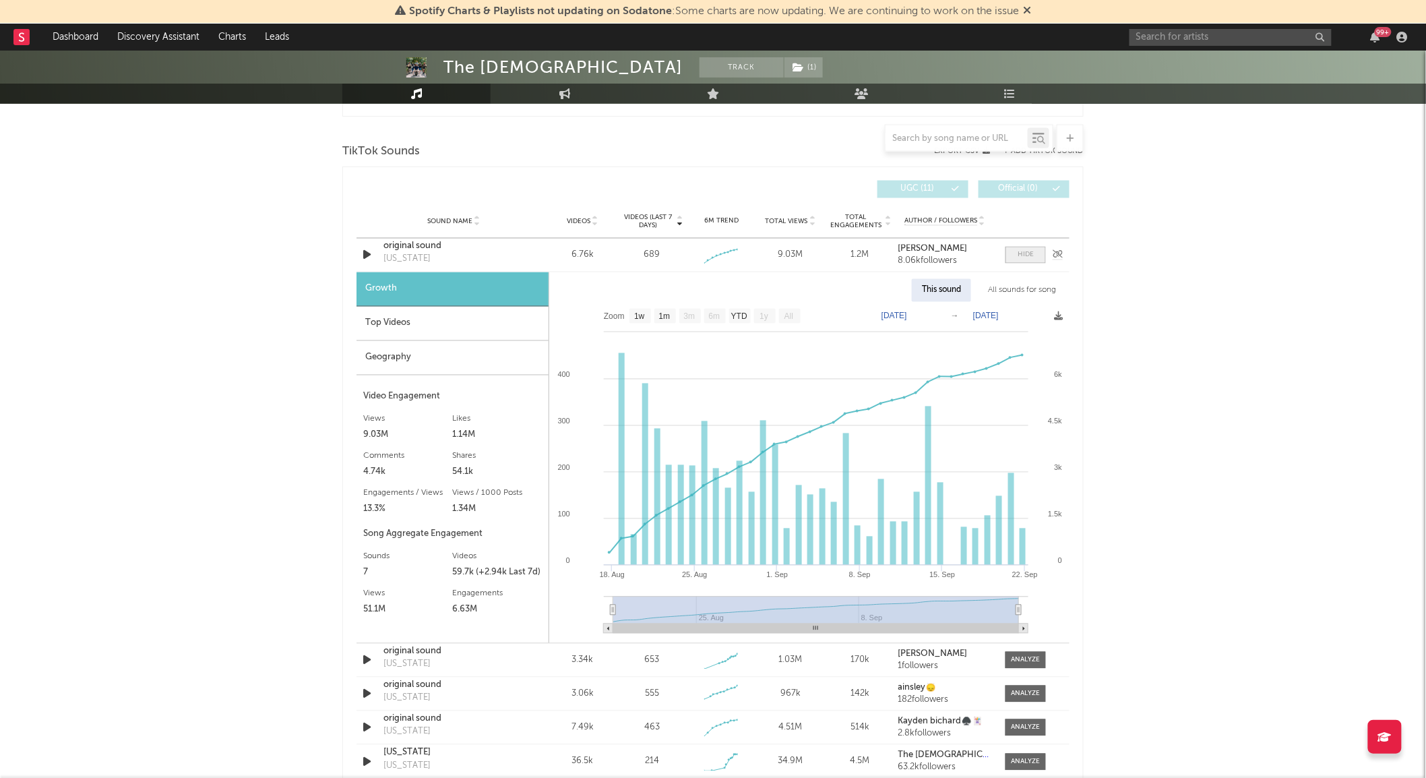
click at [1034, 257] on span at bounding box center [1026, 255] width 40 height 17
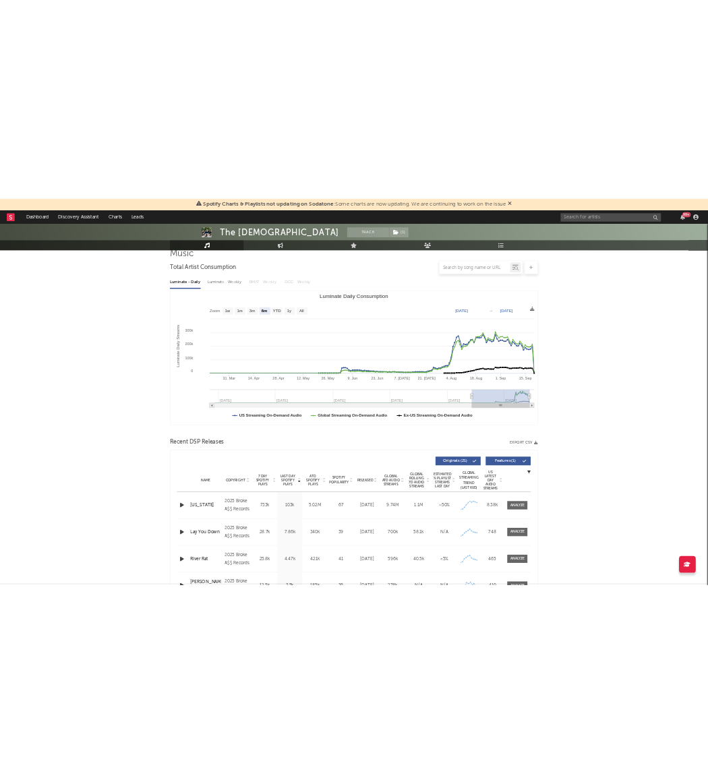
scroll to position [0, 0]
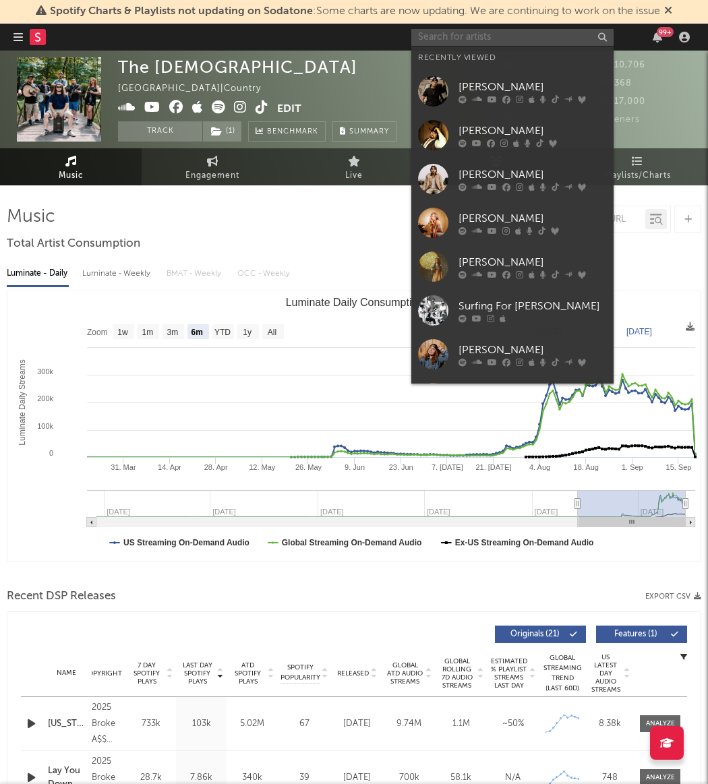
click at [452, 35] on input "text" at bounding box center [512, 37] width 202 height 17
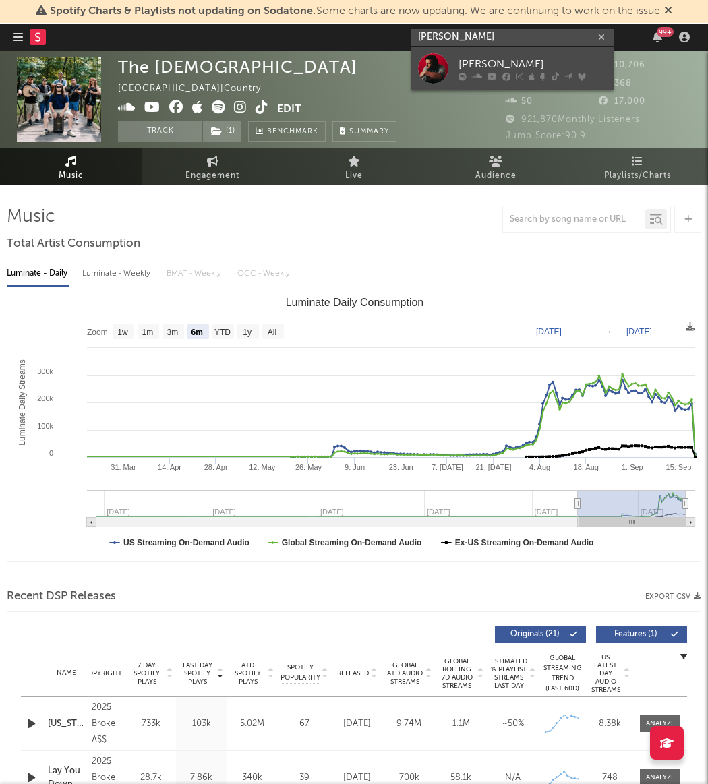
type input "[PERSON_NAME]"
click at [442, 59] on div at bounding box center [433, 68] width 30 height 30
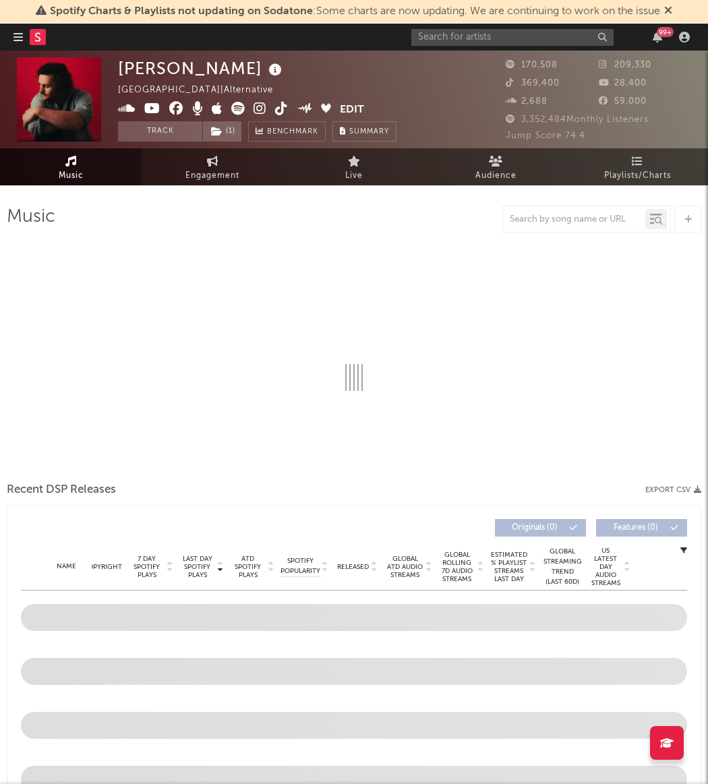
select select "6m"
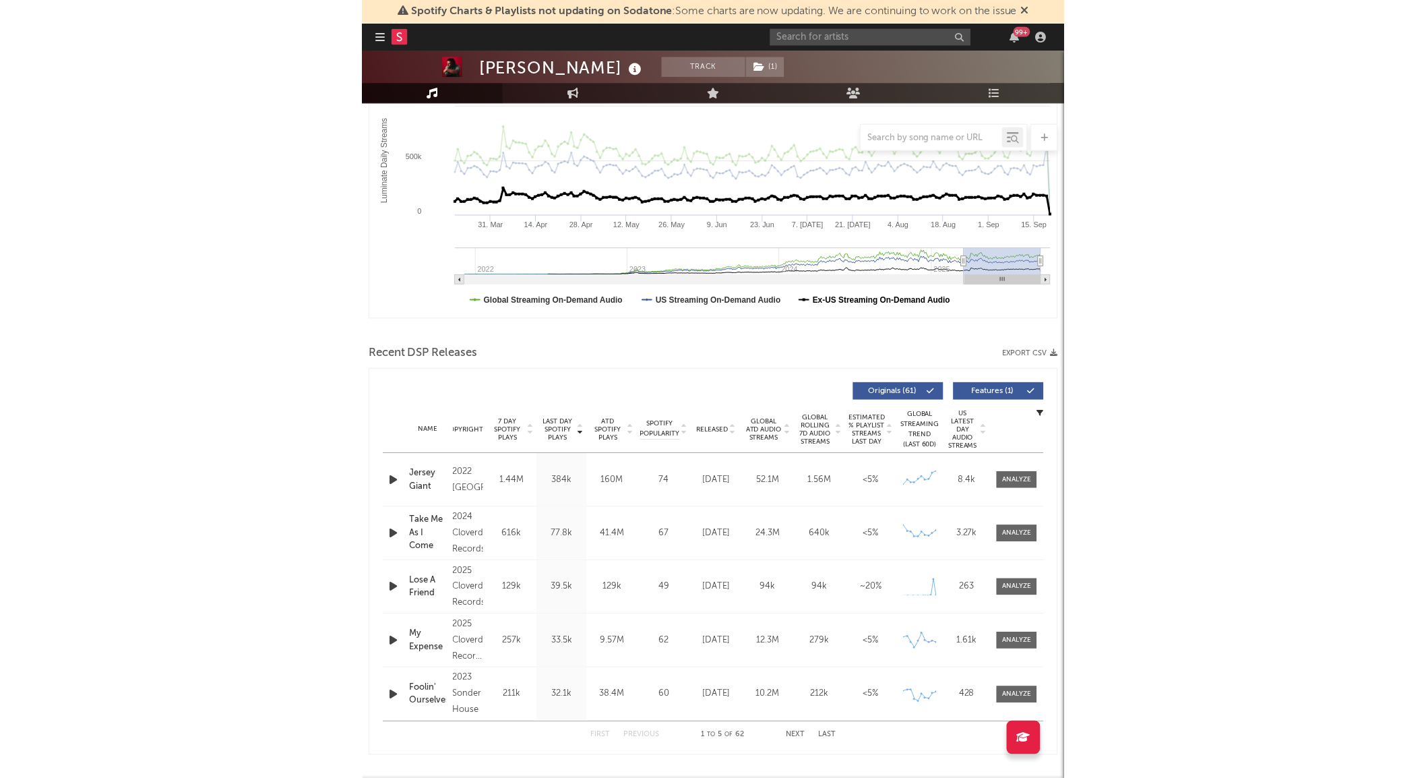
scroll to position [260, 0]
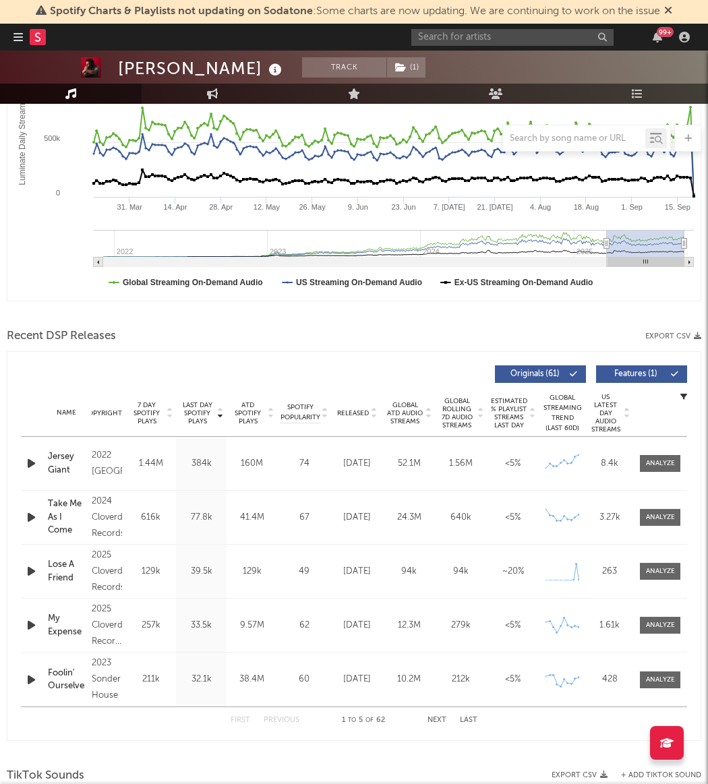
click at [360, 409] on span "Released" at bounding box center [353, 413] width 32 height 8
